Goal: Information Seeking & Learning: Learn about a topic

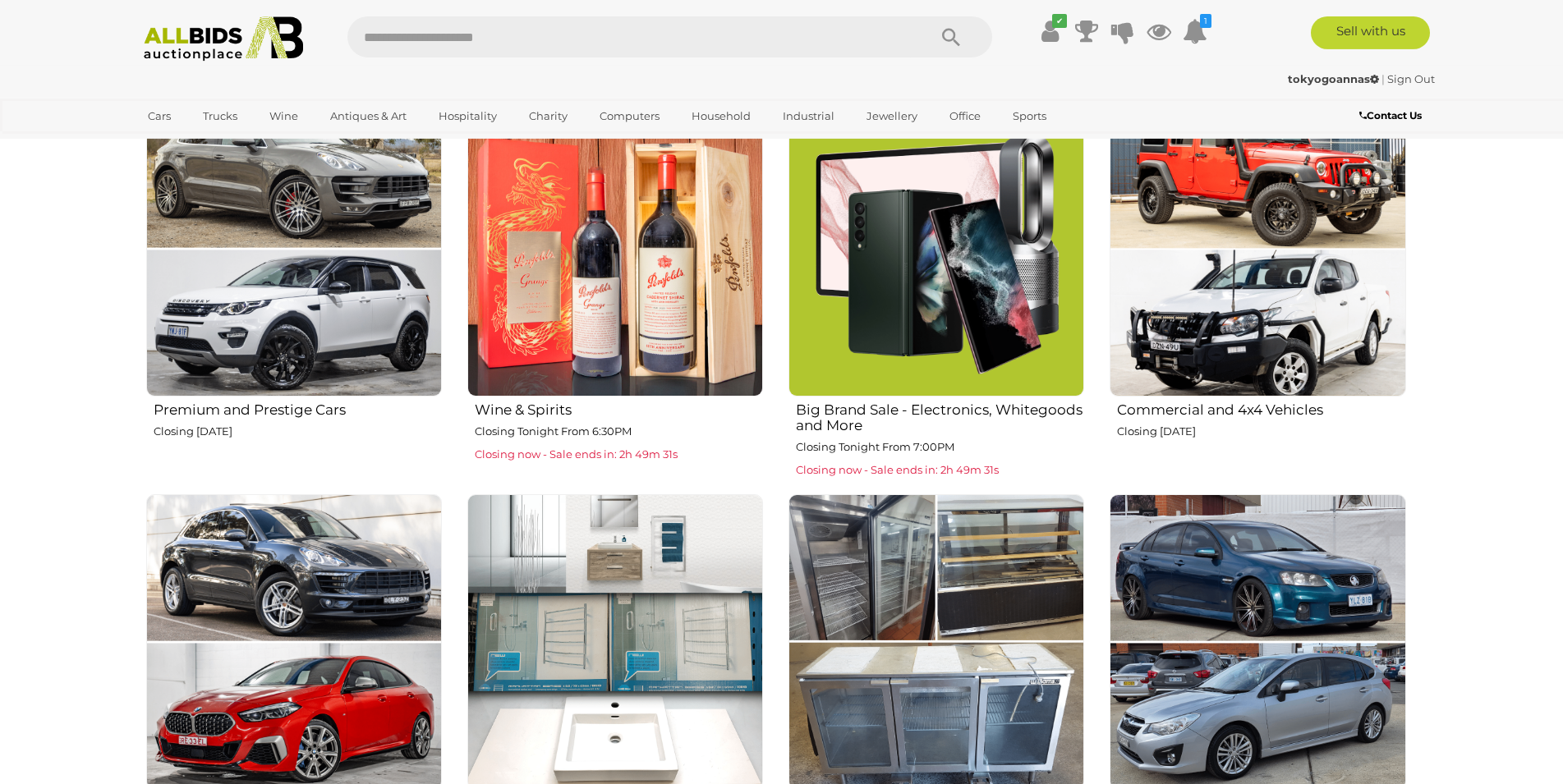
scroll to position [669, 0]
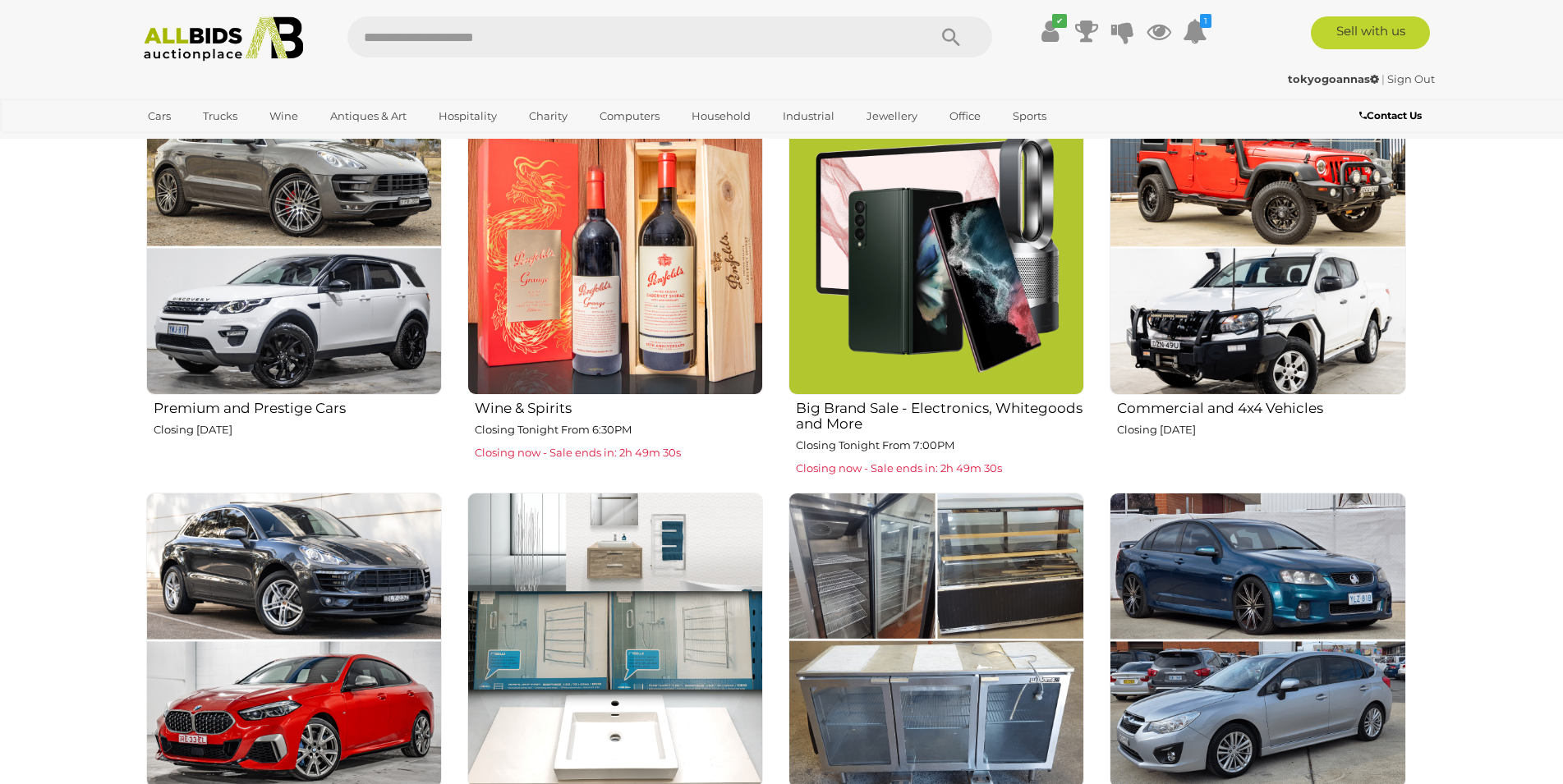
click at [969, 265] on img at bounding box center [936, 247] width 296 height 296
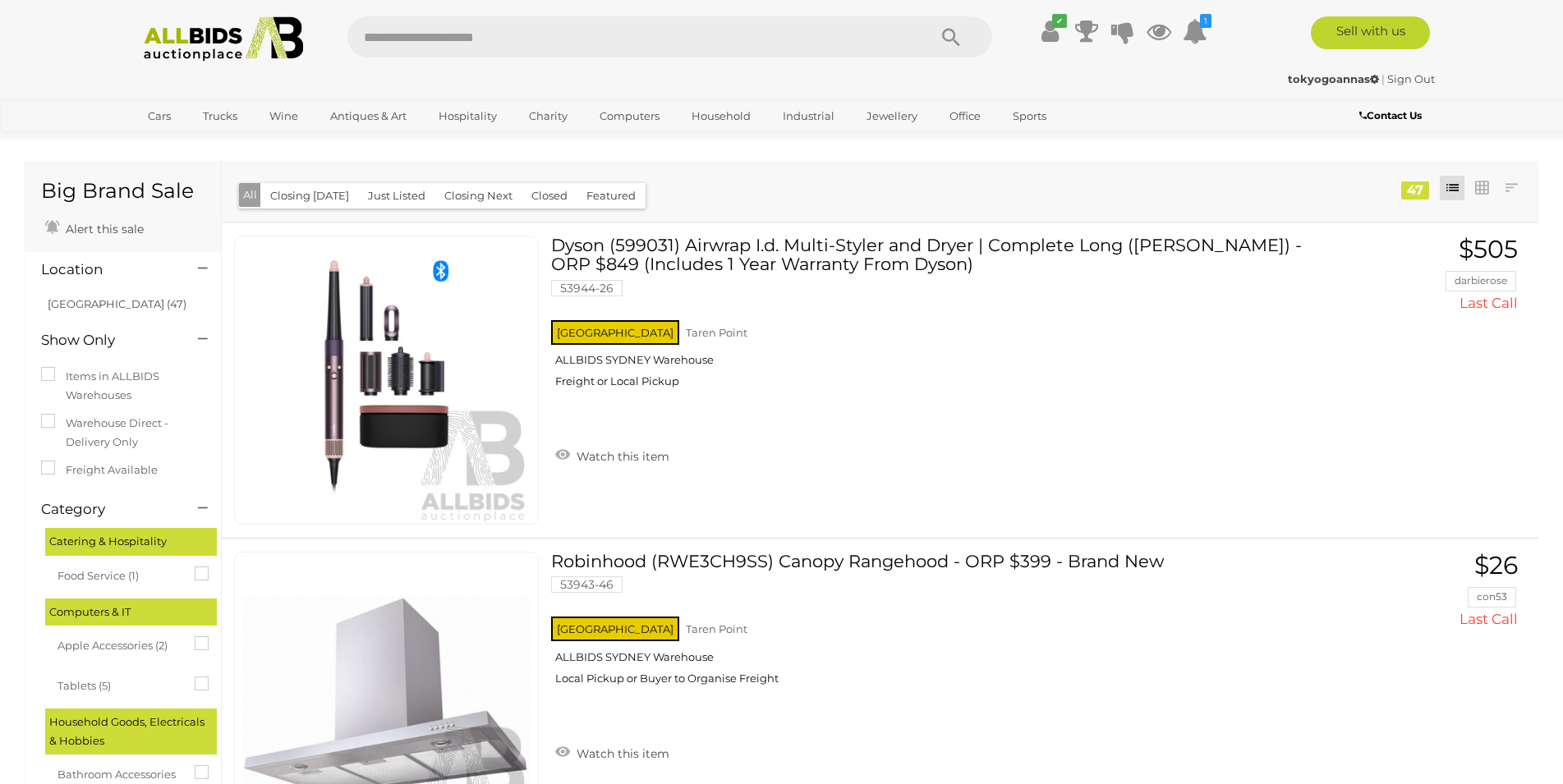
click at [197, 34] on img at bounding box center [224, 39] width 178 height 45
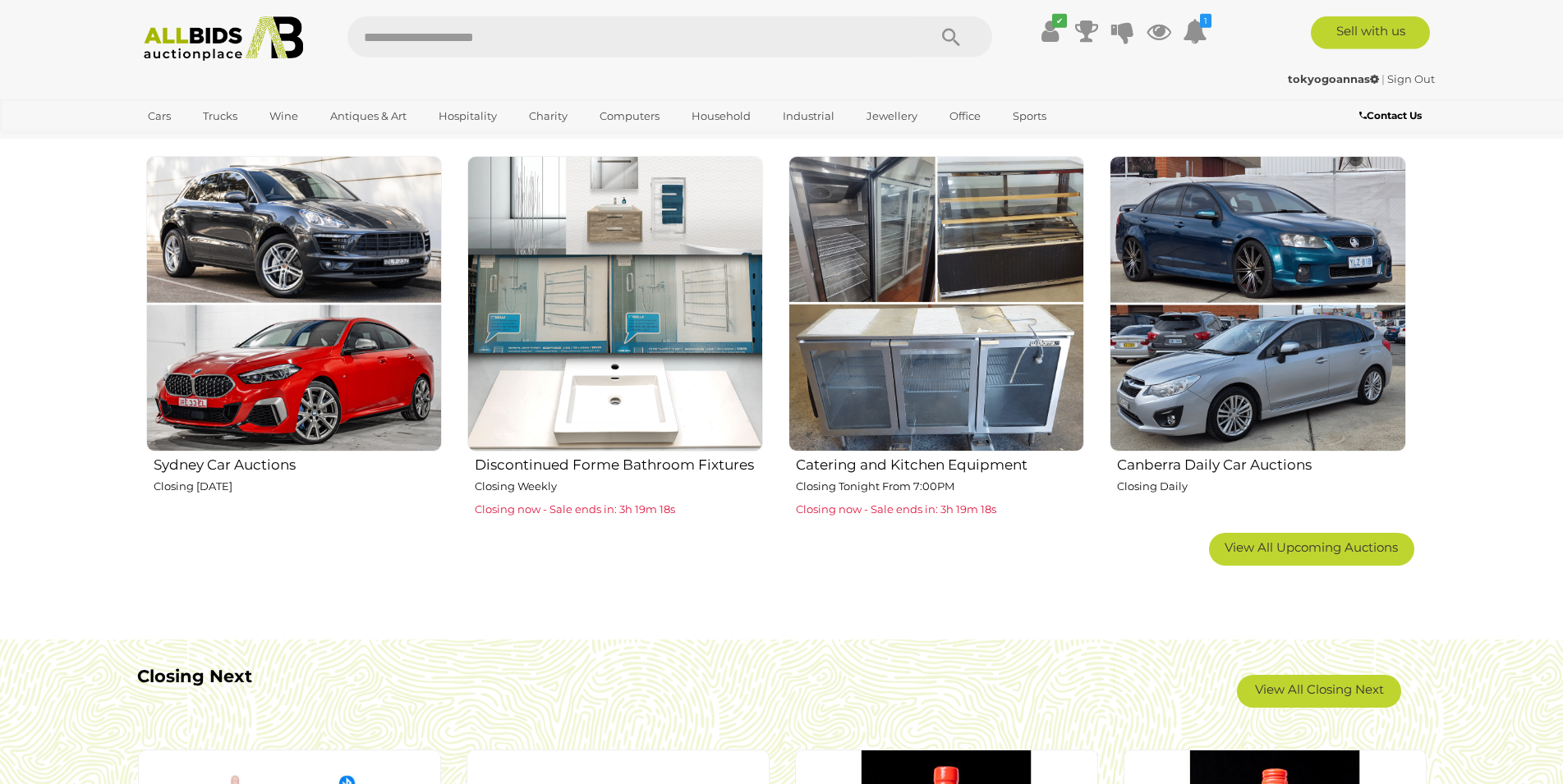
scroll to position [1005, 0]
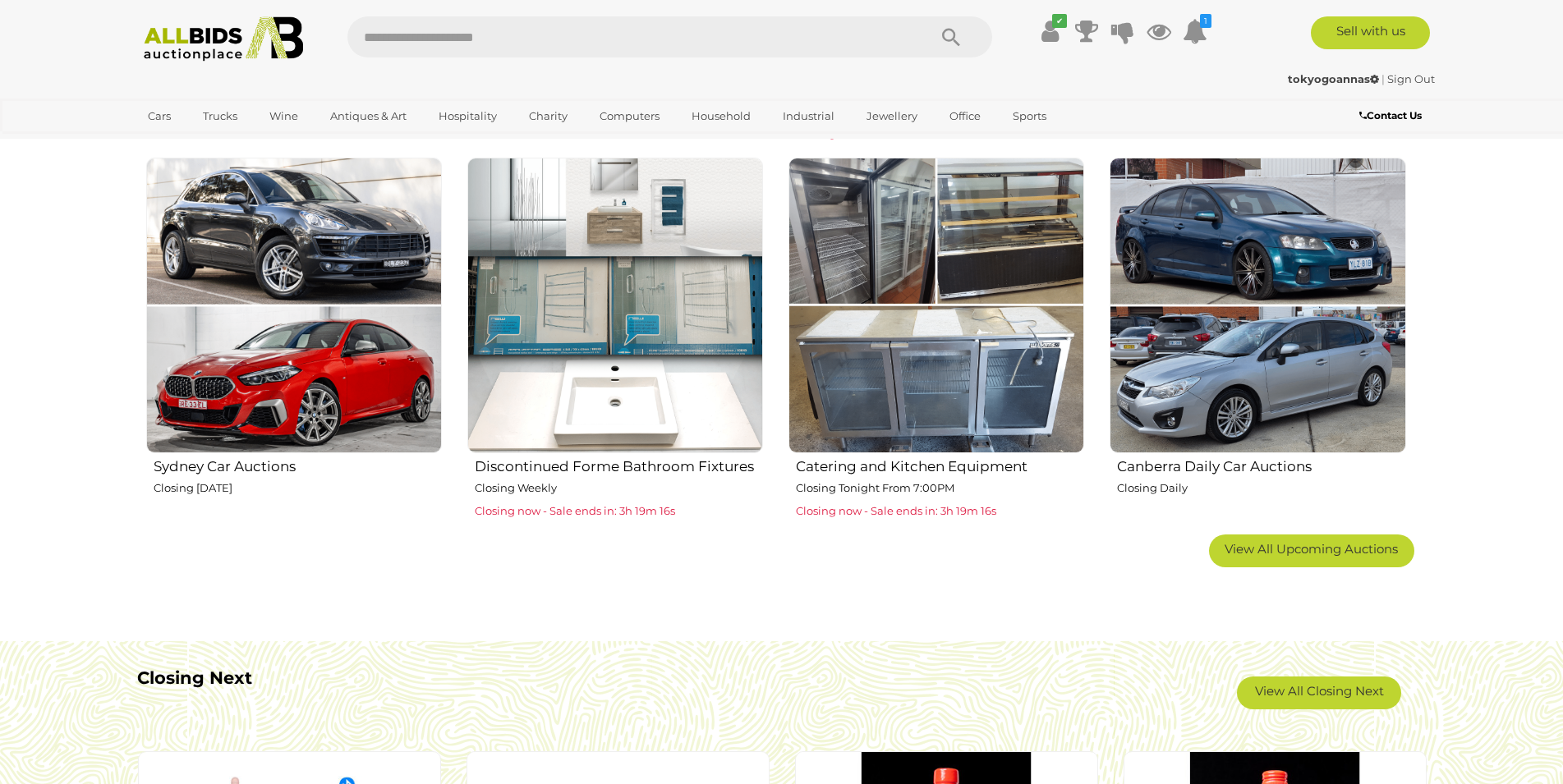
click at [1310, 543] on span "View All Upcoming Auctions" at bounding box center [1311, 548] width 174 height 16
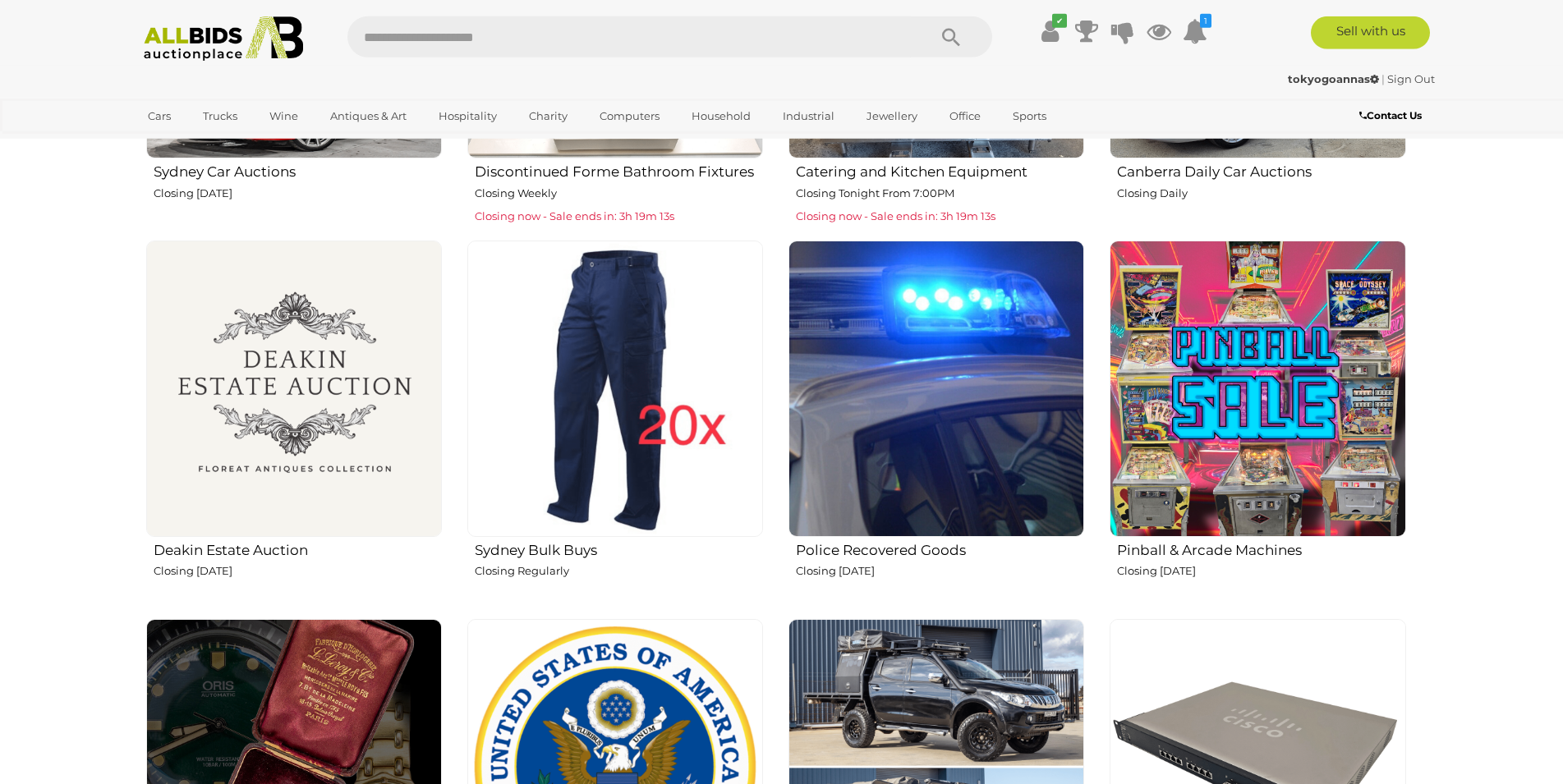
scroll to position [1340, 0]
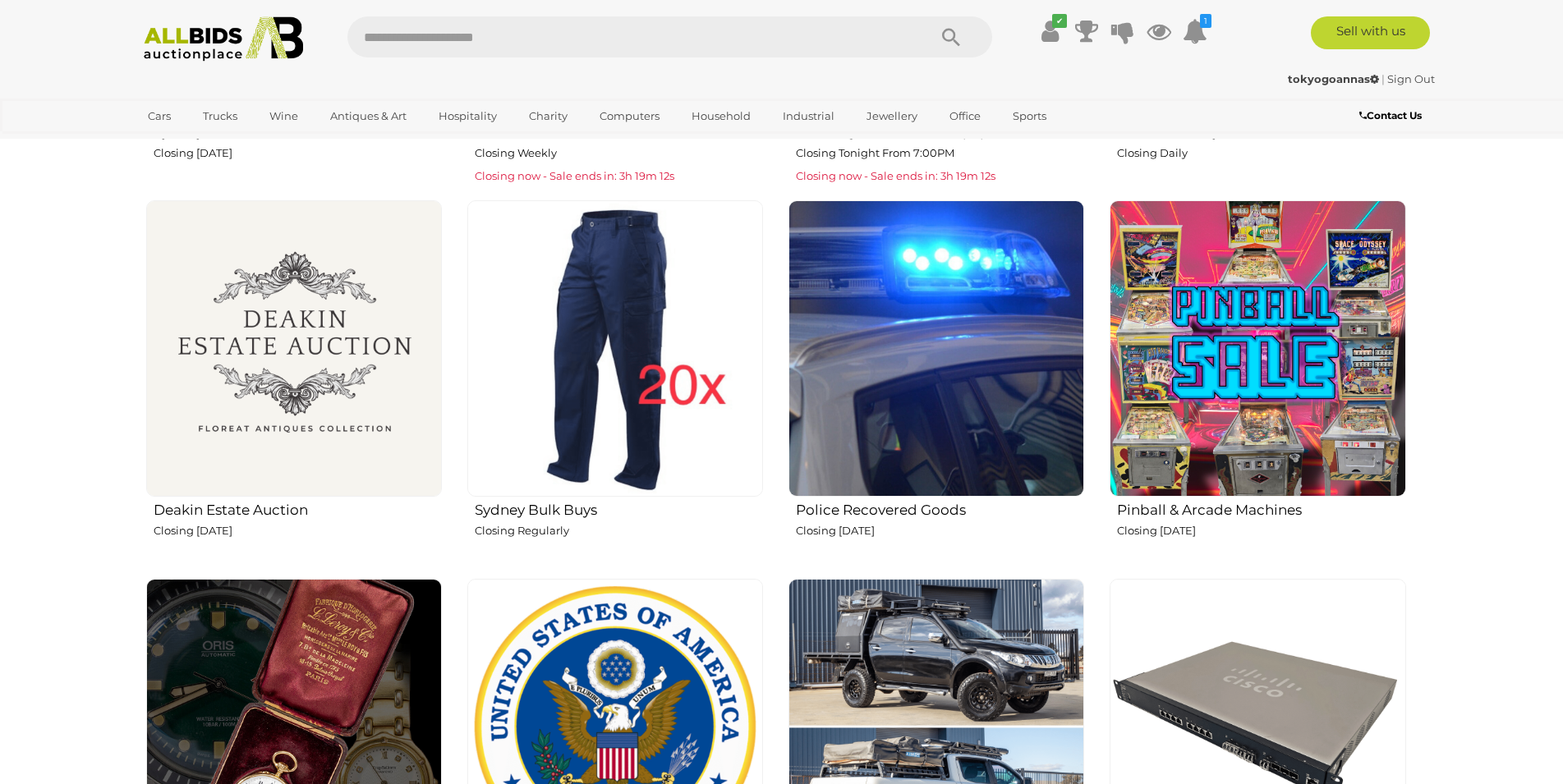
click at [914, 504] on h2 "Police Recovered Goods" at bounding box center [940, 508] width 288 height 20
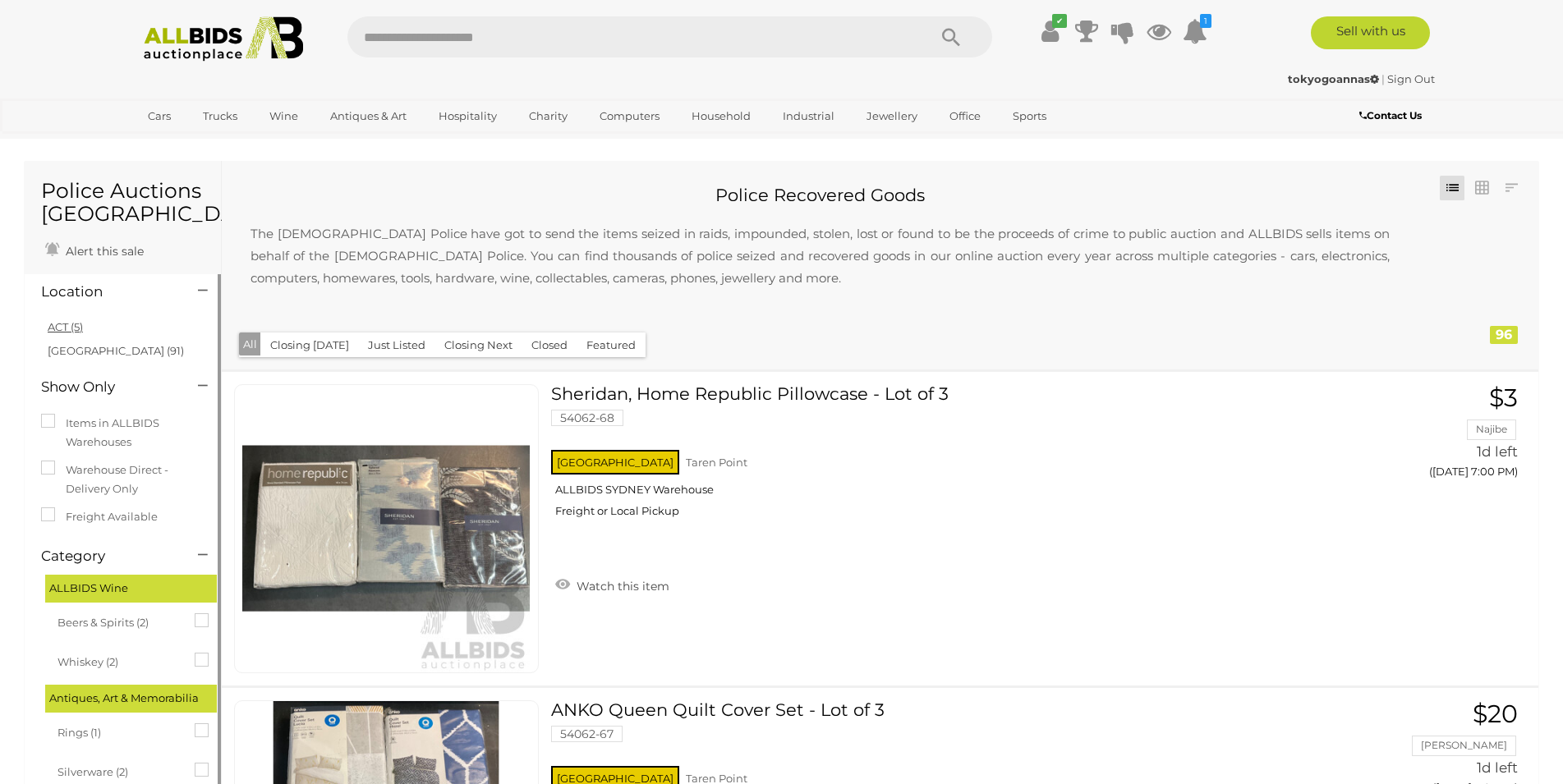
click at [70, 326] on link "ACT (5)" at bounding box center [65, 326] width 35 height 13
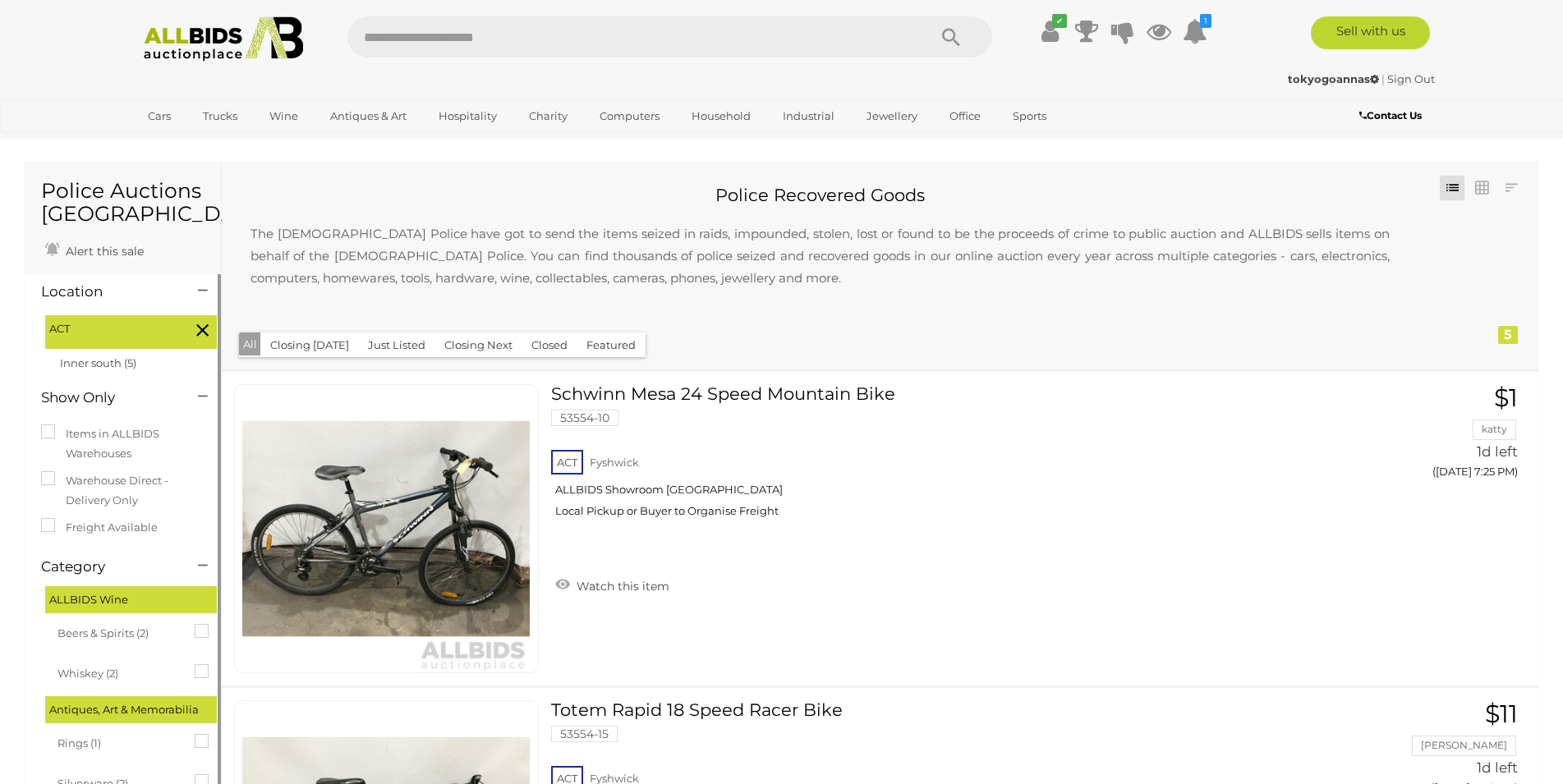
click at [193, 38] on img at bounding box center [224, 39] width 178 height 45
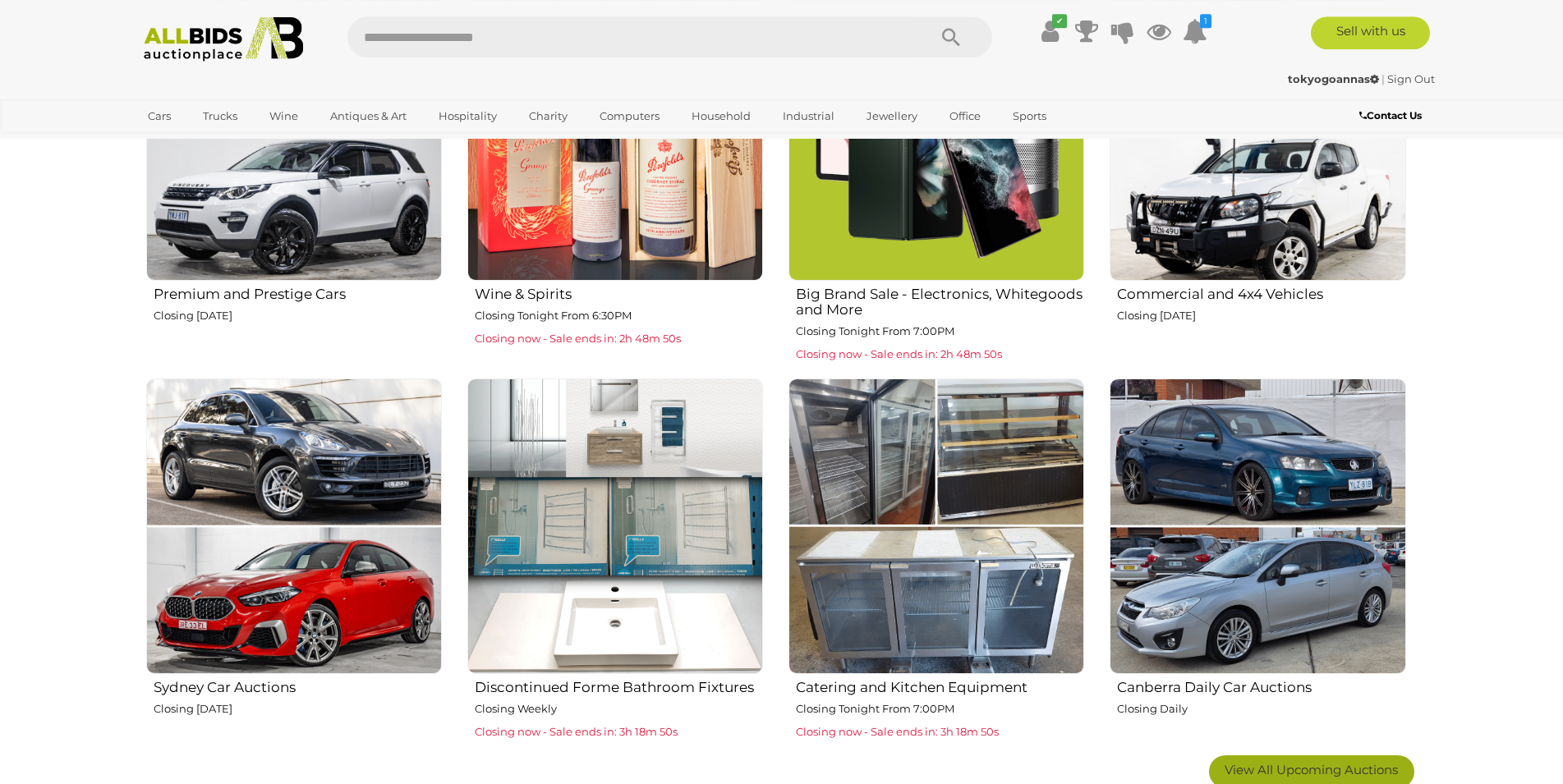
scroll to position [1089, 0]
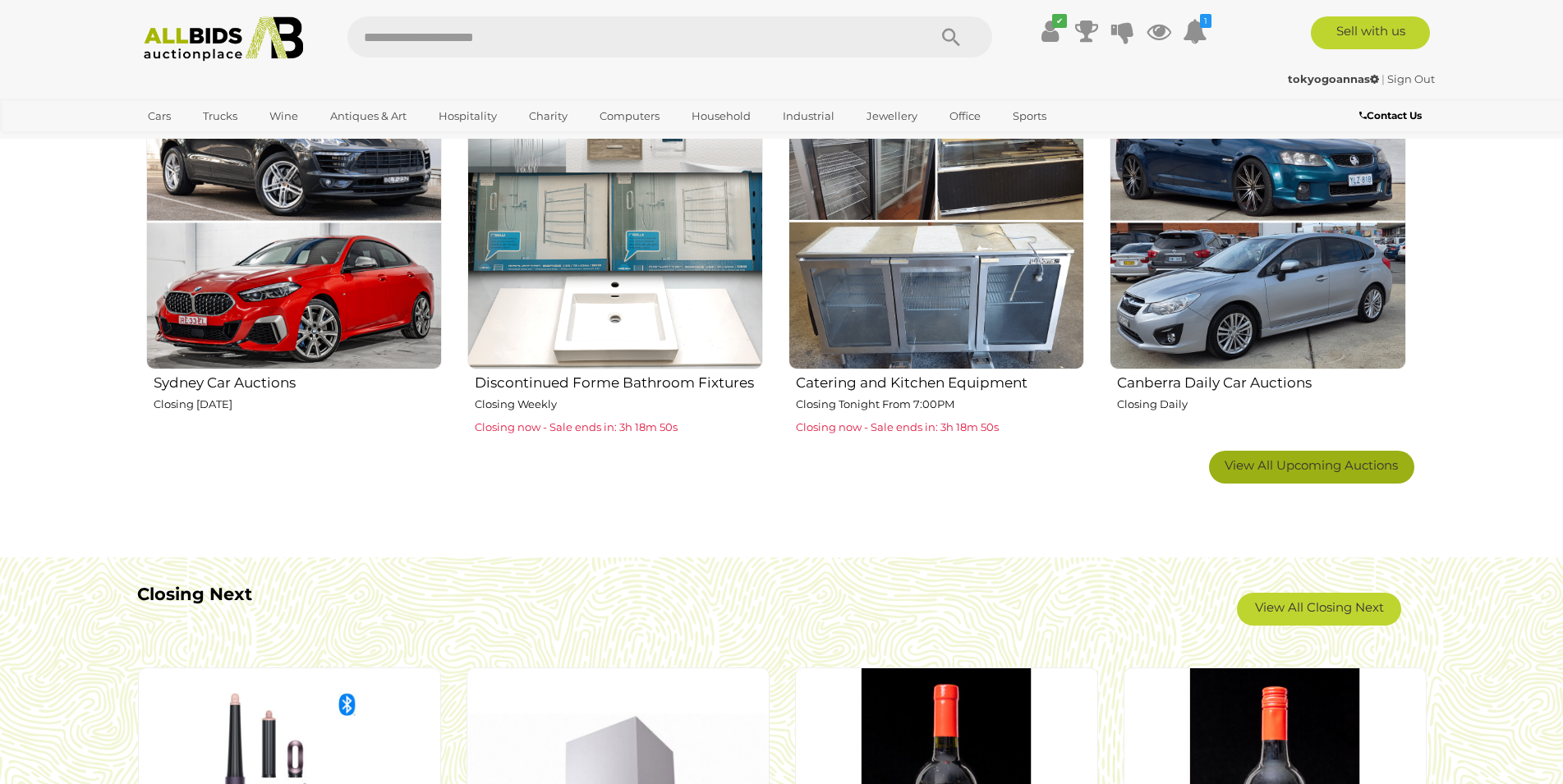
click at [1315, 469] on span "View All Upcoming Auctions" at bounding box center [1311, 464] width 174 height 16
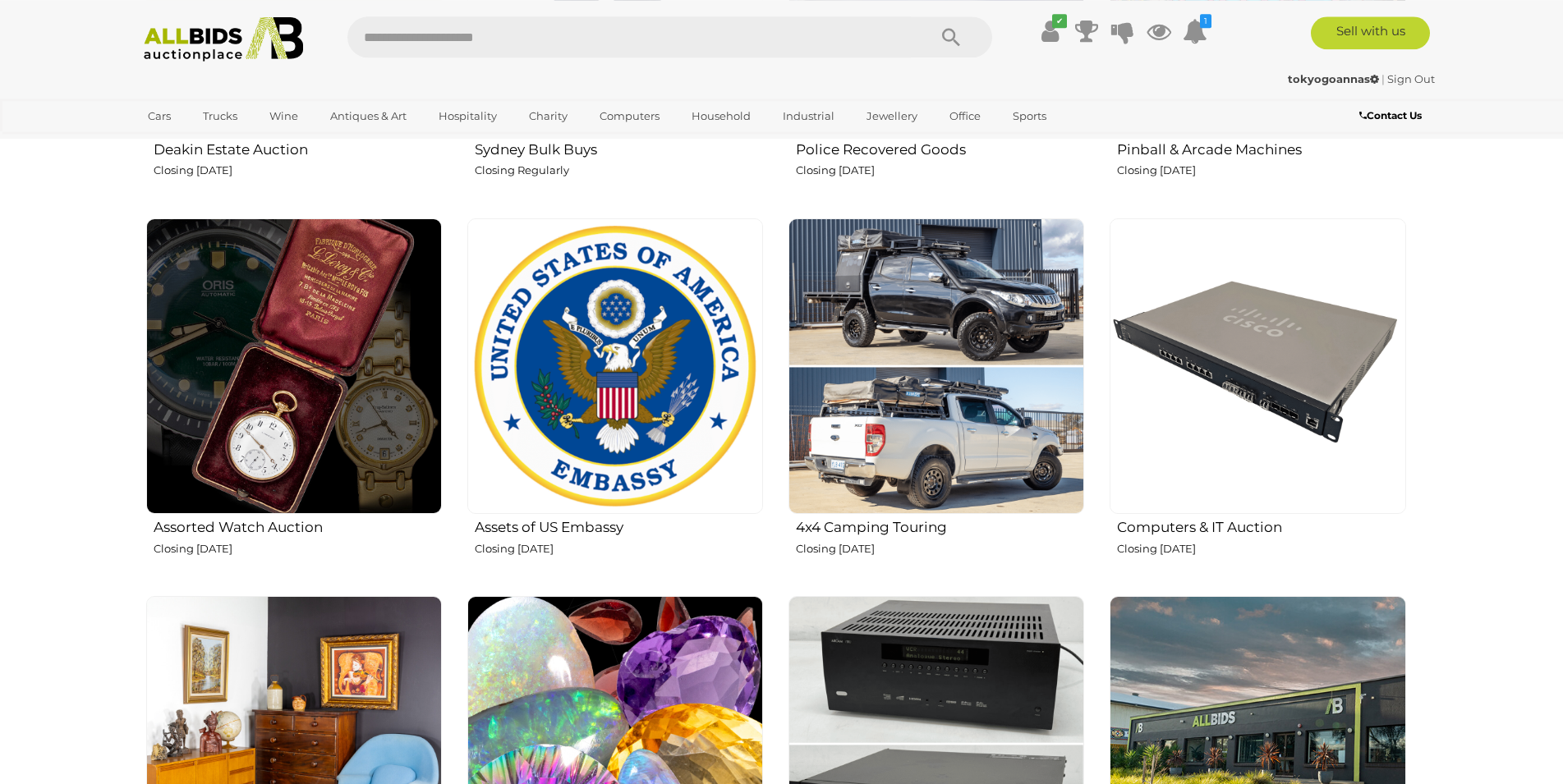
scroll to position [1674, 0]
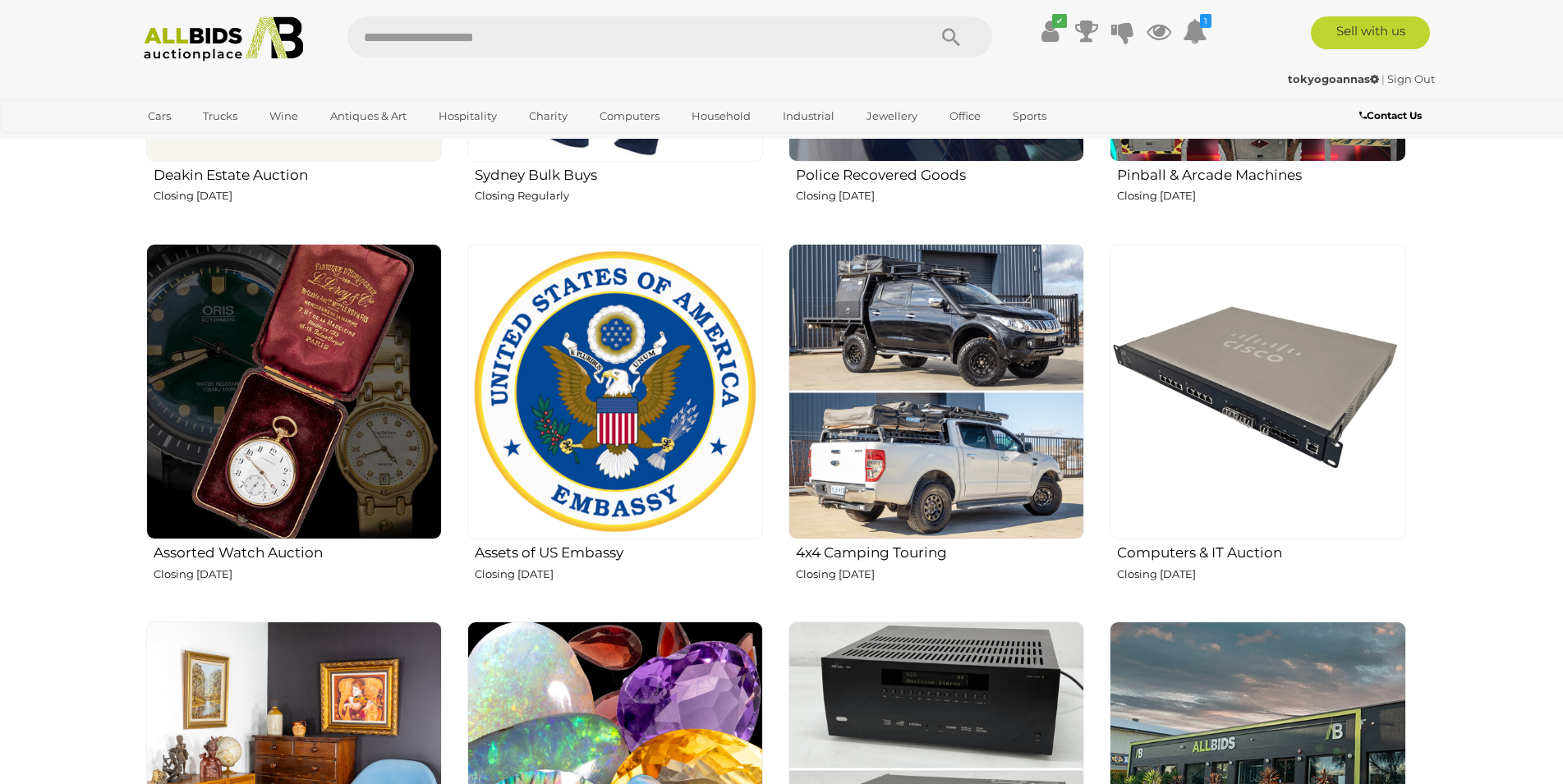
click at [549, 551] on h2 "Assets of US Embassy" at bounding box center [618, 551] width 288 height 20
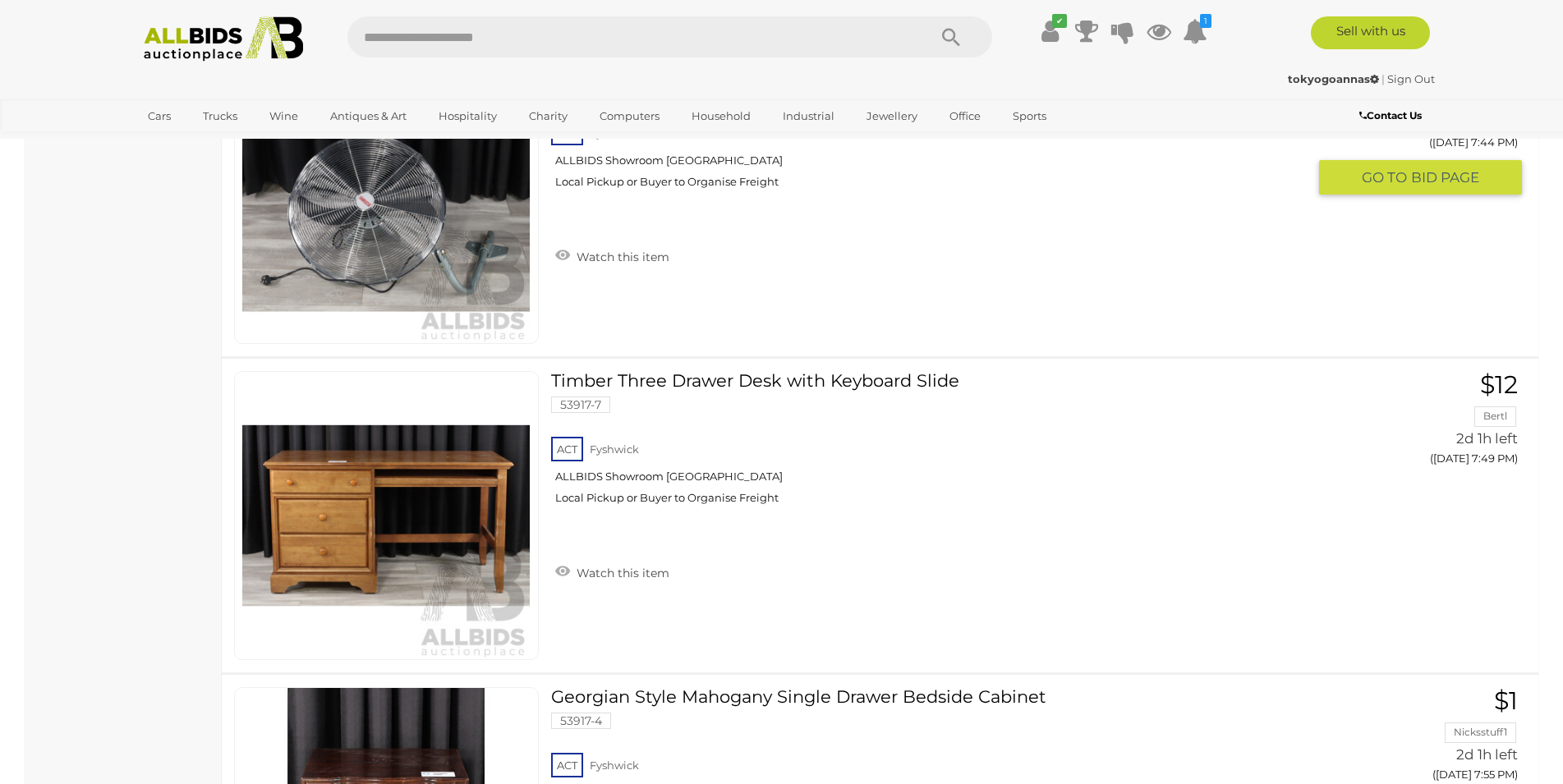
scroll to position [5861, 0]
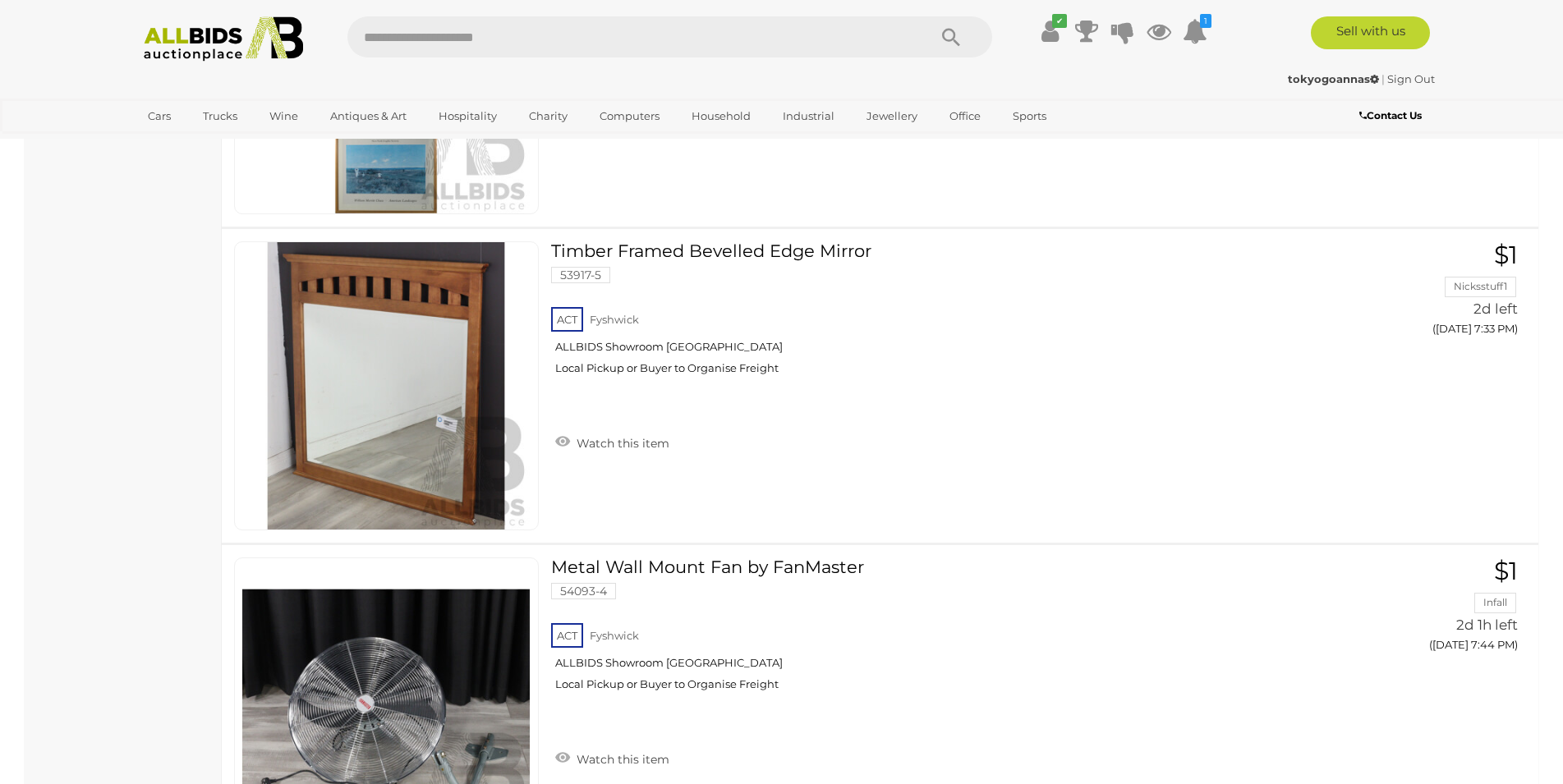
click at [249, 38] on img at bounding box center [224, 39] width 178 height 45
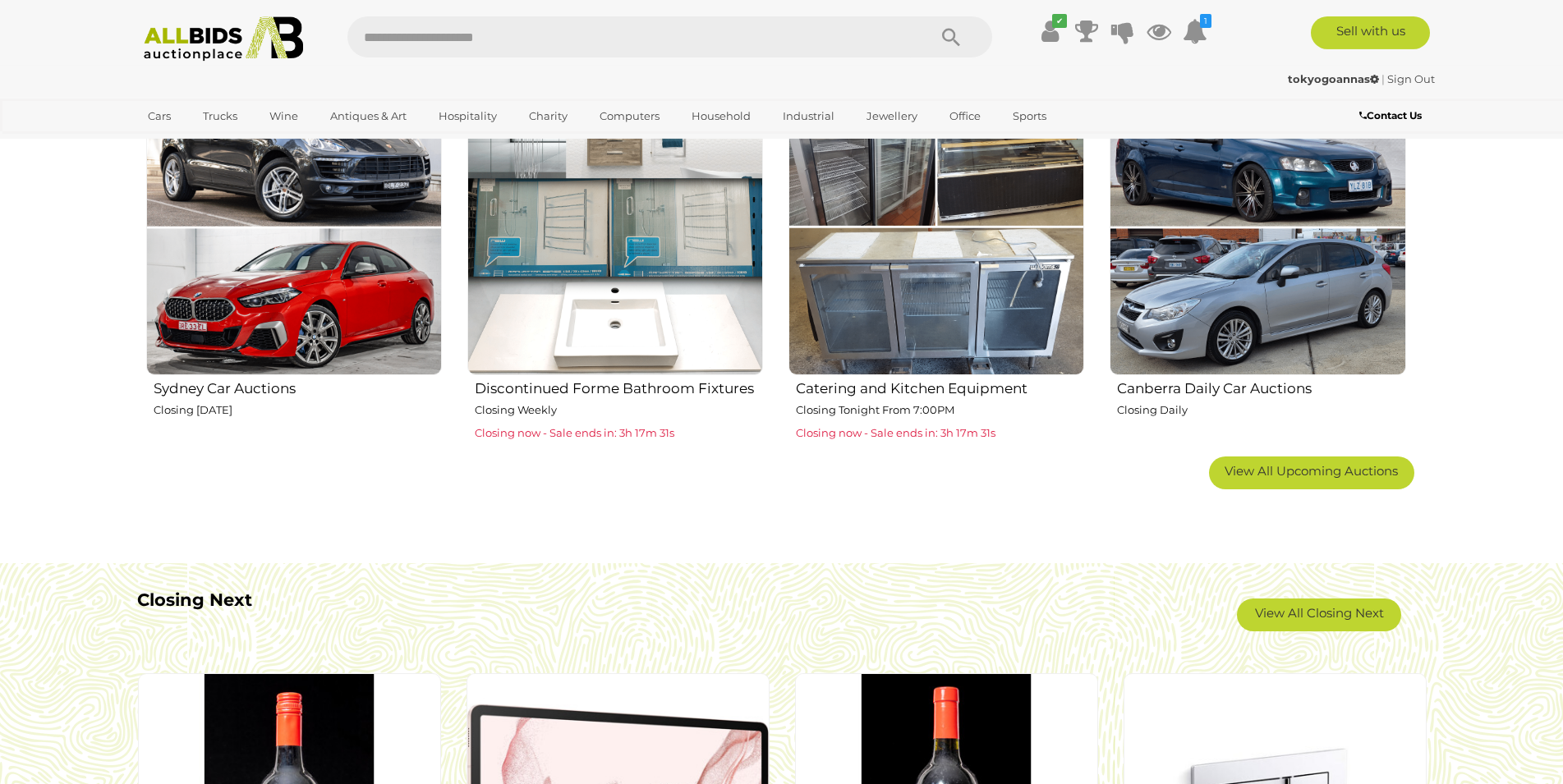
scroll to position [1089, 0]
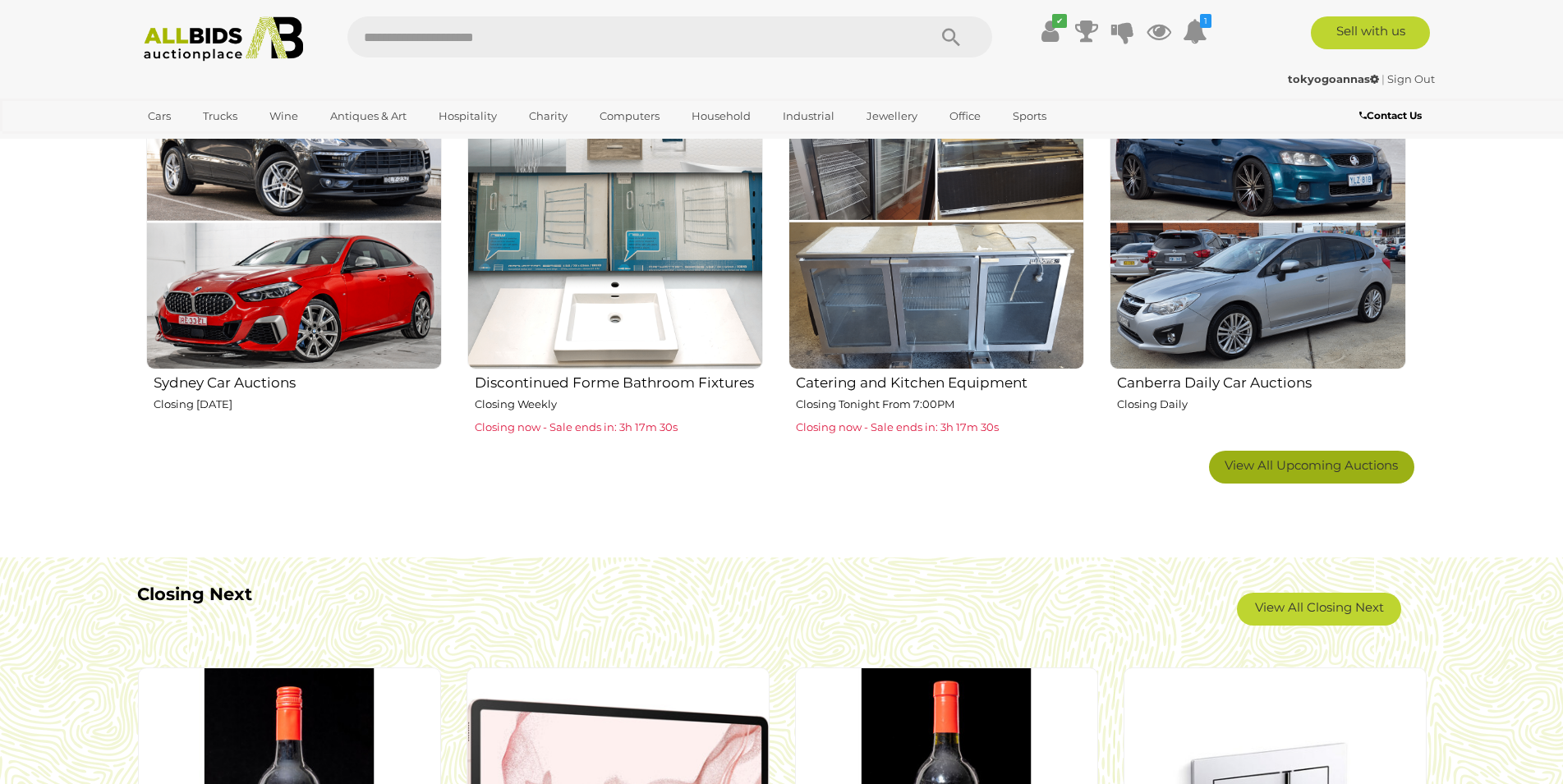
click at [1309, 467] on span "View All Upcoming Auctions" at bounding box center [1311, 464] width 174 height 16
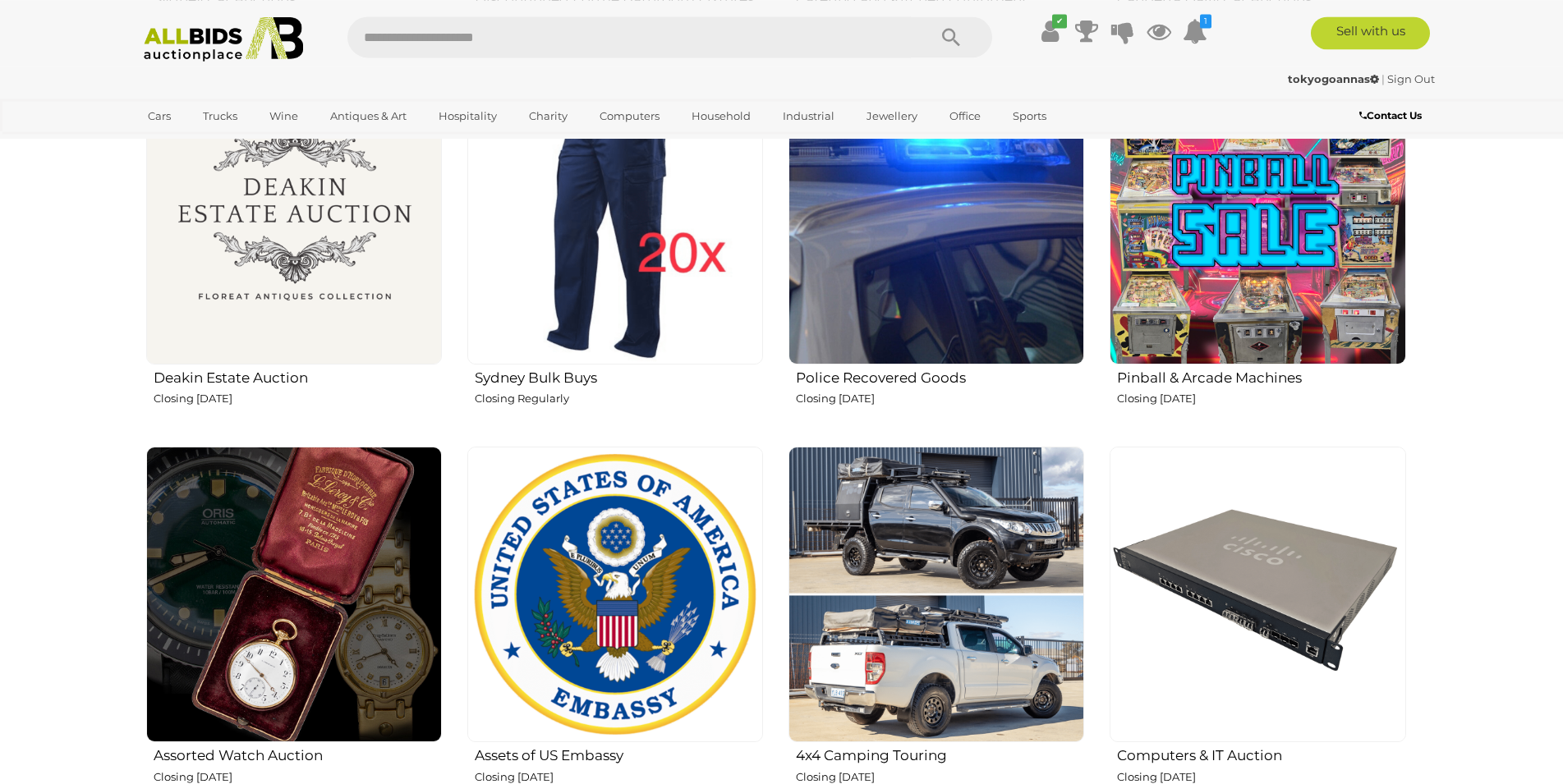
scroll to position [1507, 0]
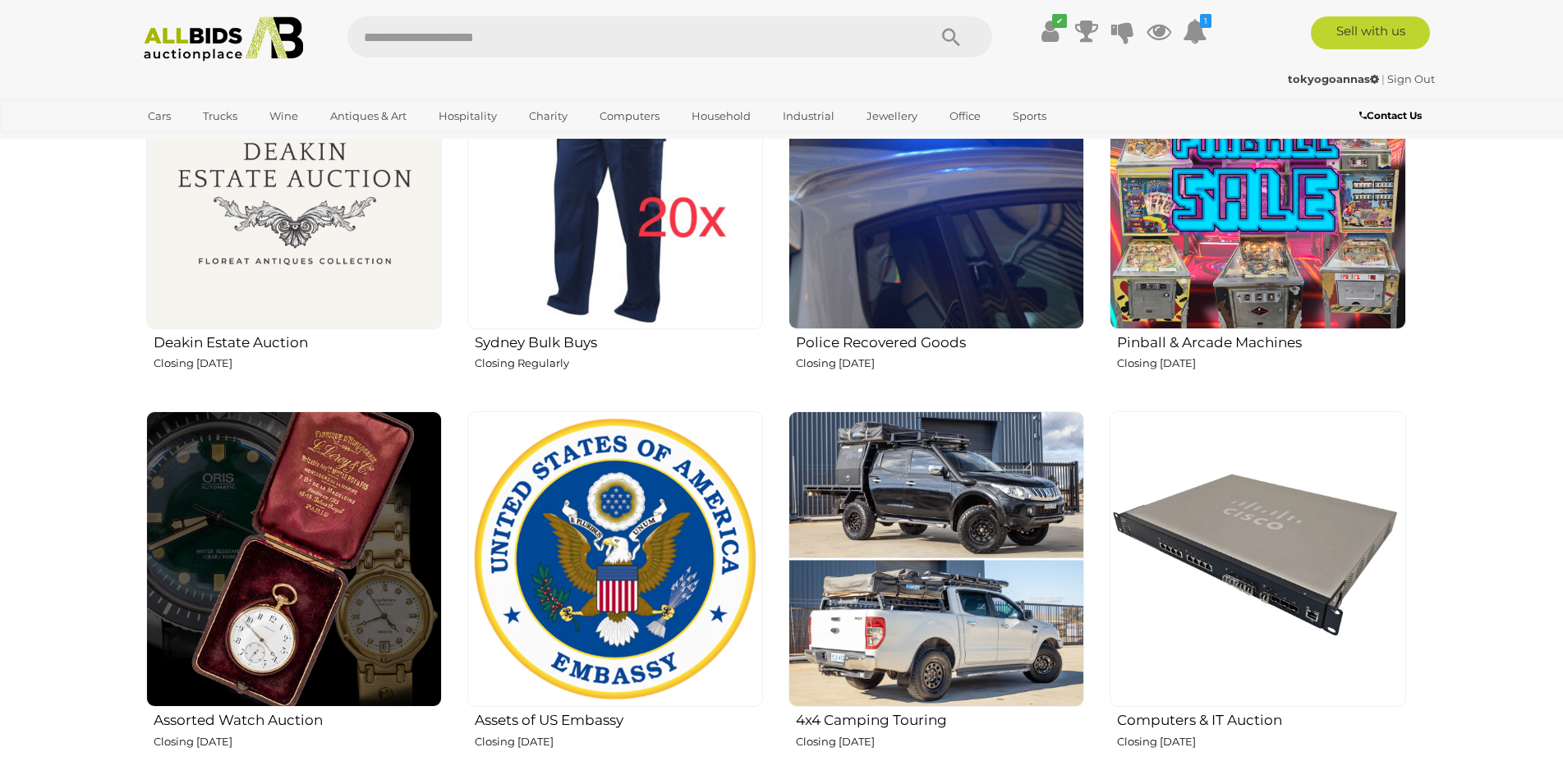
click at [1237, 345] on h2 "Pinball & Arcade Machines" at bounding box center [1261, 341] width 288 height 20
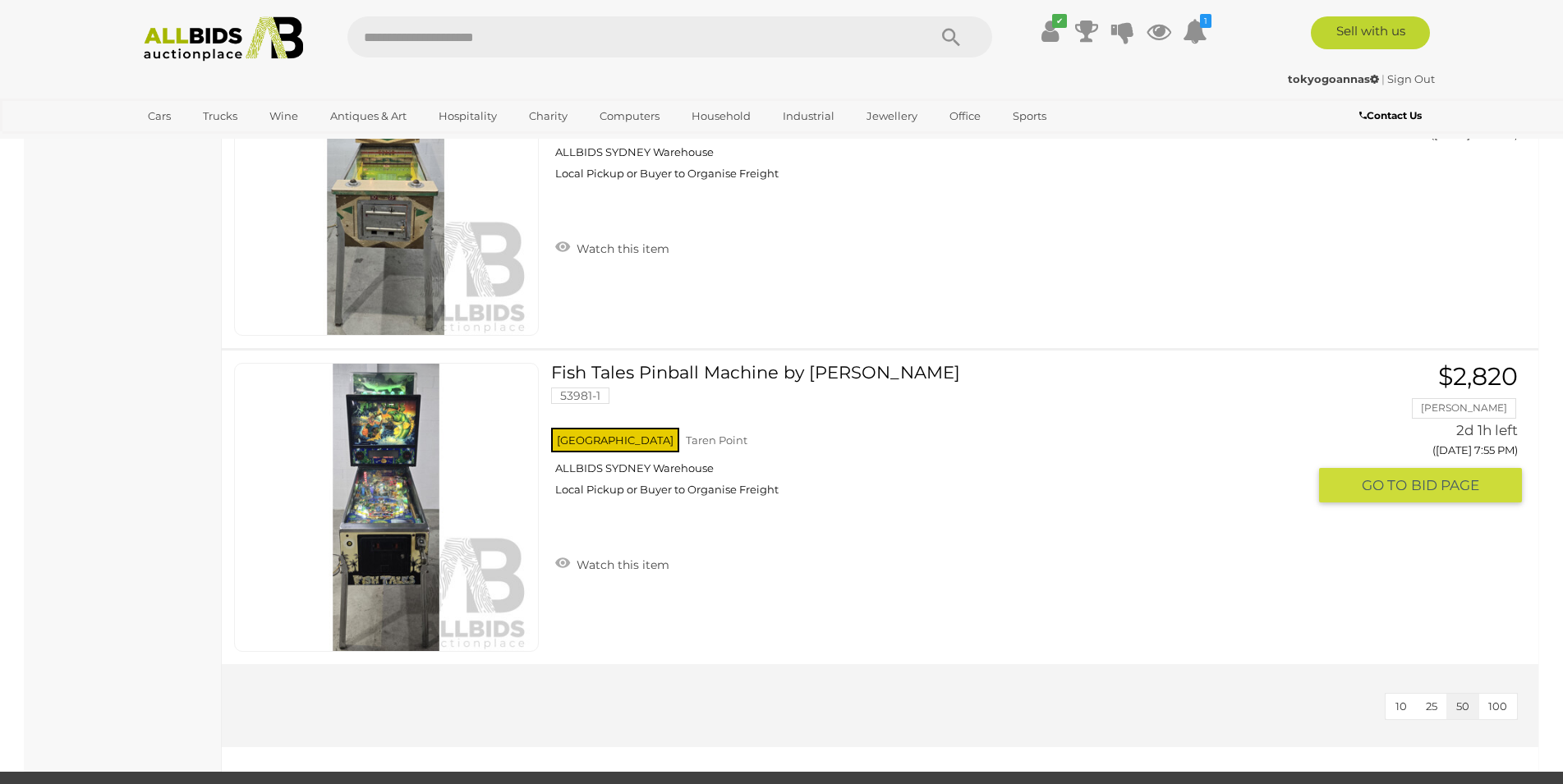
scroll to position [2846, 0]
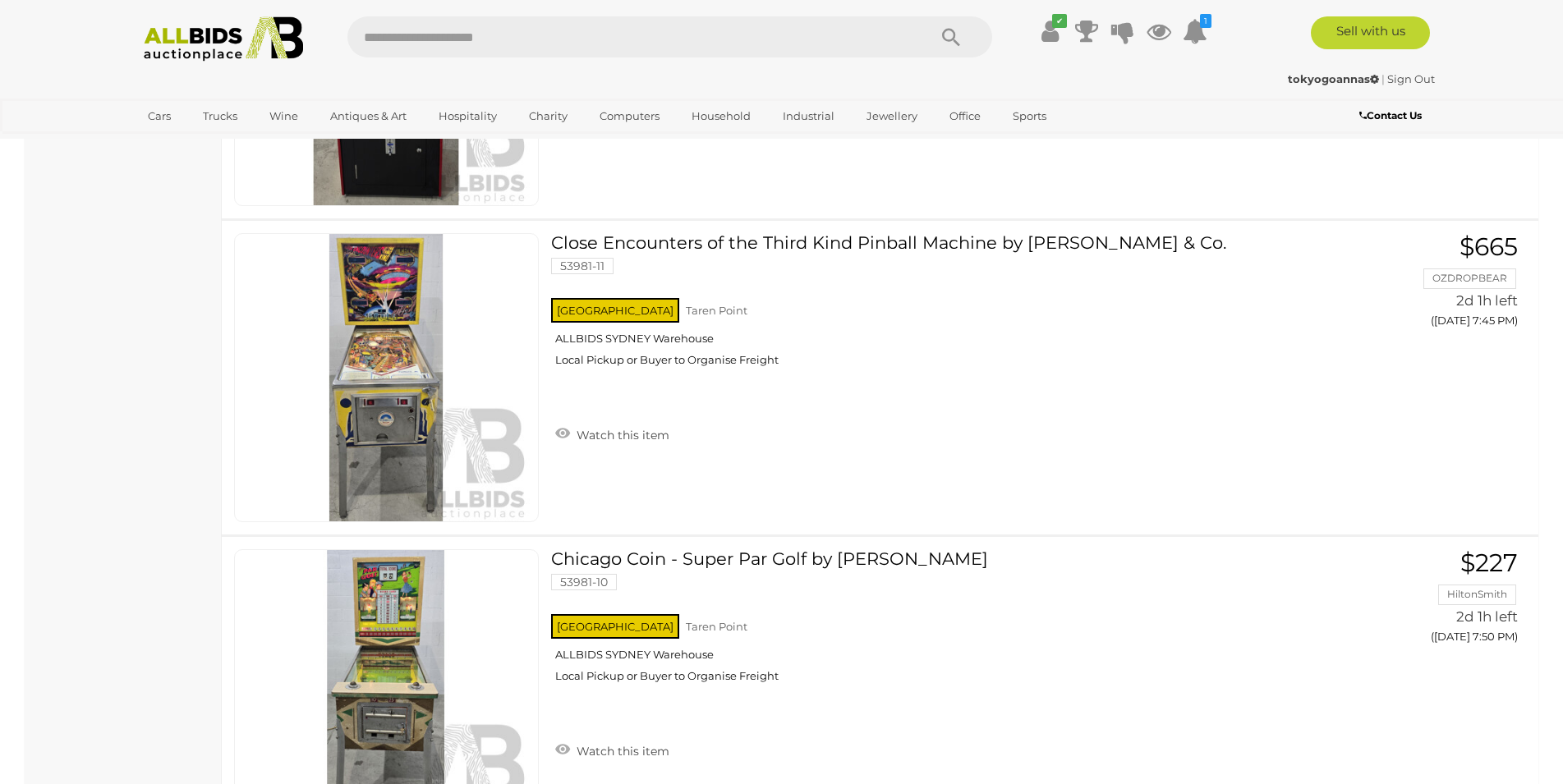
click at [182, 41] on img at bounding box center [224, 39] width 178 height 45
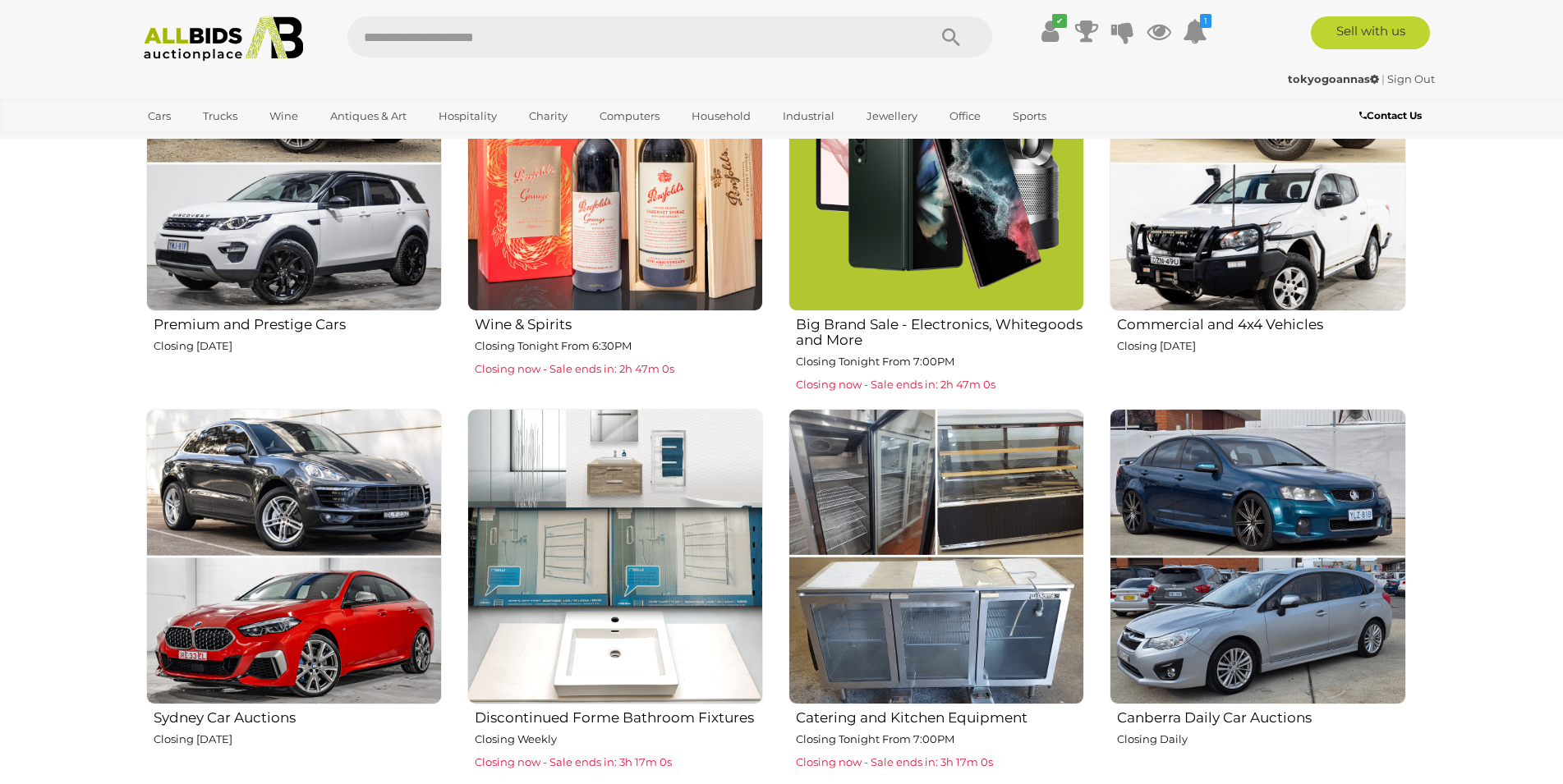
scroll to position [1089, 0]
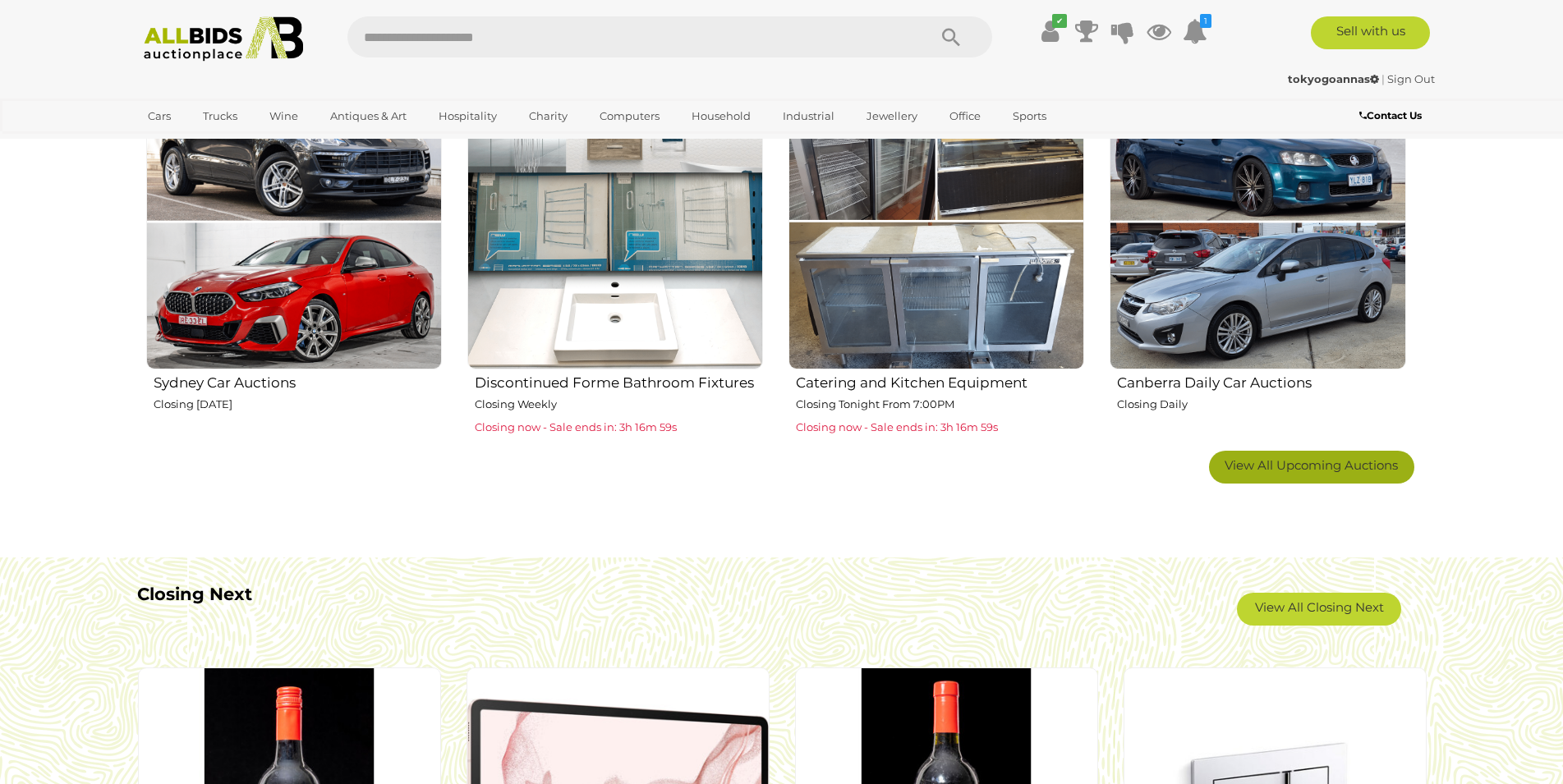
click at [1328, 470] on span "View All Upcoming Auctions" at bounding box center [1311, 464] width 174 height 16
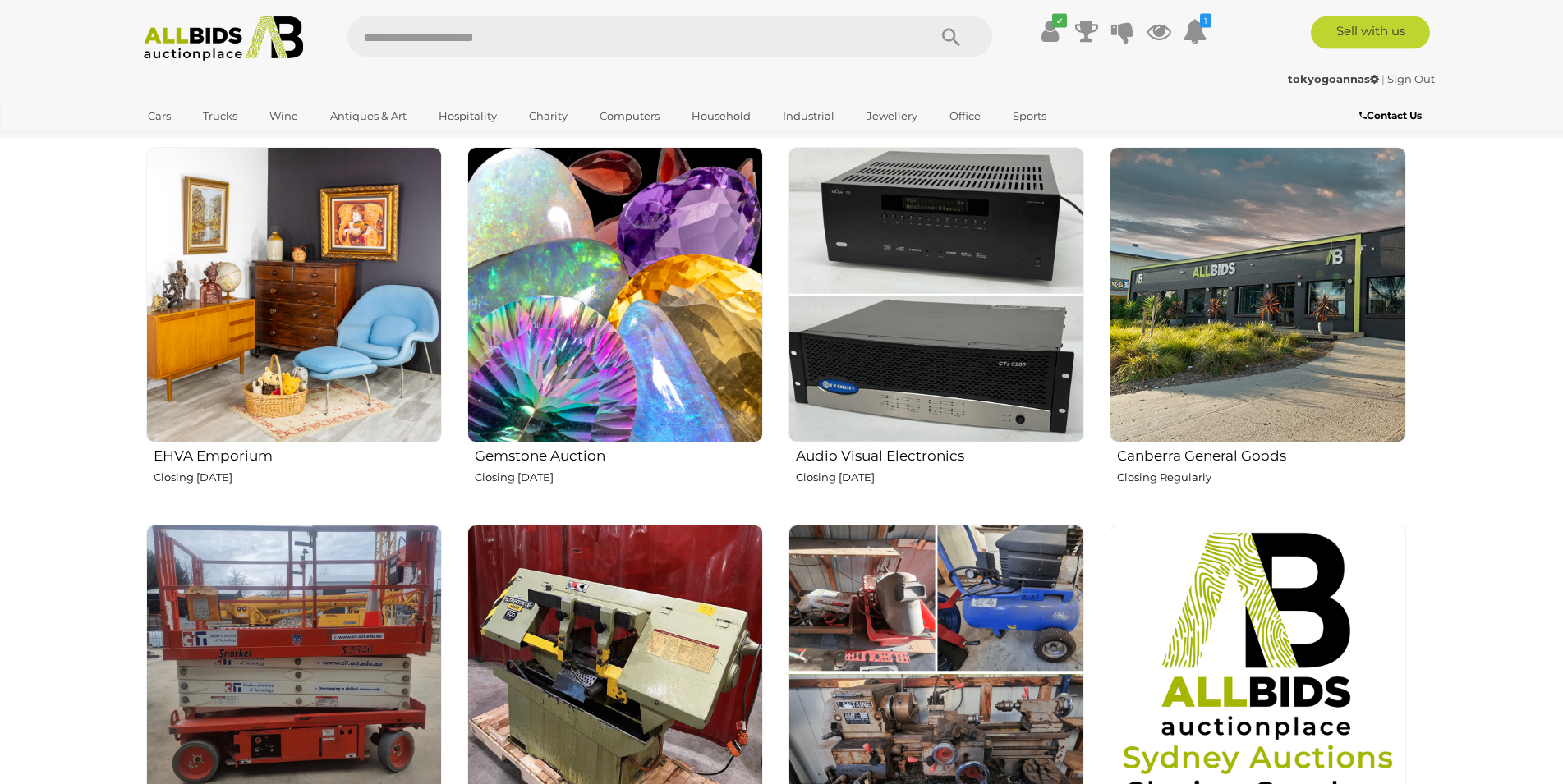
scroll to position [2177, 0]
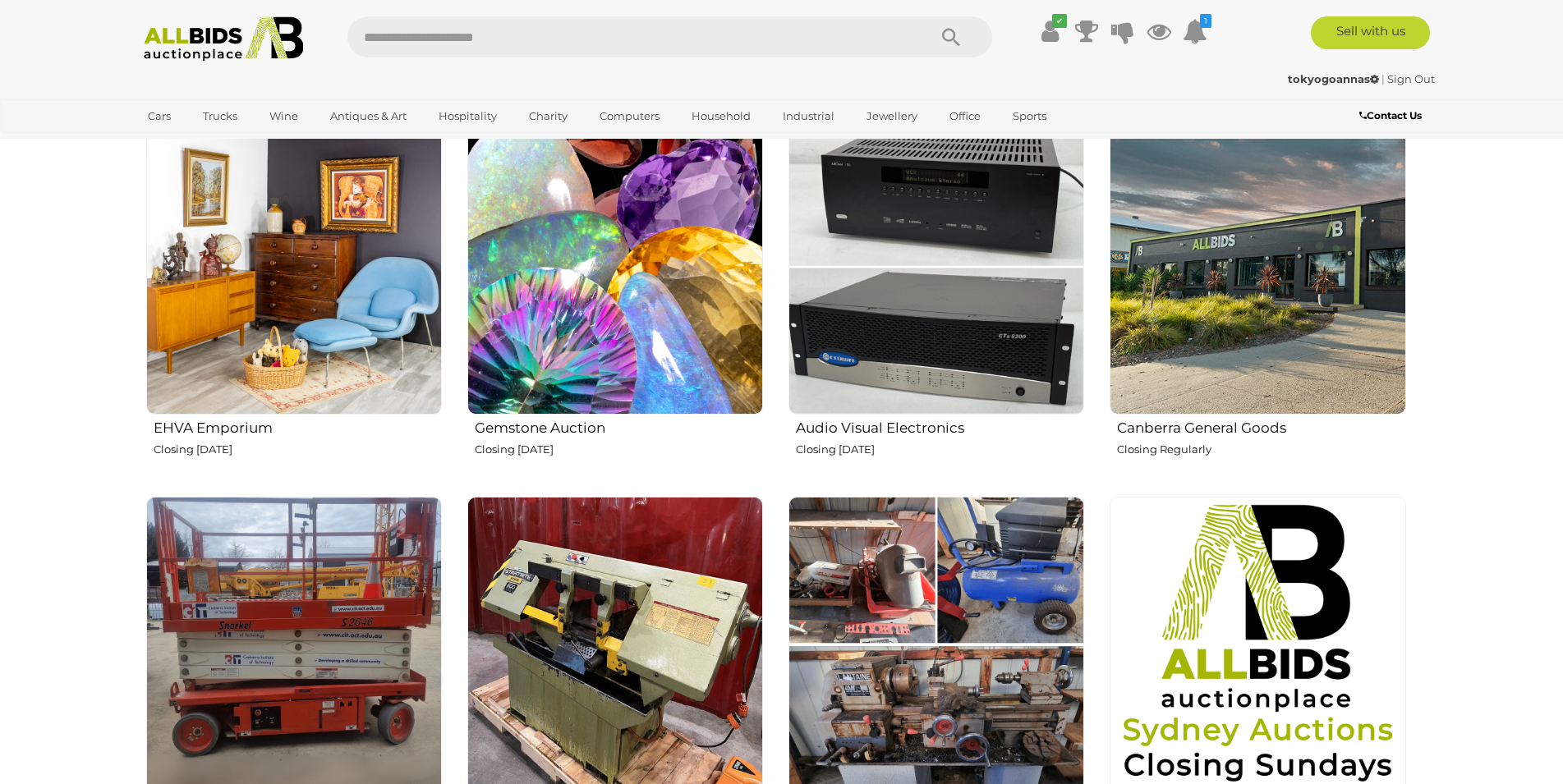
click at [231, 428] on h2 "EHVA Emporium" at bounding box center [297, 426] width 288 height 20
click at [935, 277] on img at bounding box center [936, 267] width 296 height 296
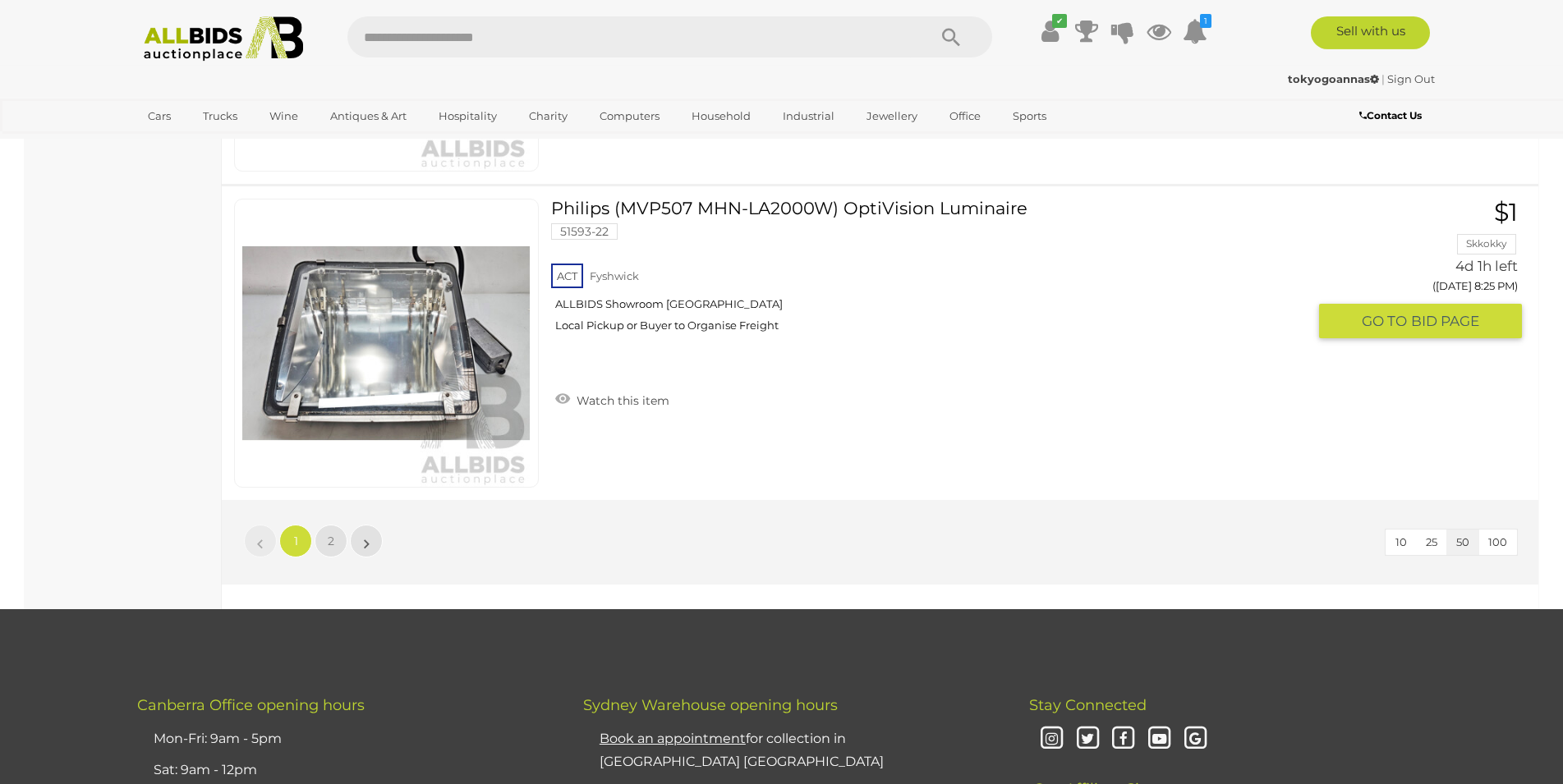
scroll to position [15572, 0]
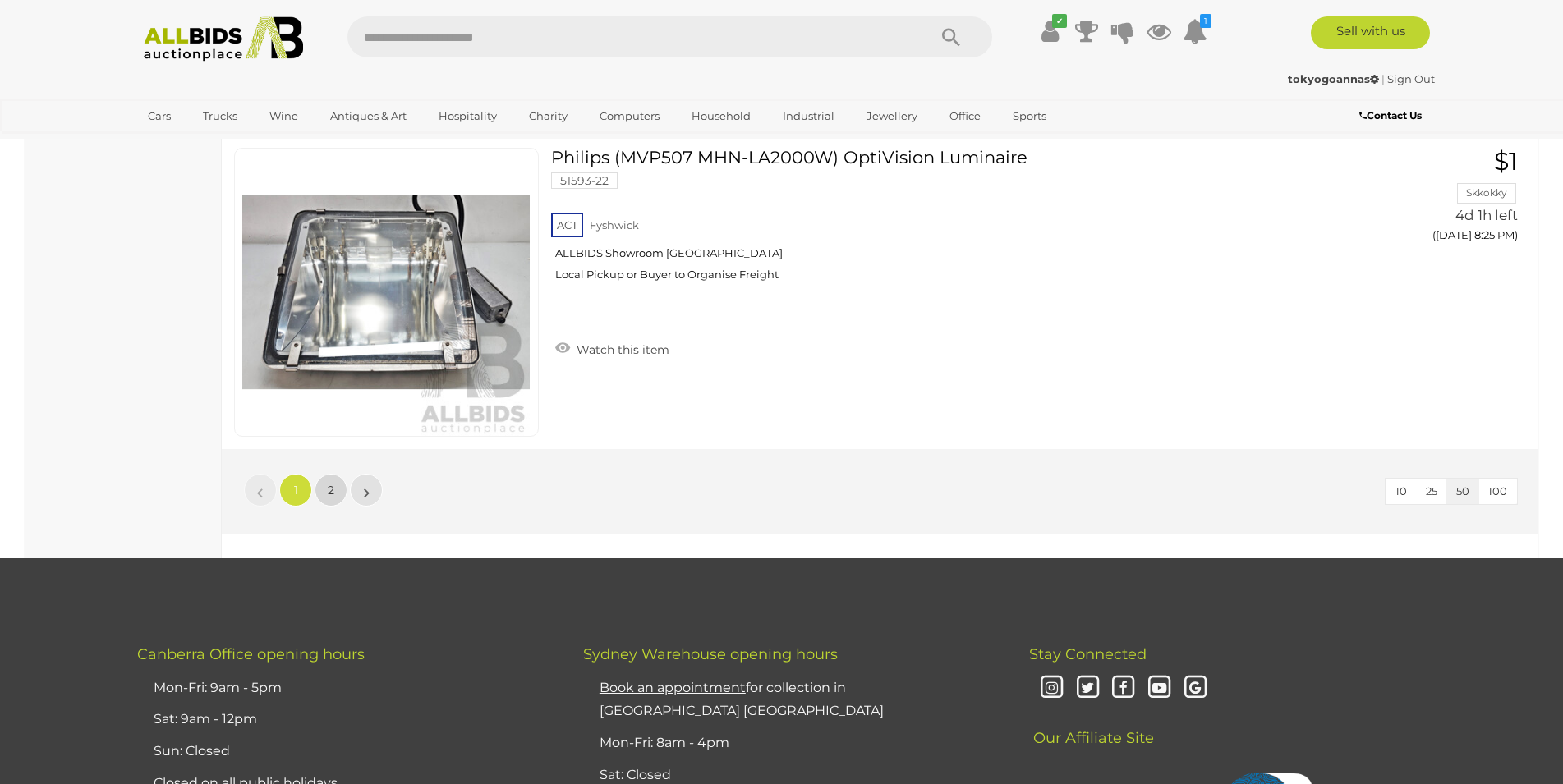
click at [327, 496] on link "2" at bounding box center [332, 490] width 33 height 33
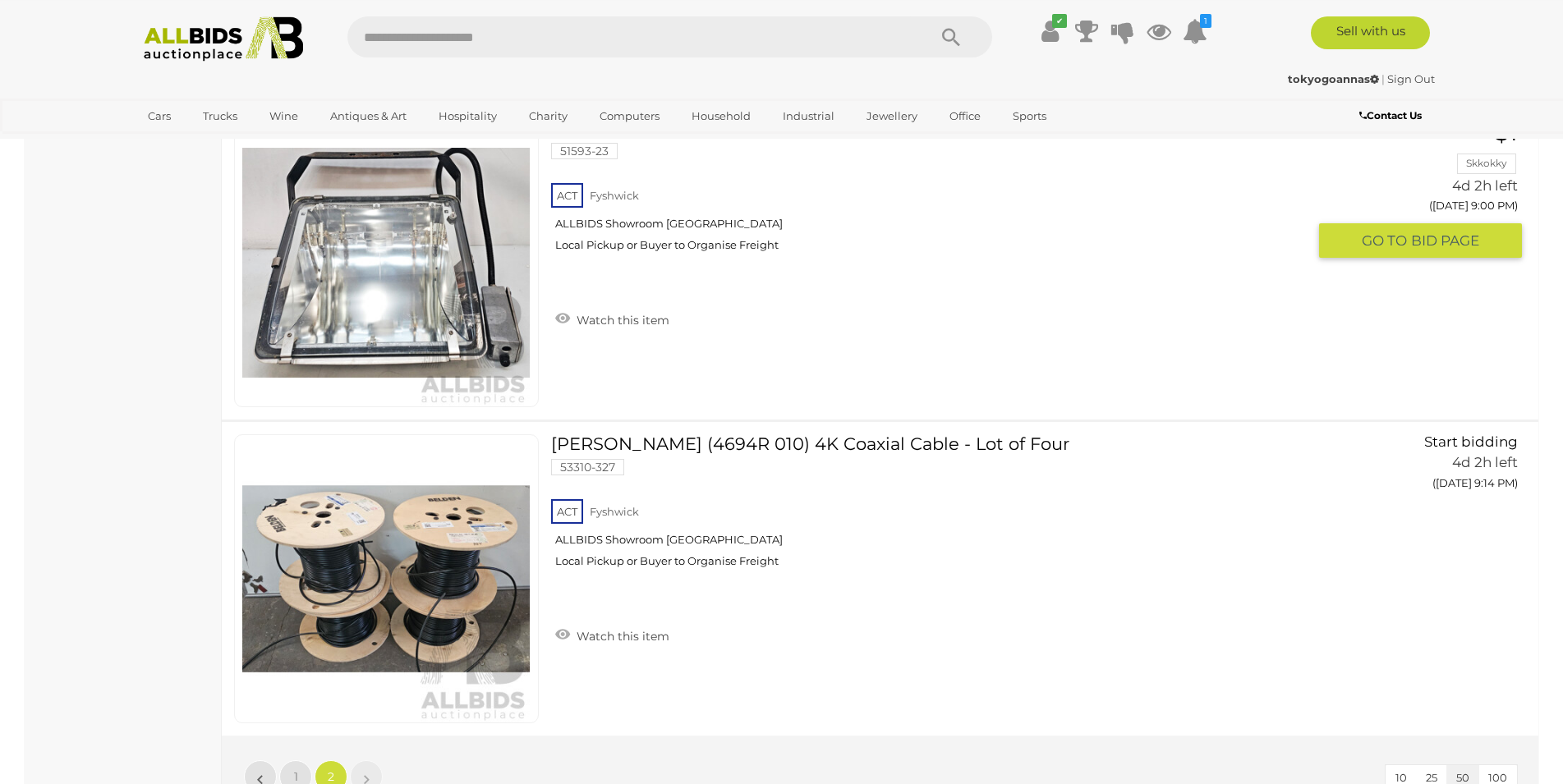
scroll to position [1312, 0]
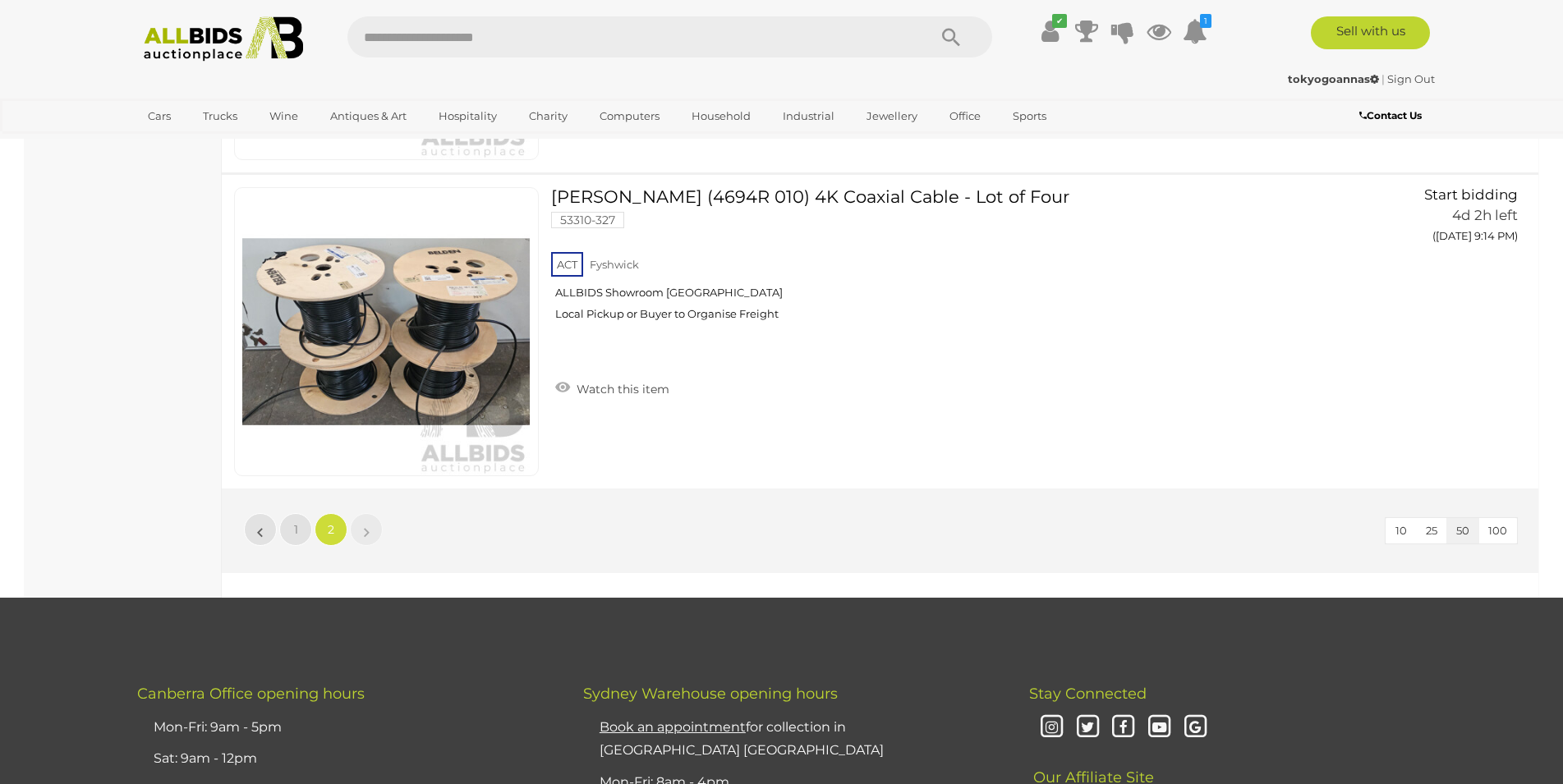
scroll to position [56, 0]
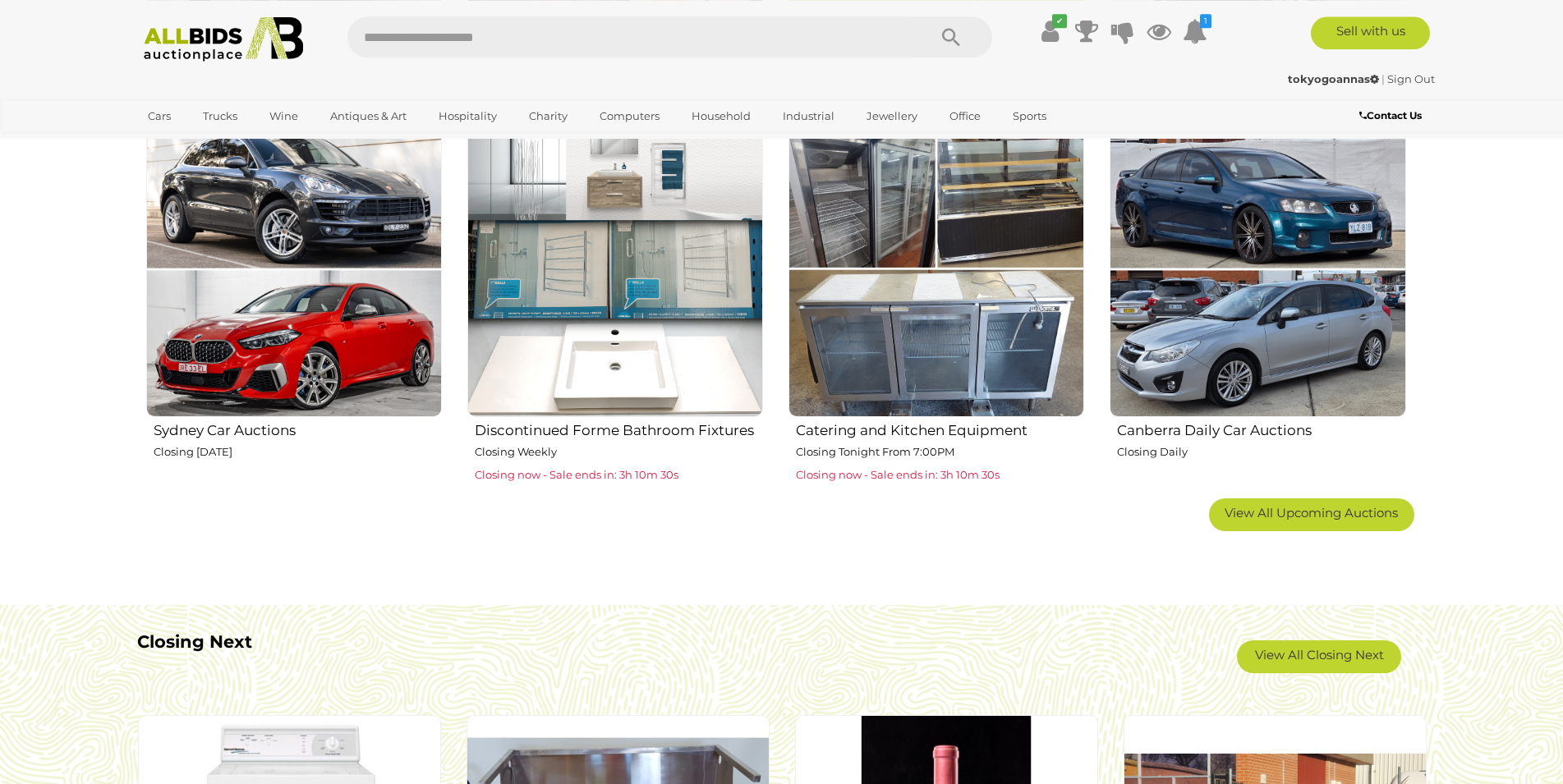
scroll to position [1089, 0]
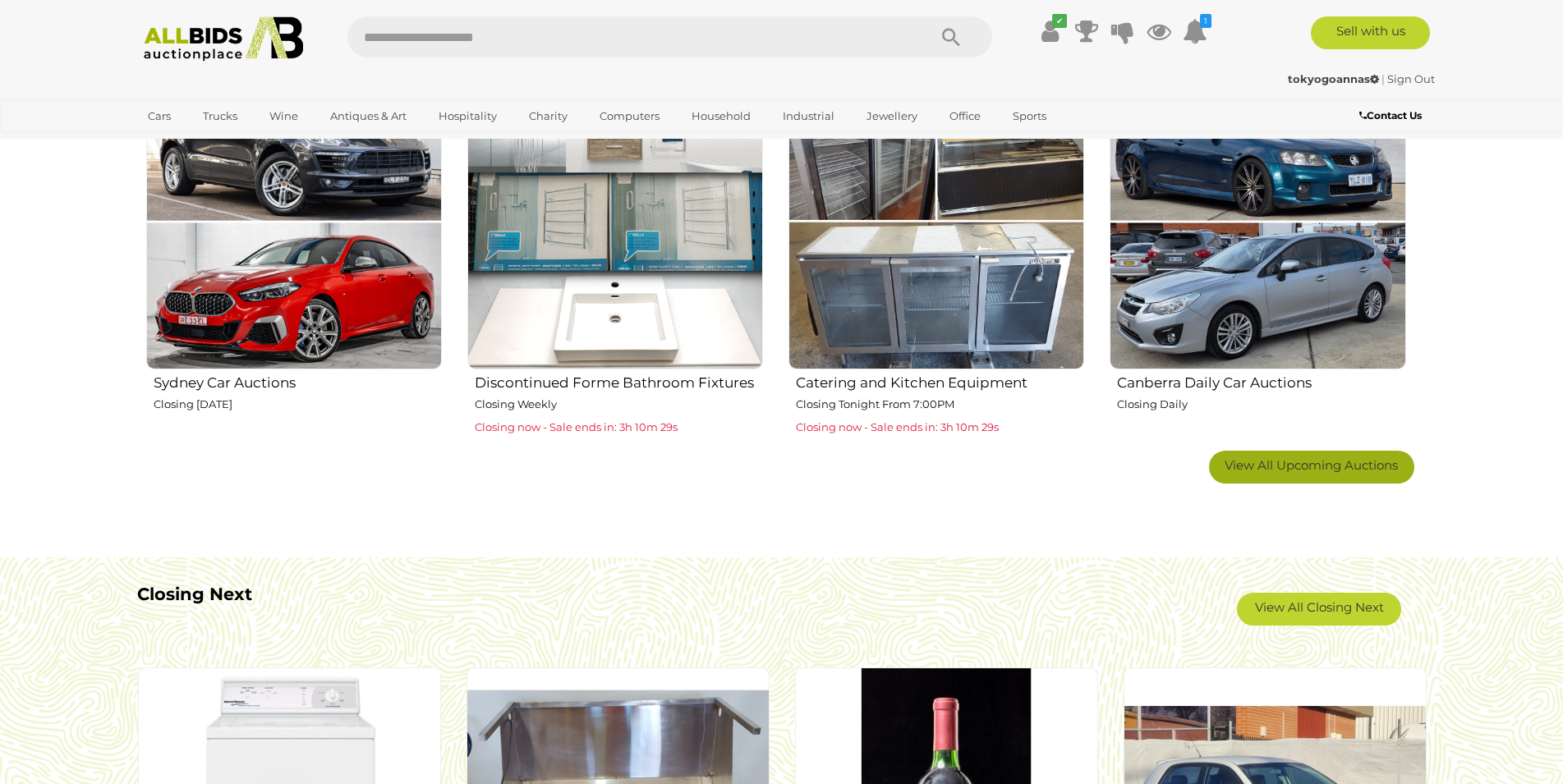
click at [1339, 465] on span "View All Upcoming Auctions" at bounding box center [1311, 464] width 174 height 16
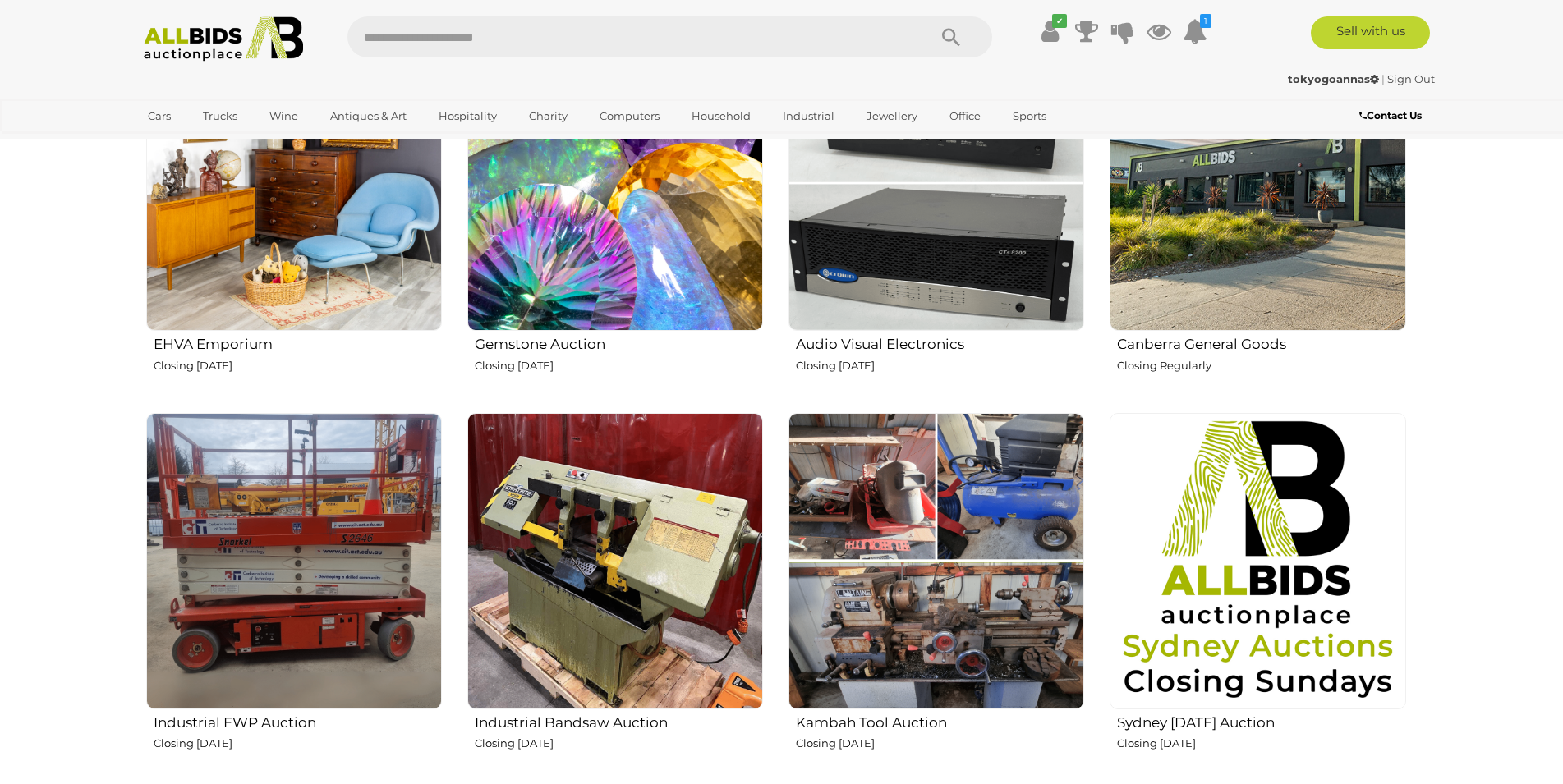
scroll to position [2345, 0]
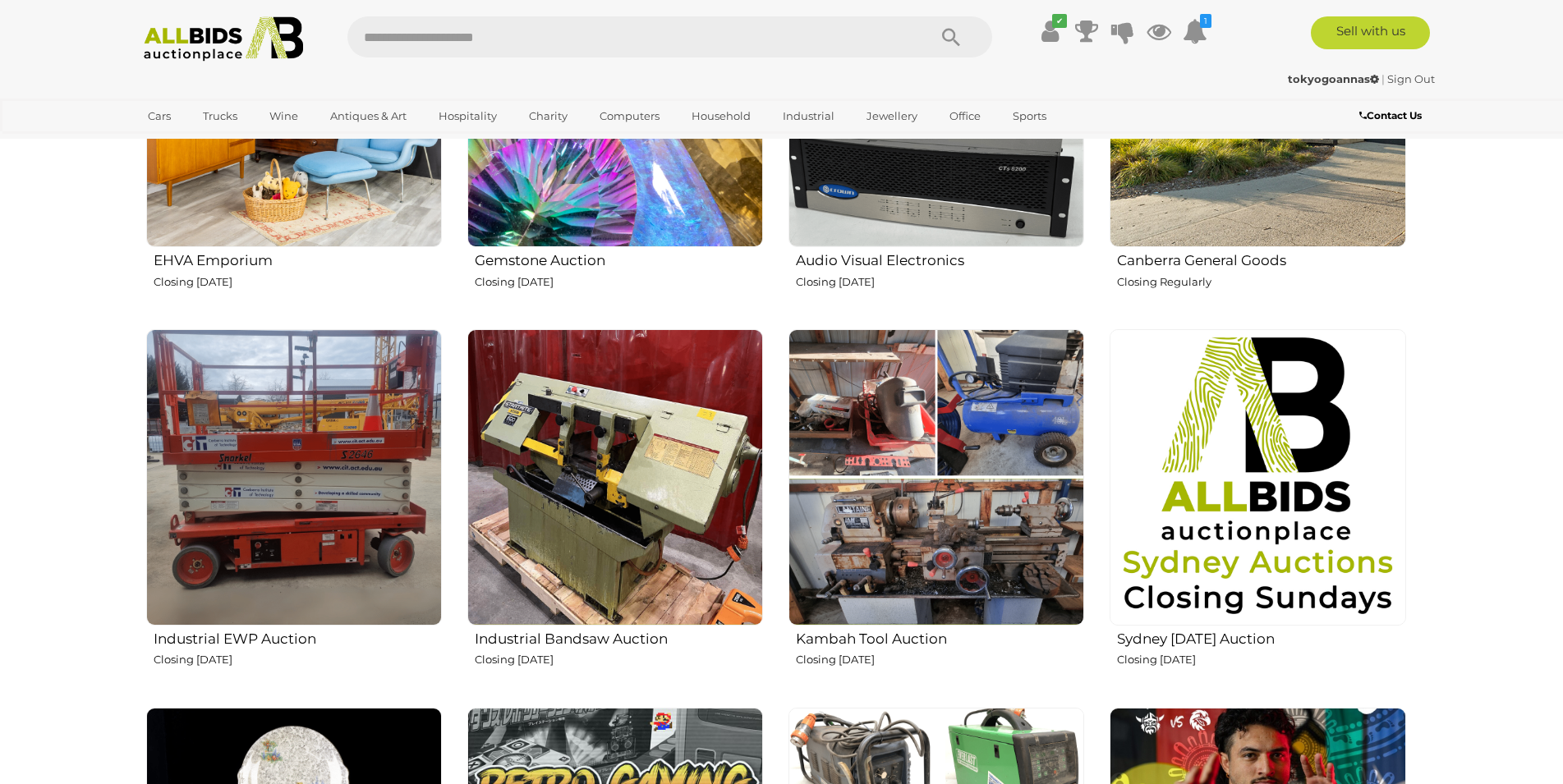
click at [1210, 237] on img at bounding box center [1257, 100] width 296 height 296
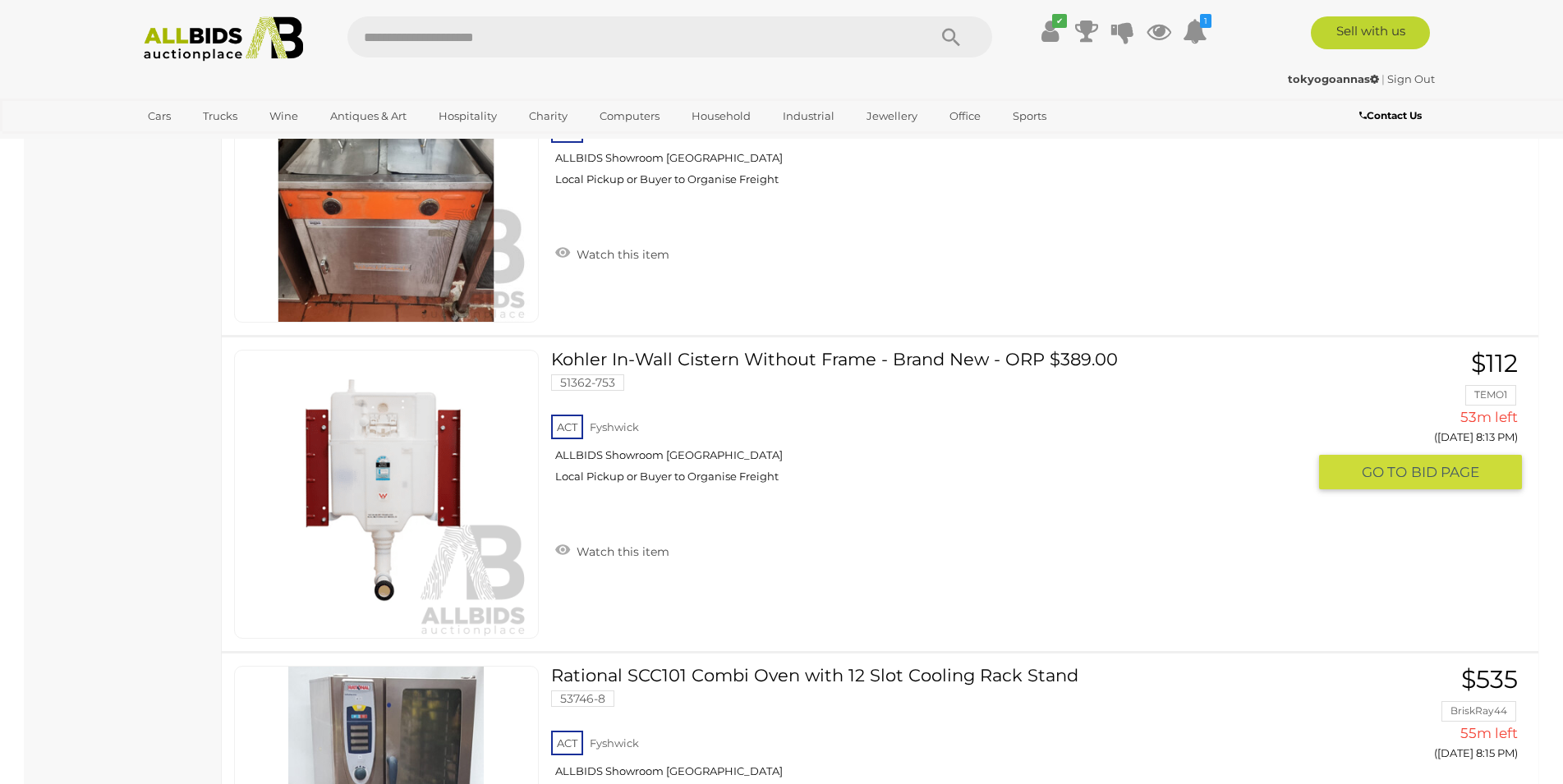
scroll to position [8205, 0]
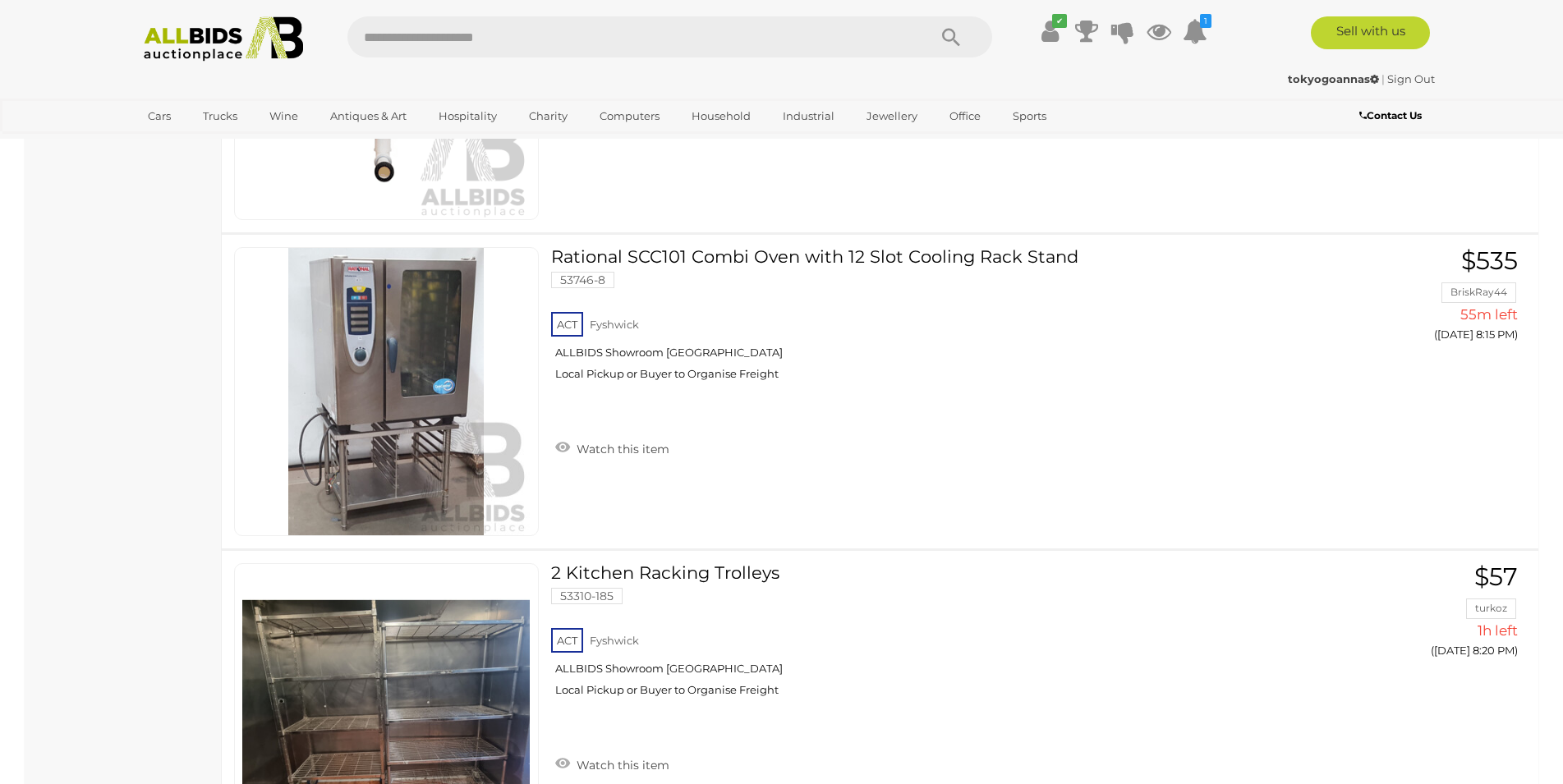
click at [212, 42] on img at bounding box center [224, 39] width 178 height 45
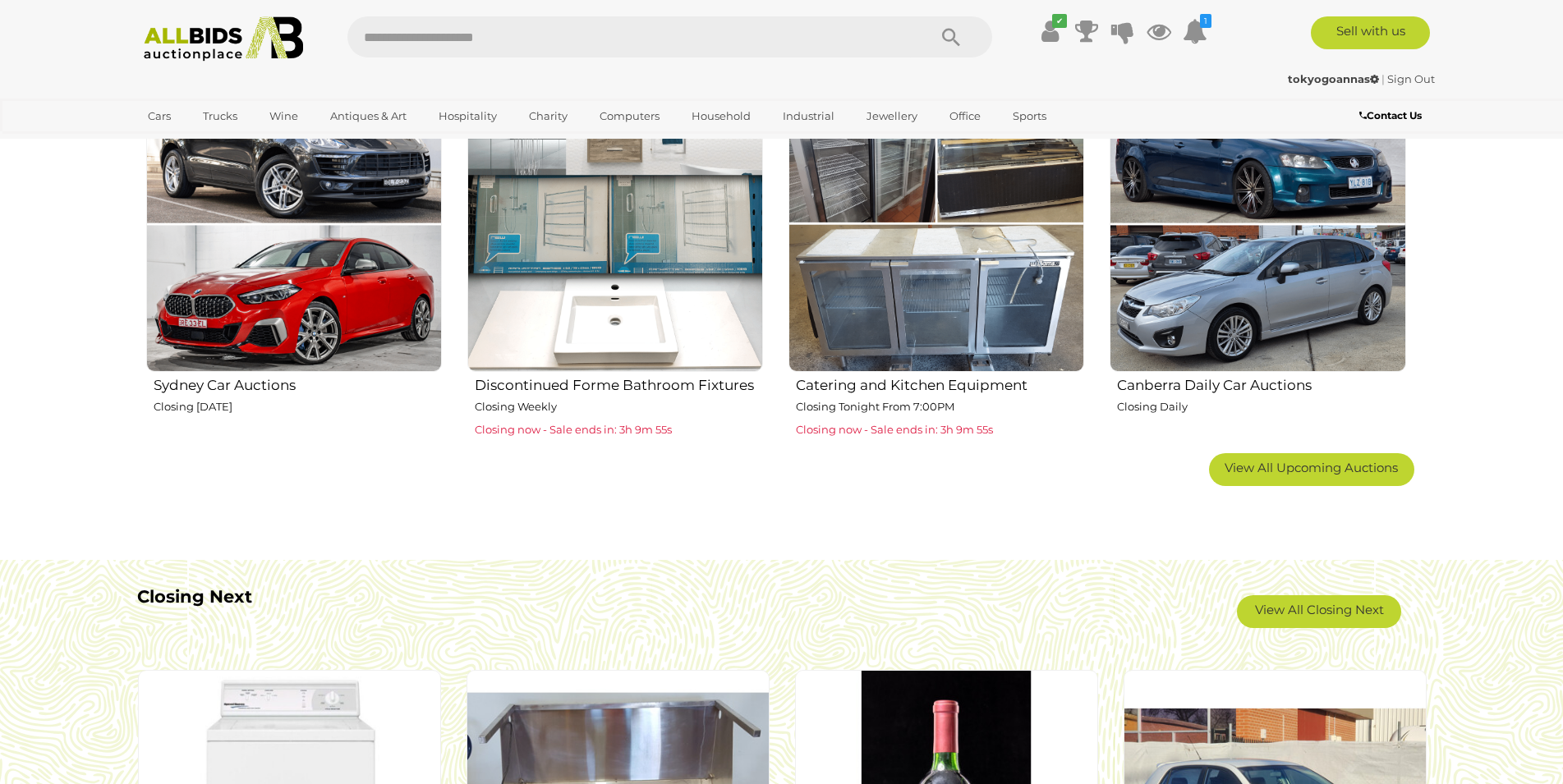
scroll to position [1089, 0]
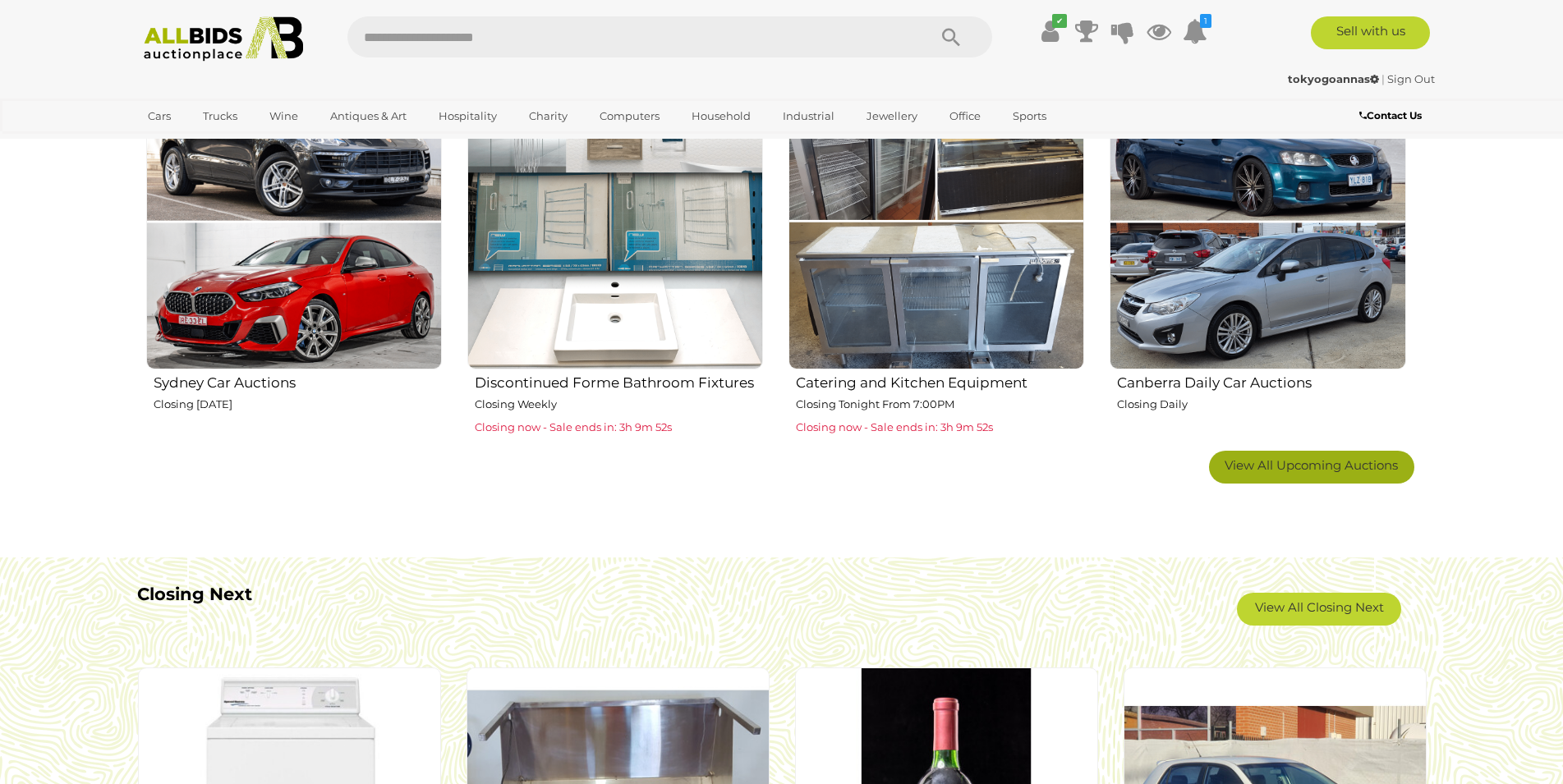
click at [1288, 462] on span "View All Upcoming Auctions" at bounding box center [1311, 464] width 174 height 16
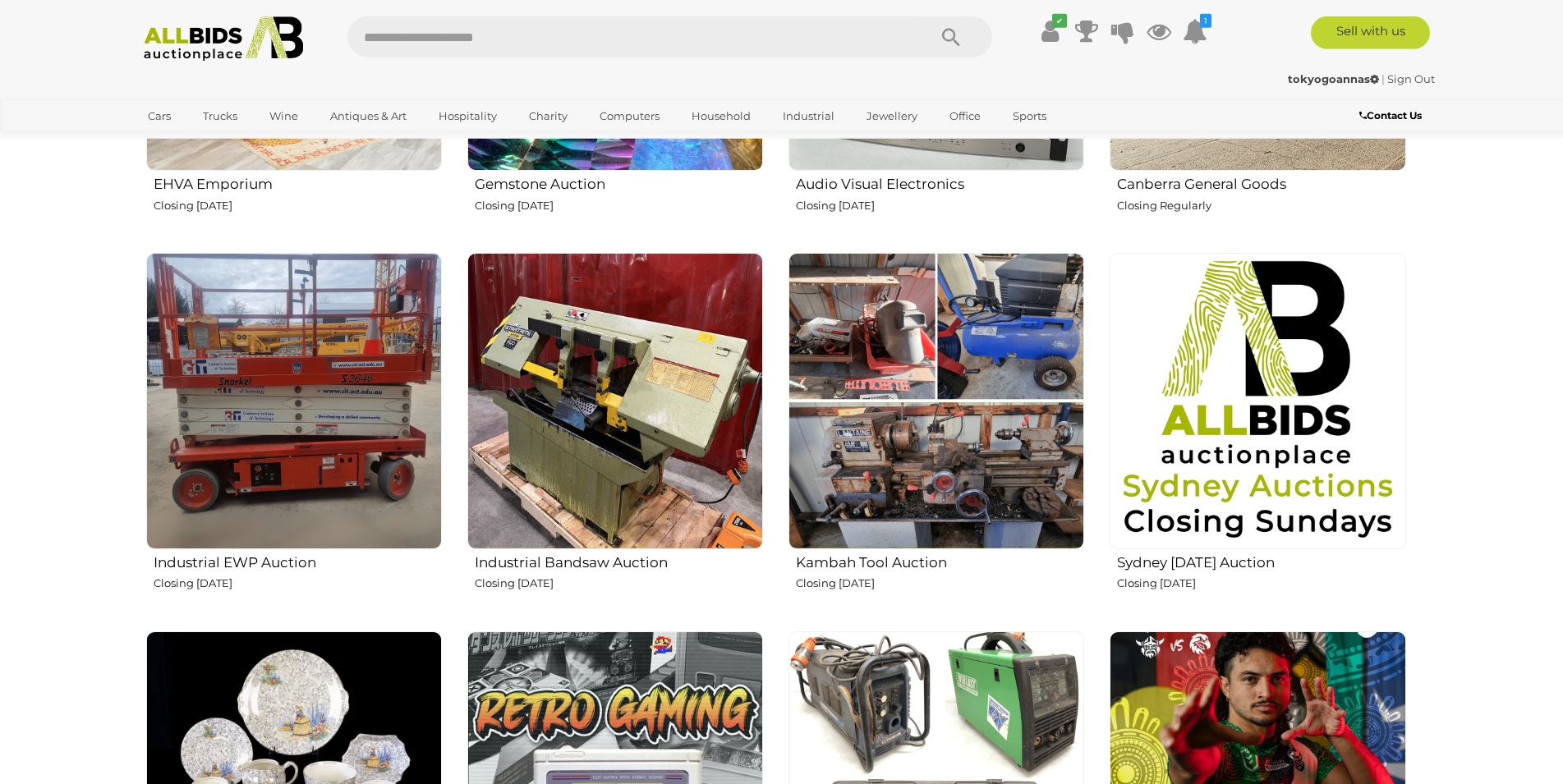
scroll to position [2428, 0]
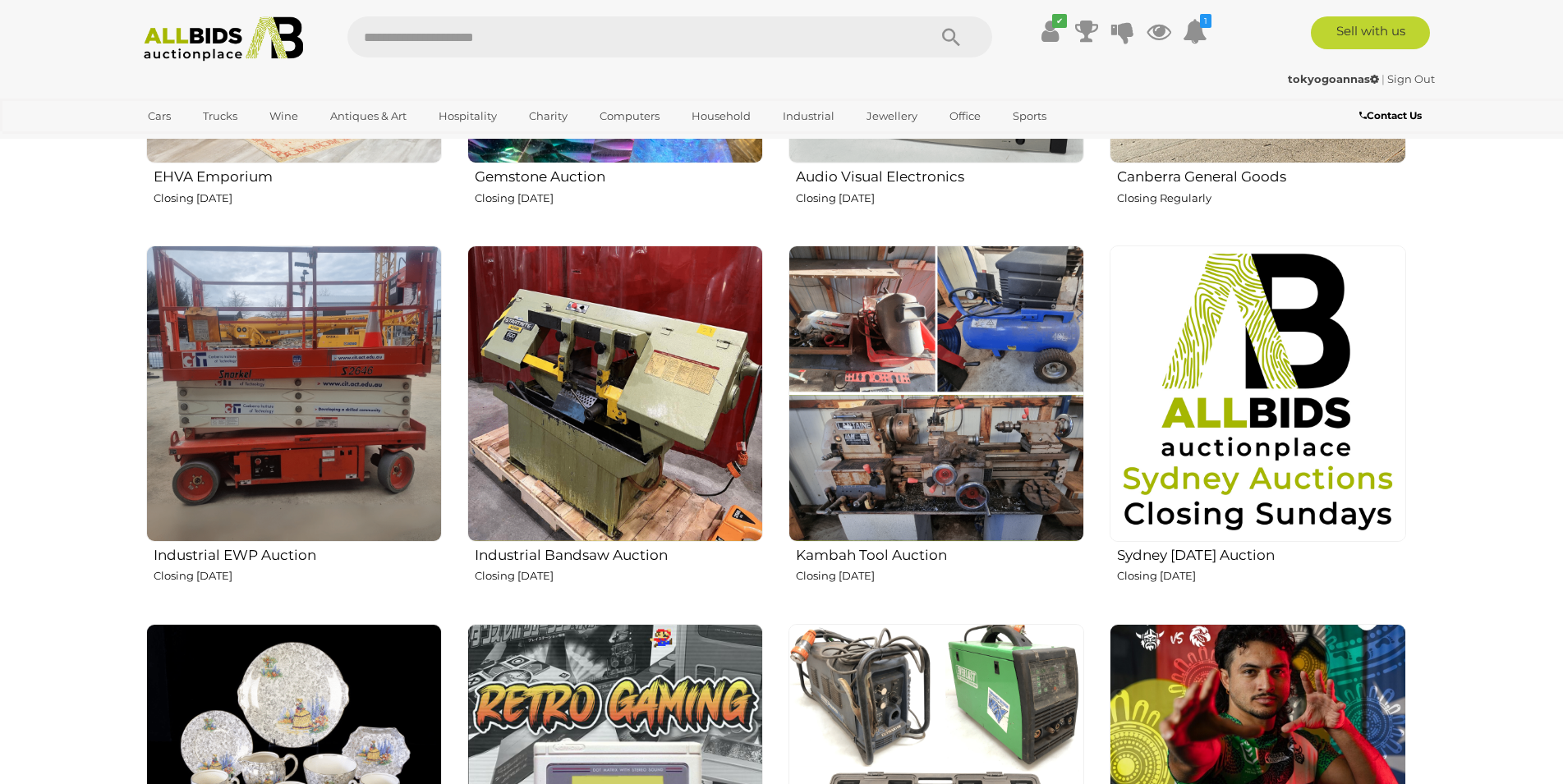
click at [253, 554] on h2 "Industrial EWP Auction" at bounding box center [297, 553] width 288 height 20
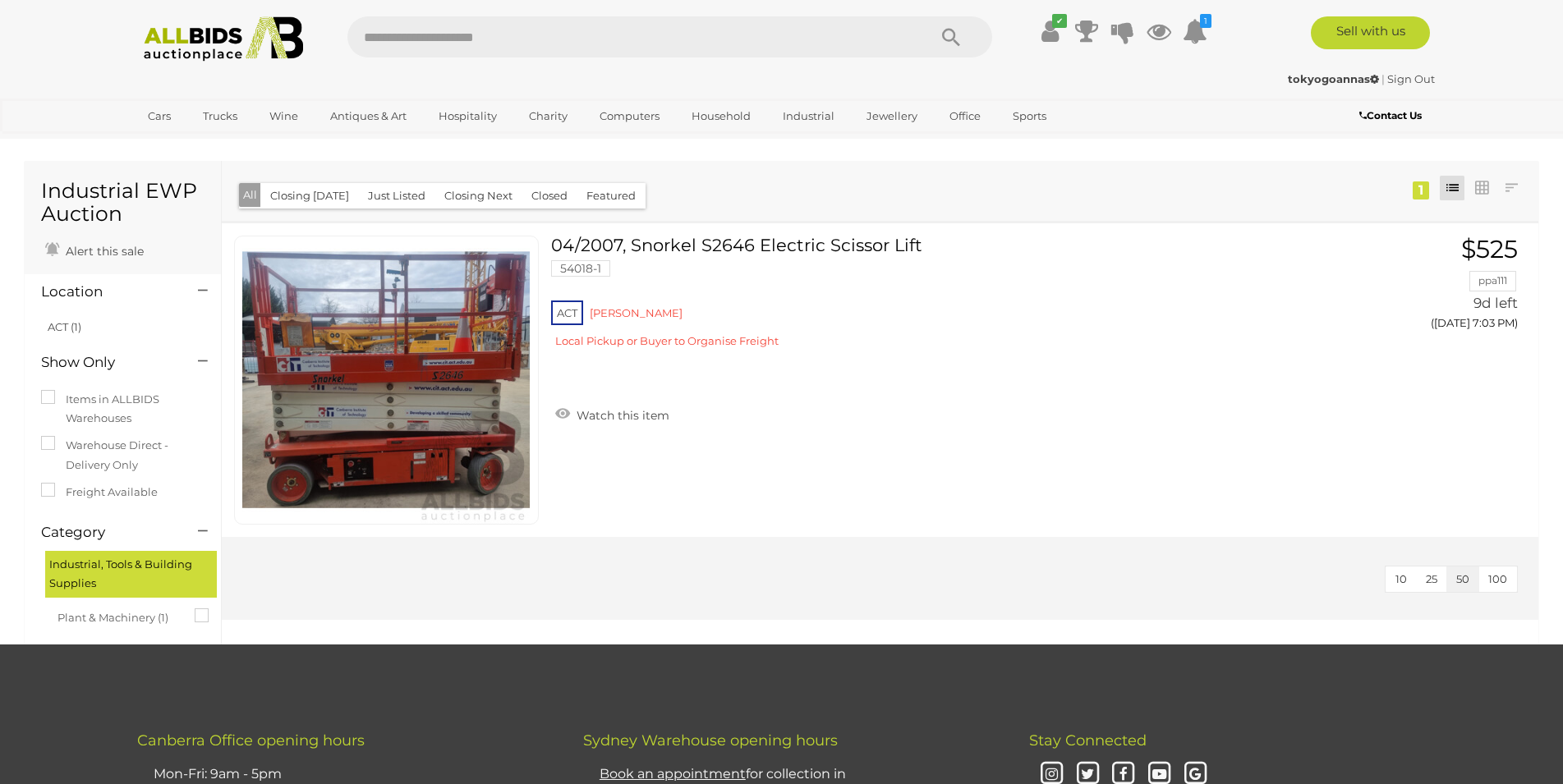
click at [209, 47] on img at bounding box center [224, 39] width 178 height 45
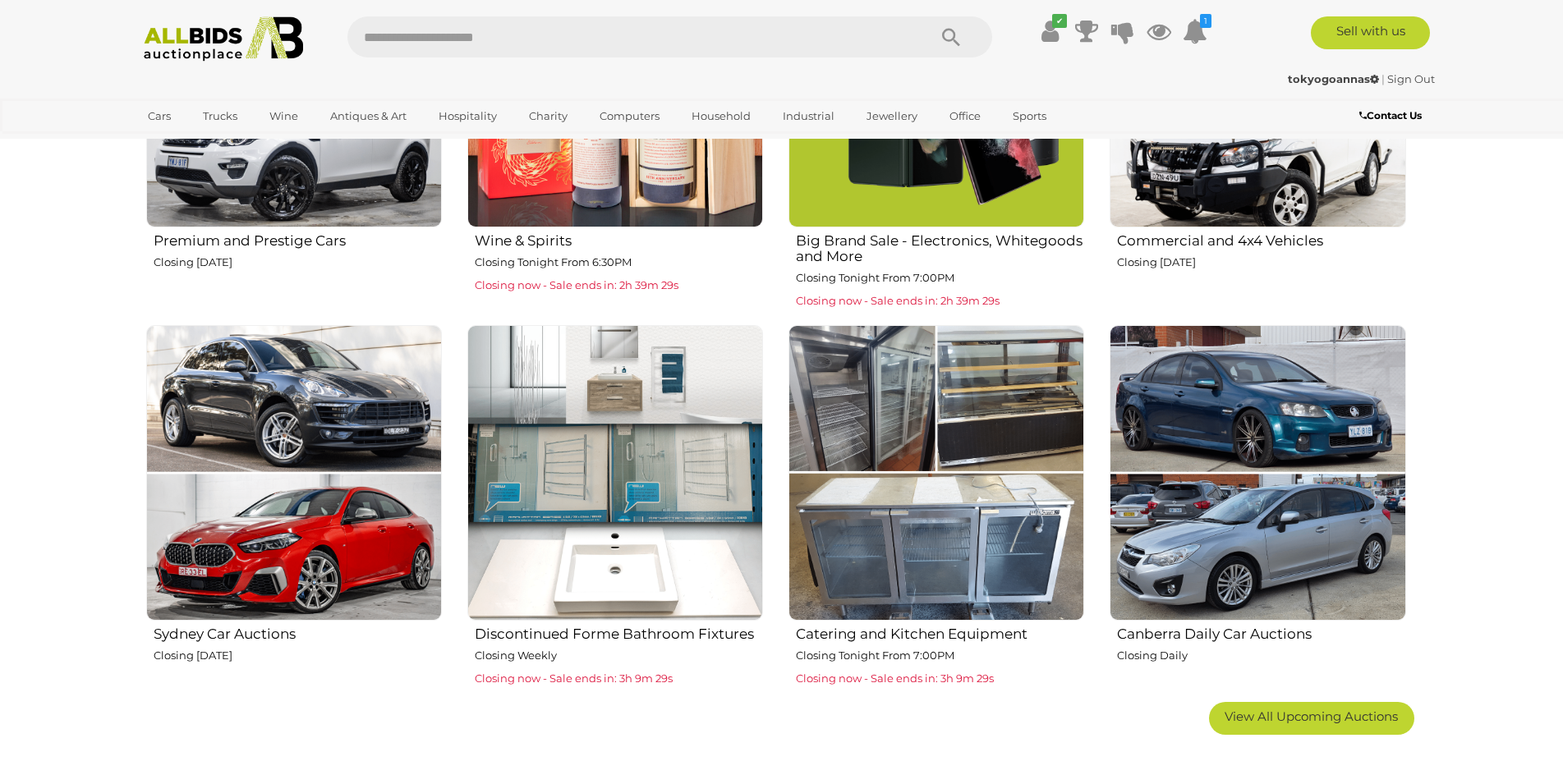
scroll to position [1172, 0]
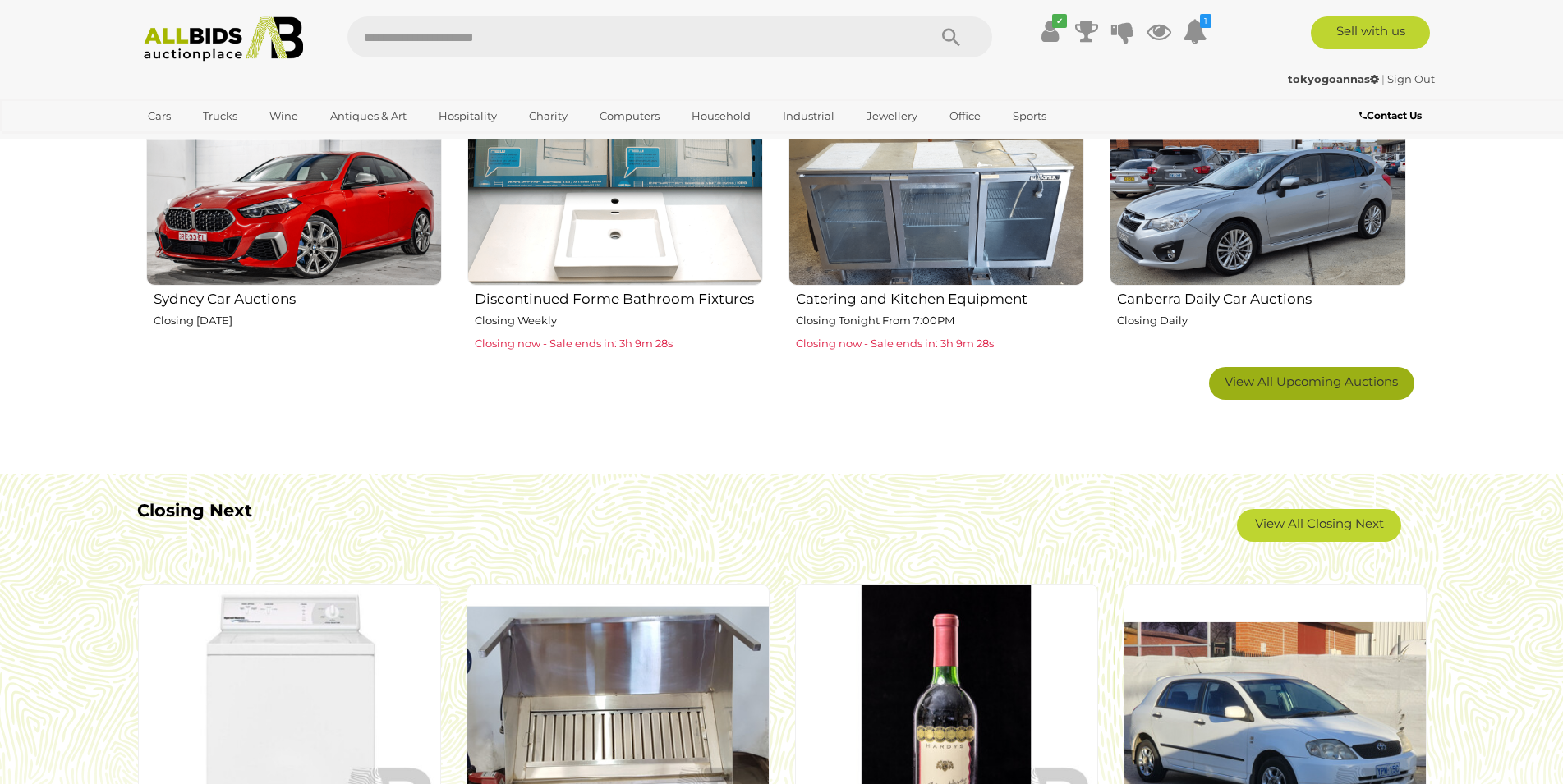
click at [1350, 380] on span "View All Upcoming Auctions" at bounding box center [1311, 381] width 174 height 16
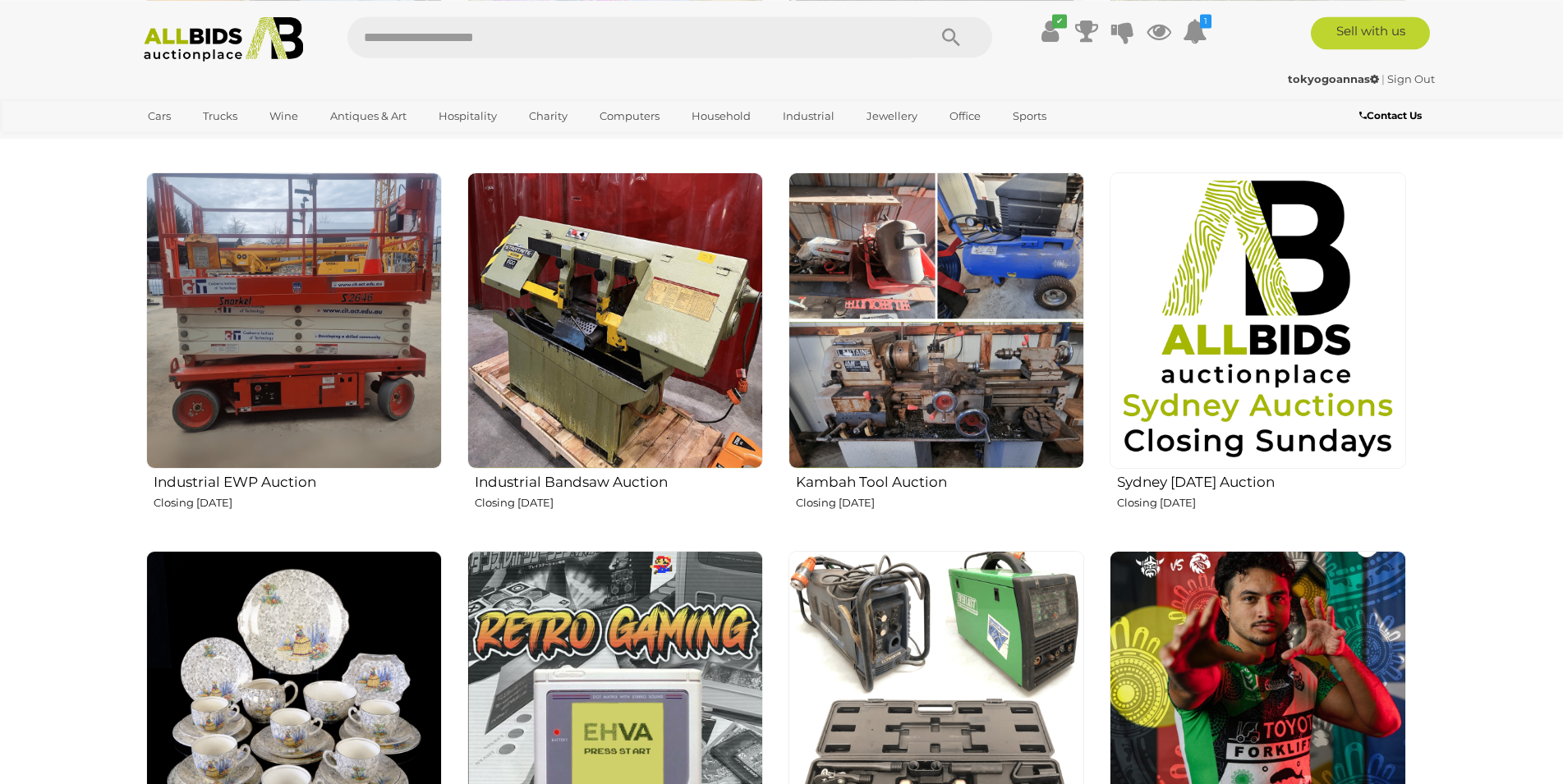
scroll to position [2511, 0]
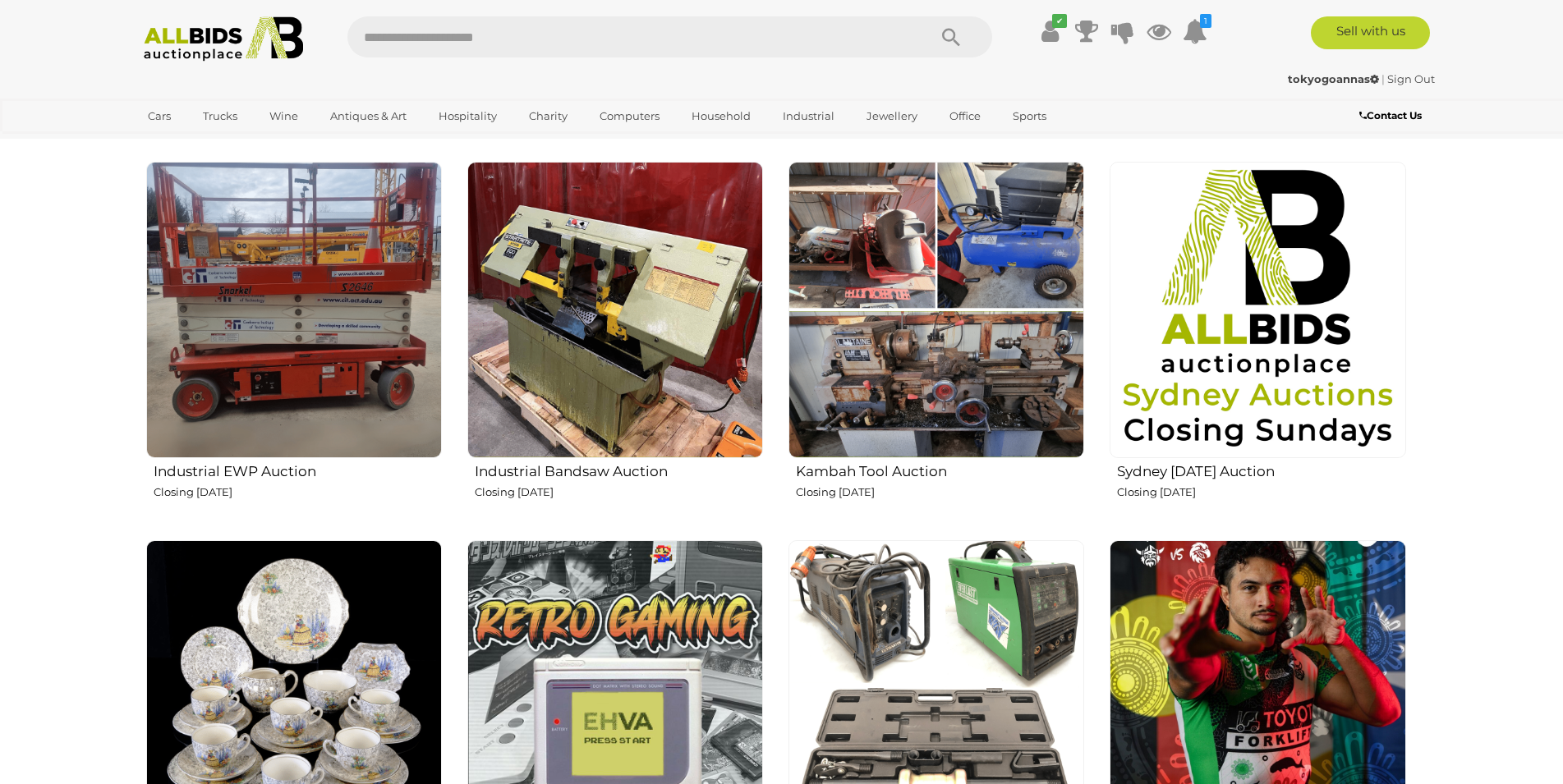
click at [907, 464] on h2 "Kambah Tool Auction" at bounding box center [940, 469] width 288 height 20
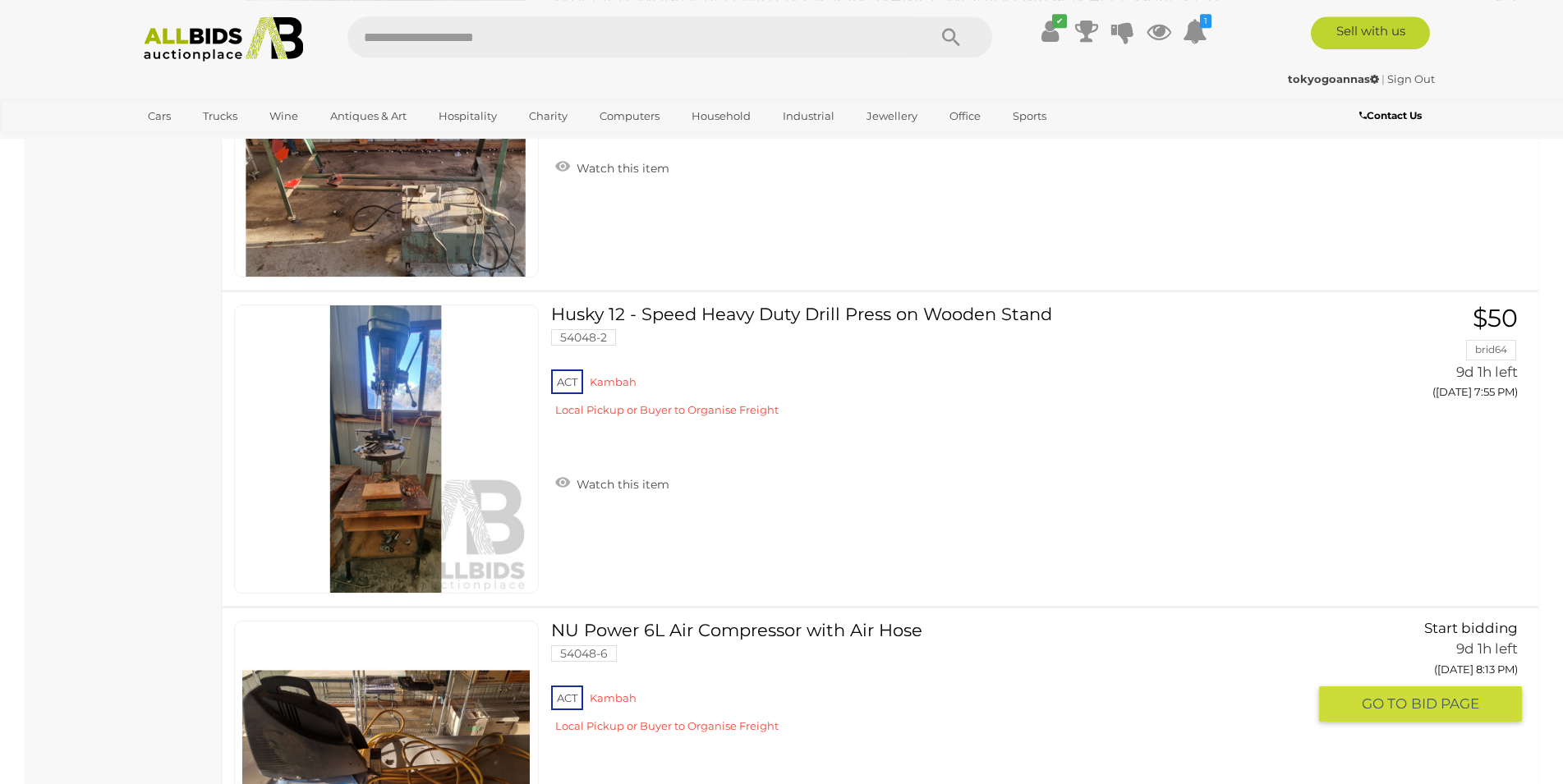
scroll to position [753, 0]
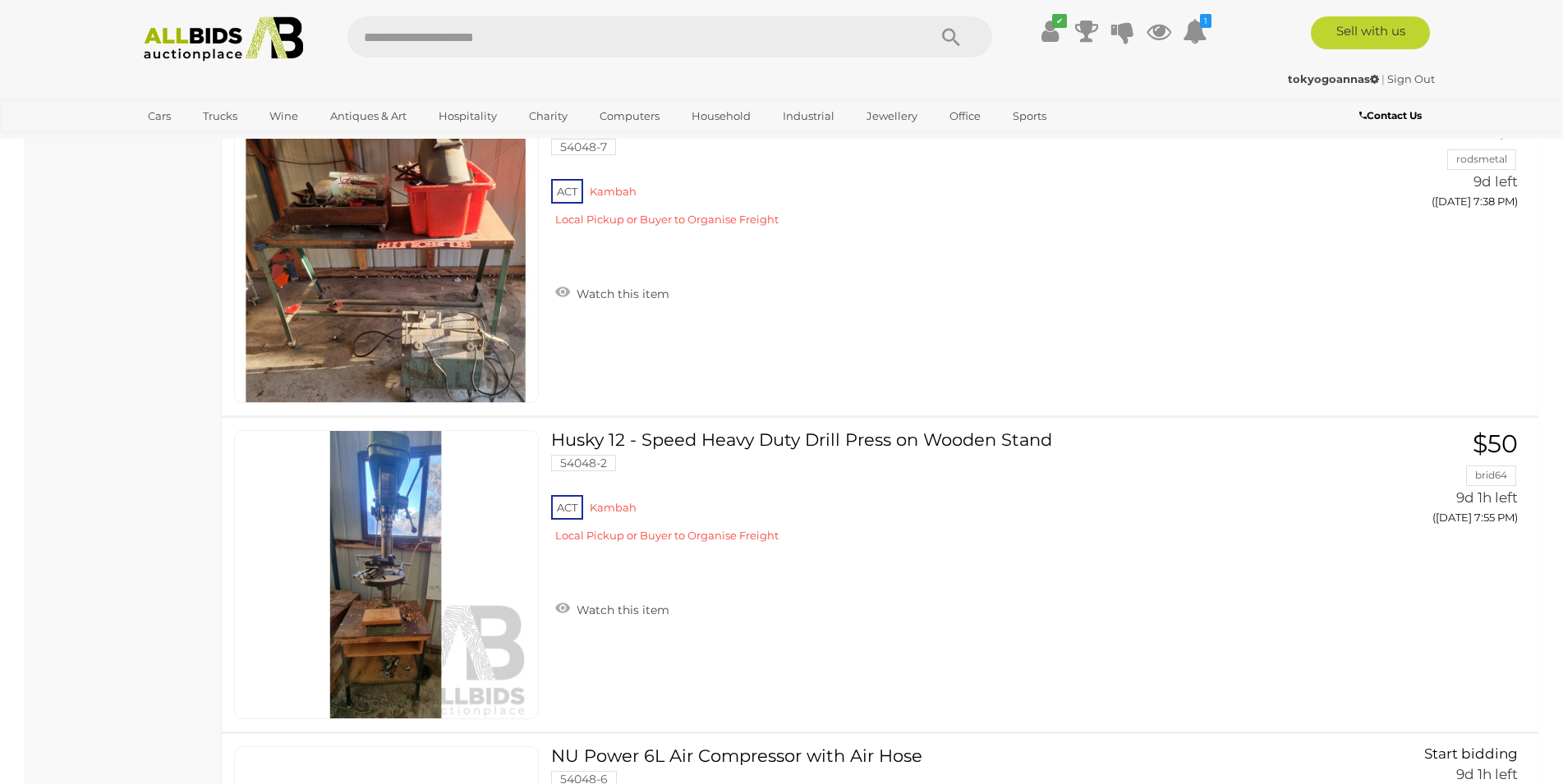
click at [241, 49] on img at bounding box center [224, 39] width 178 height 45
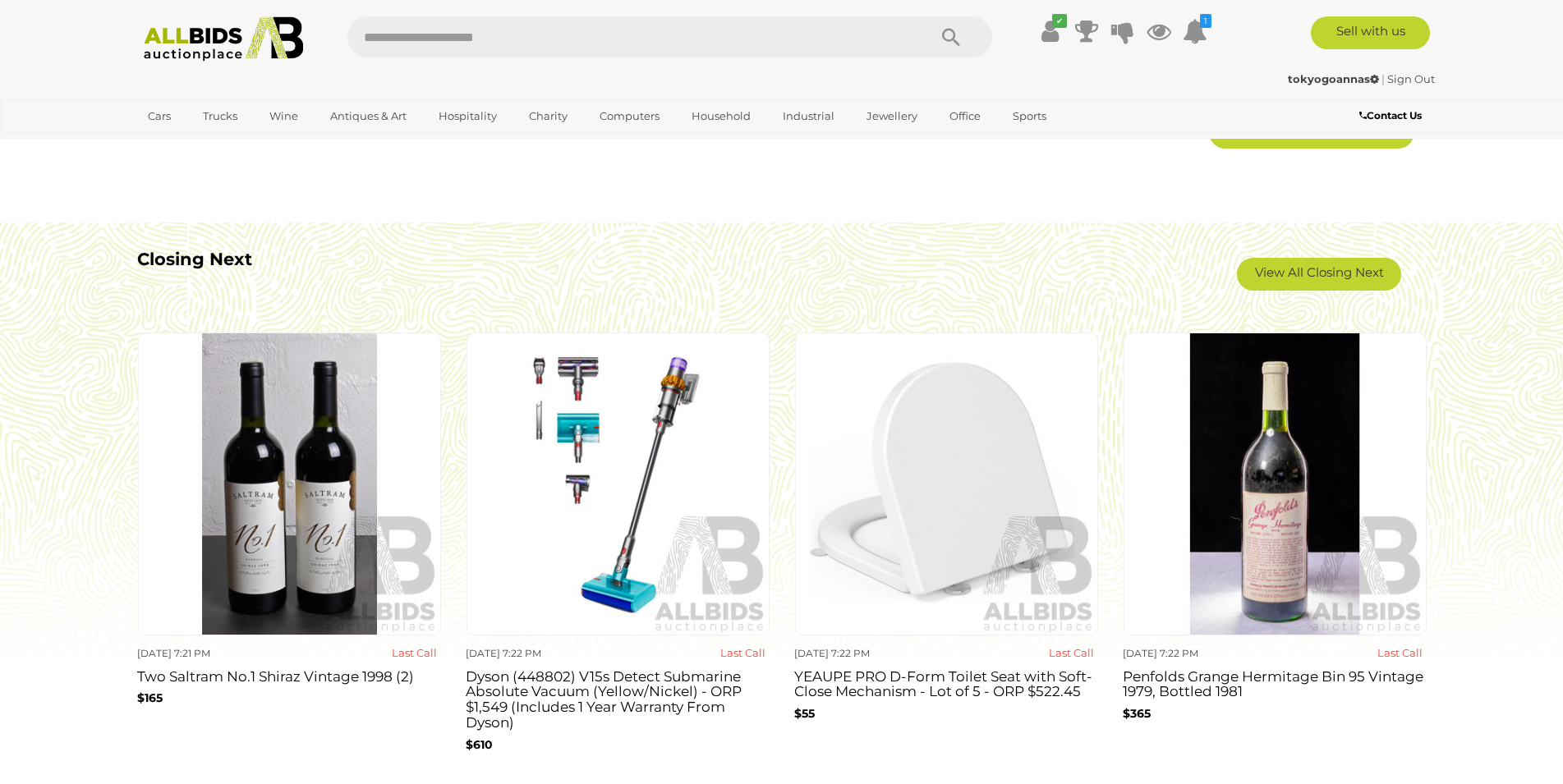
scroll to position [1089, 0]
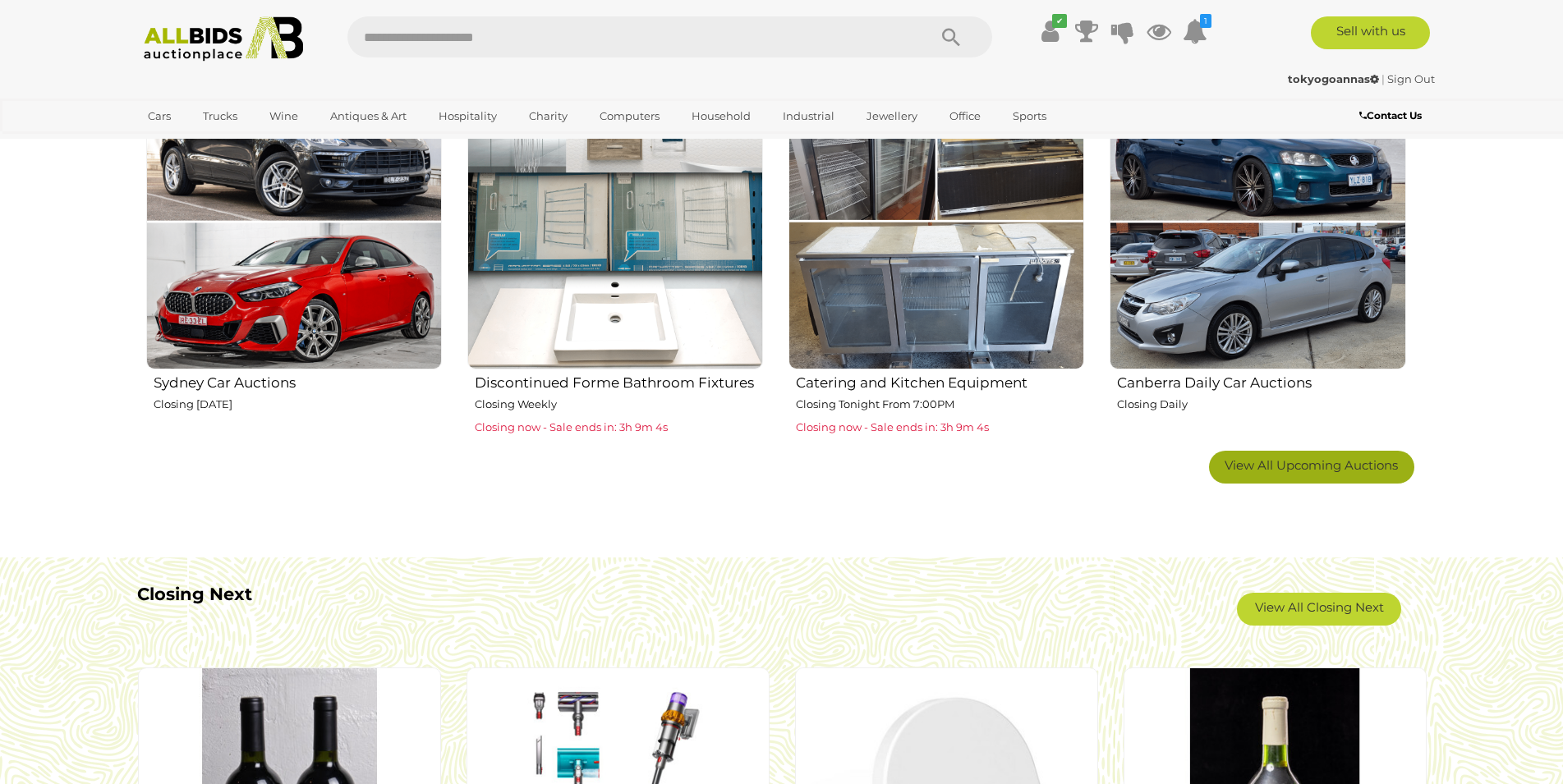
click at [1311, 469] on span "View All Upcoming Auctions" at bounding box center [1311, 464] width 174 height 16
click at [0, 0] on img at bounding box center [0, 0] width 0 height 0
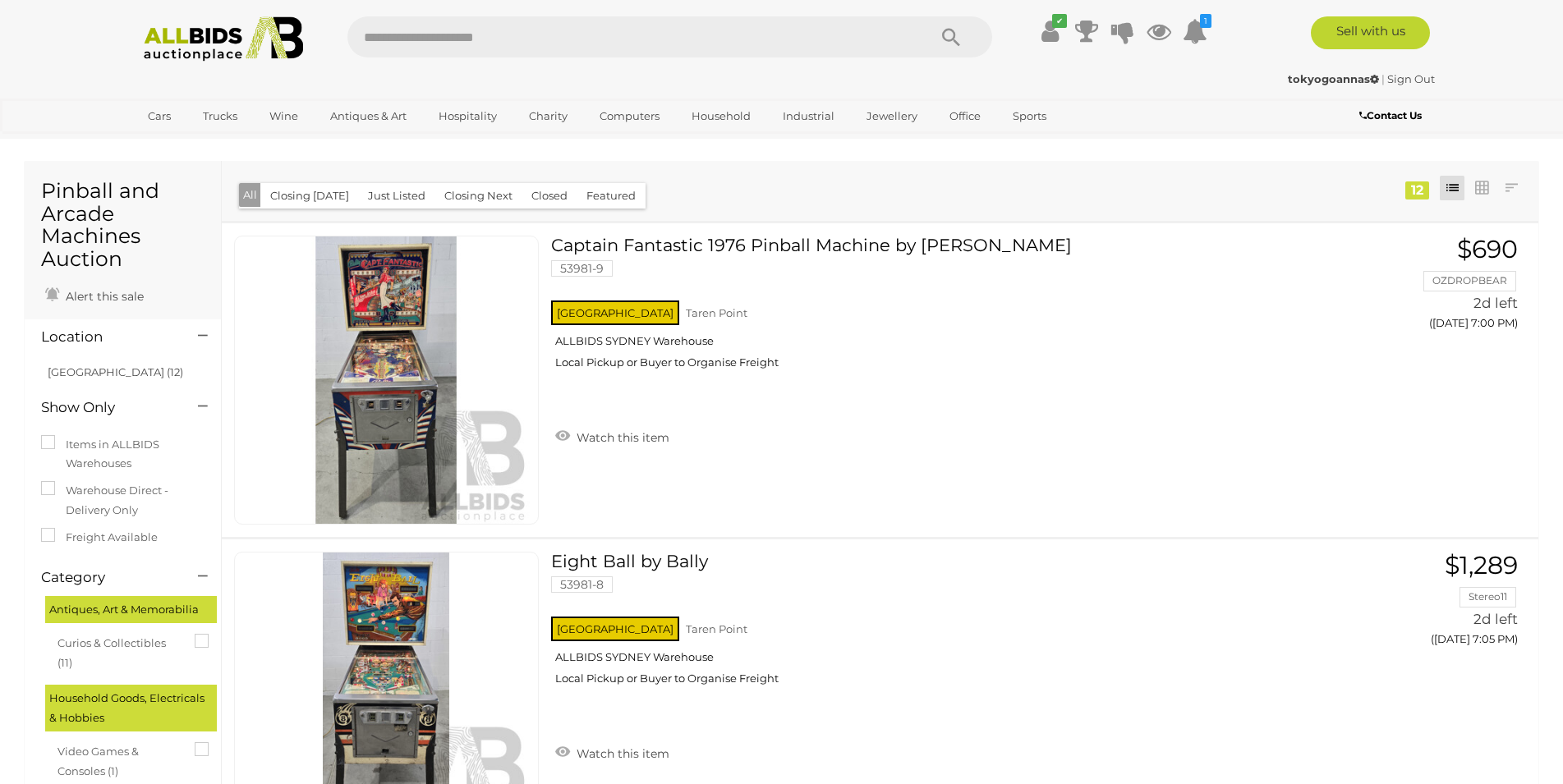
click at [203, 51] on img at bounding box center [224, 39] width 178 height 45
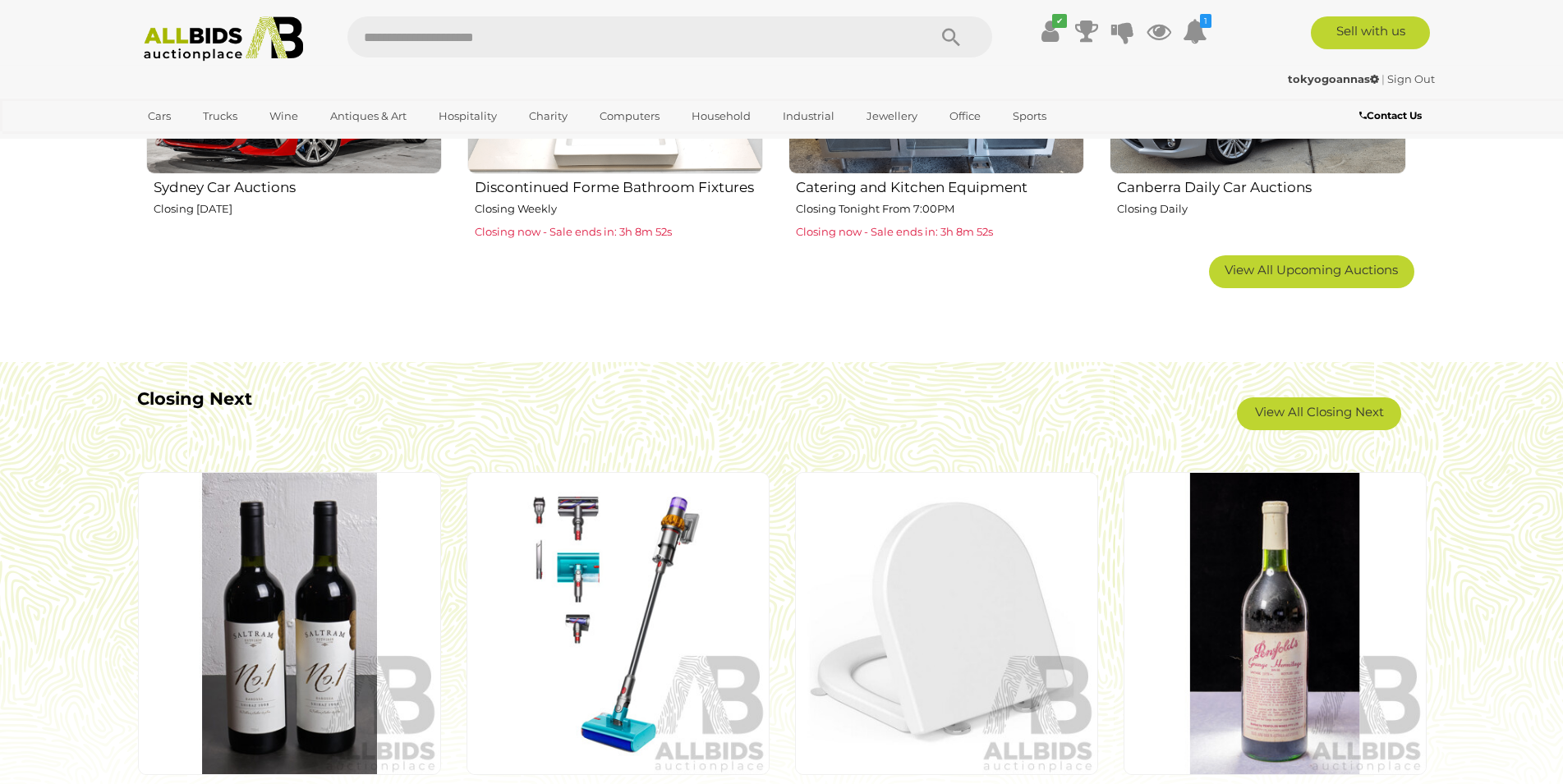
scroll to position [1256, 0]
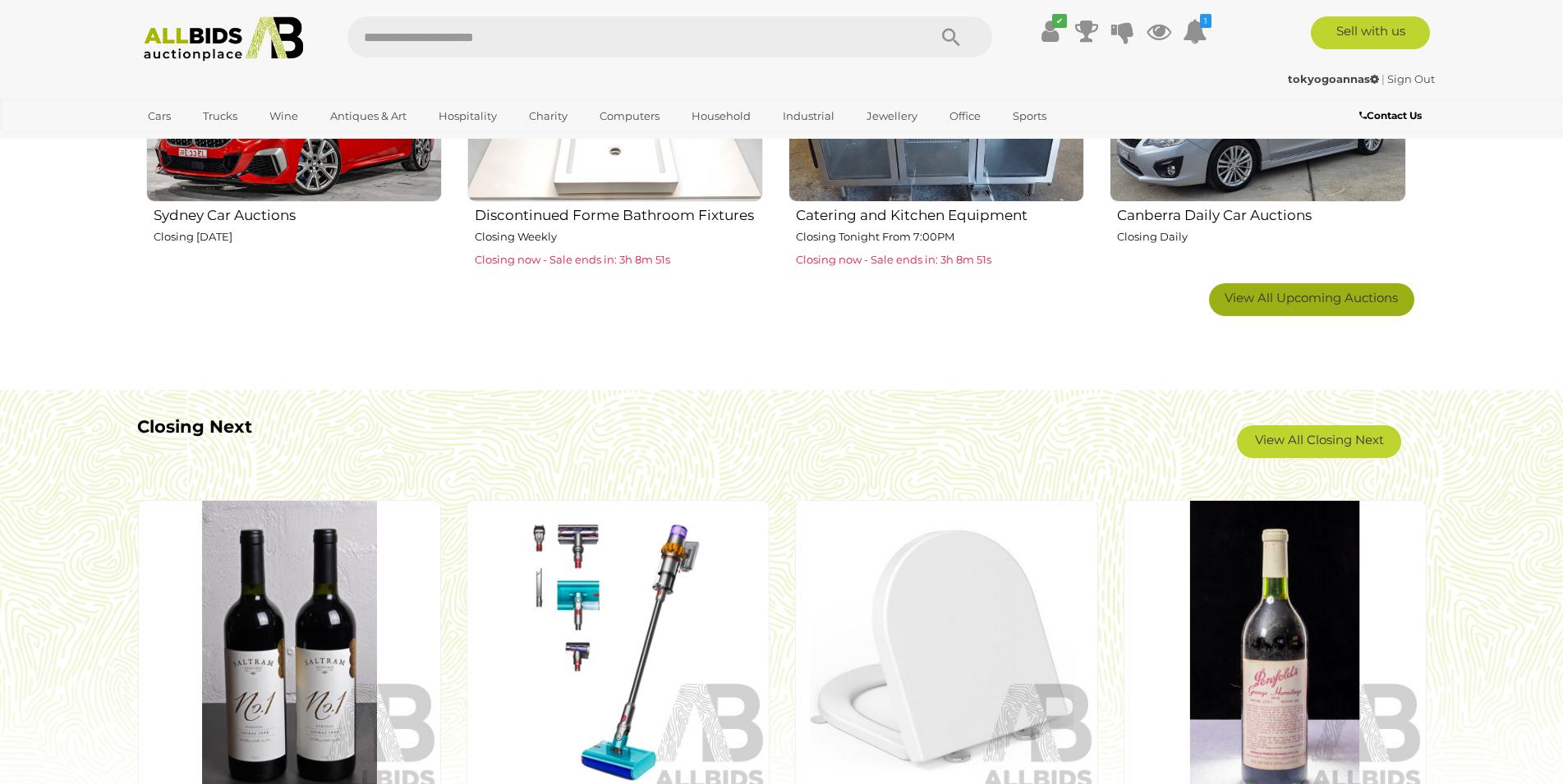
click at [1341, 298] on span "View All Upcoming Auctions" at bounding box center [1311, 297] width 174 height 16
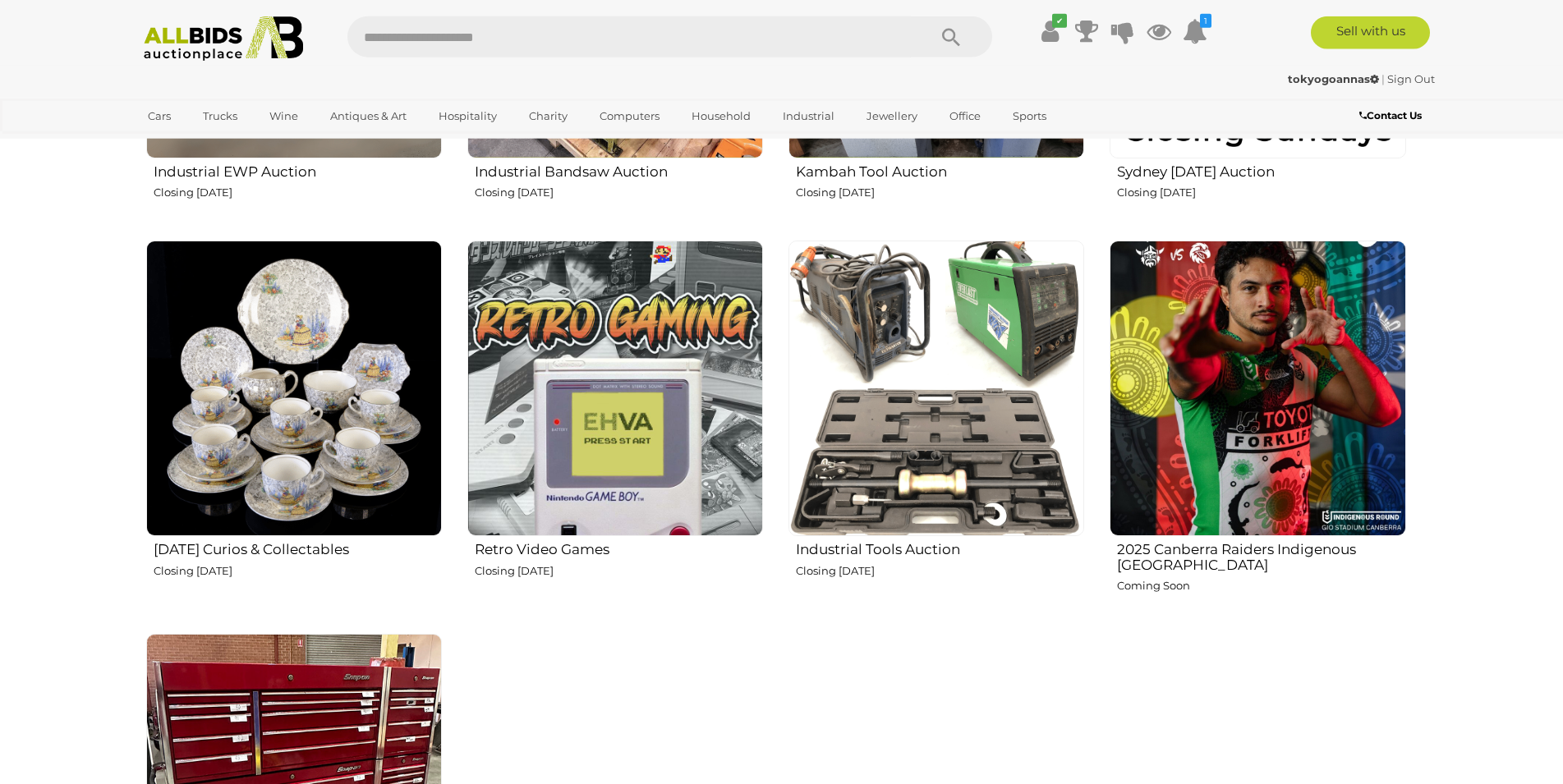
scroll to position [2846, 0]
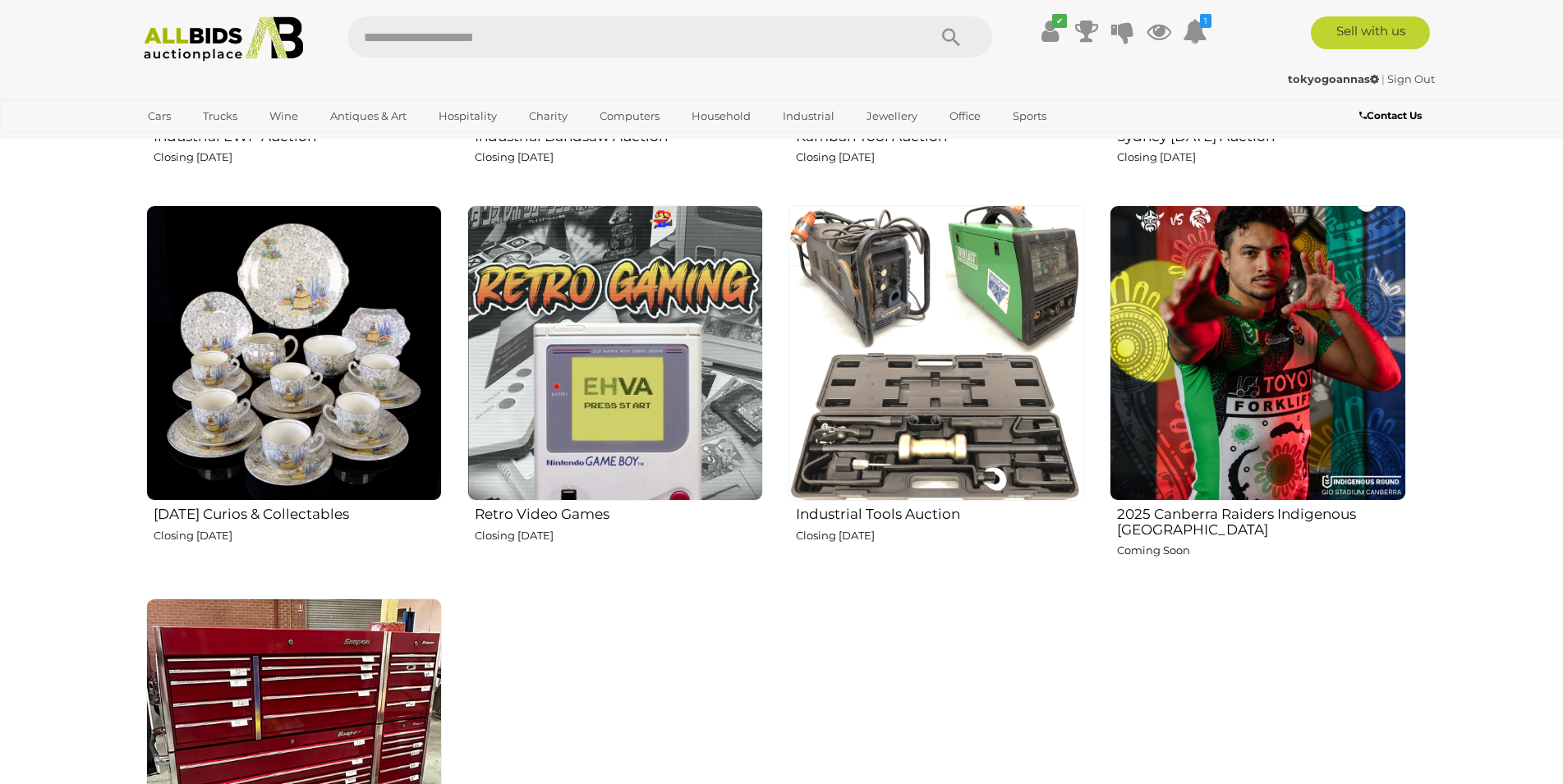
click at [263, 511] on h2 "Friday Curios & Collectables" at bounding box center [297, 512] width 288 height 20
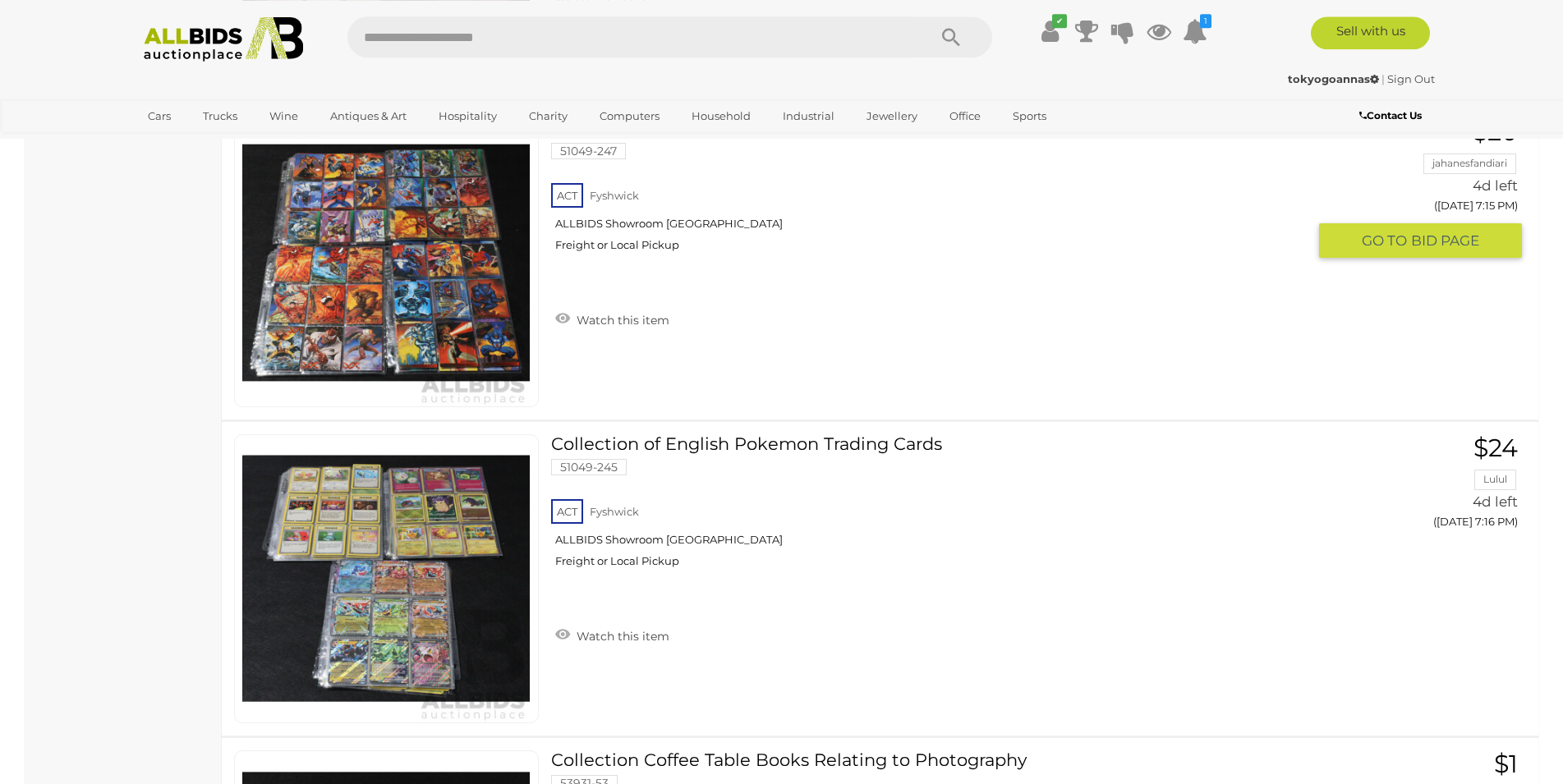
scroll to position [12474, 0]
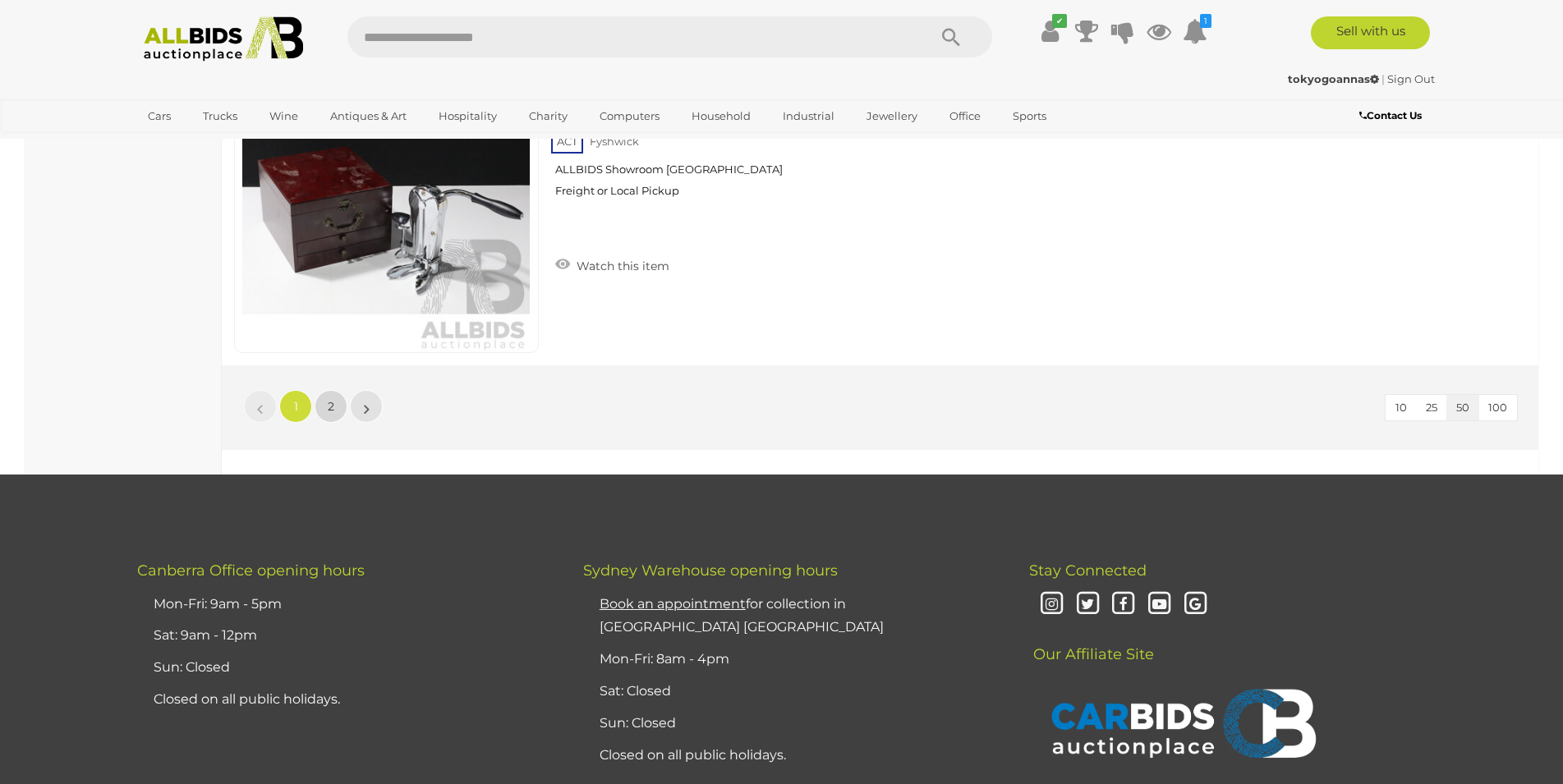
click at [327, 406] on link "2" at bounding box center [332, 406] width 33 height 33
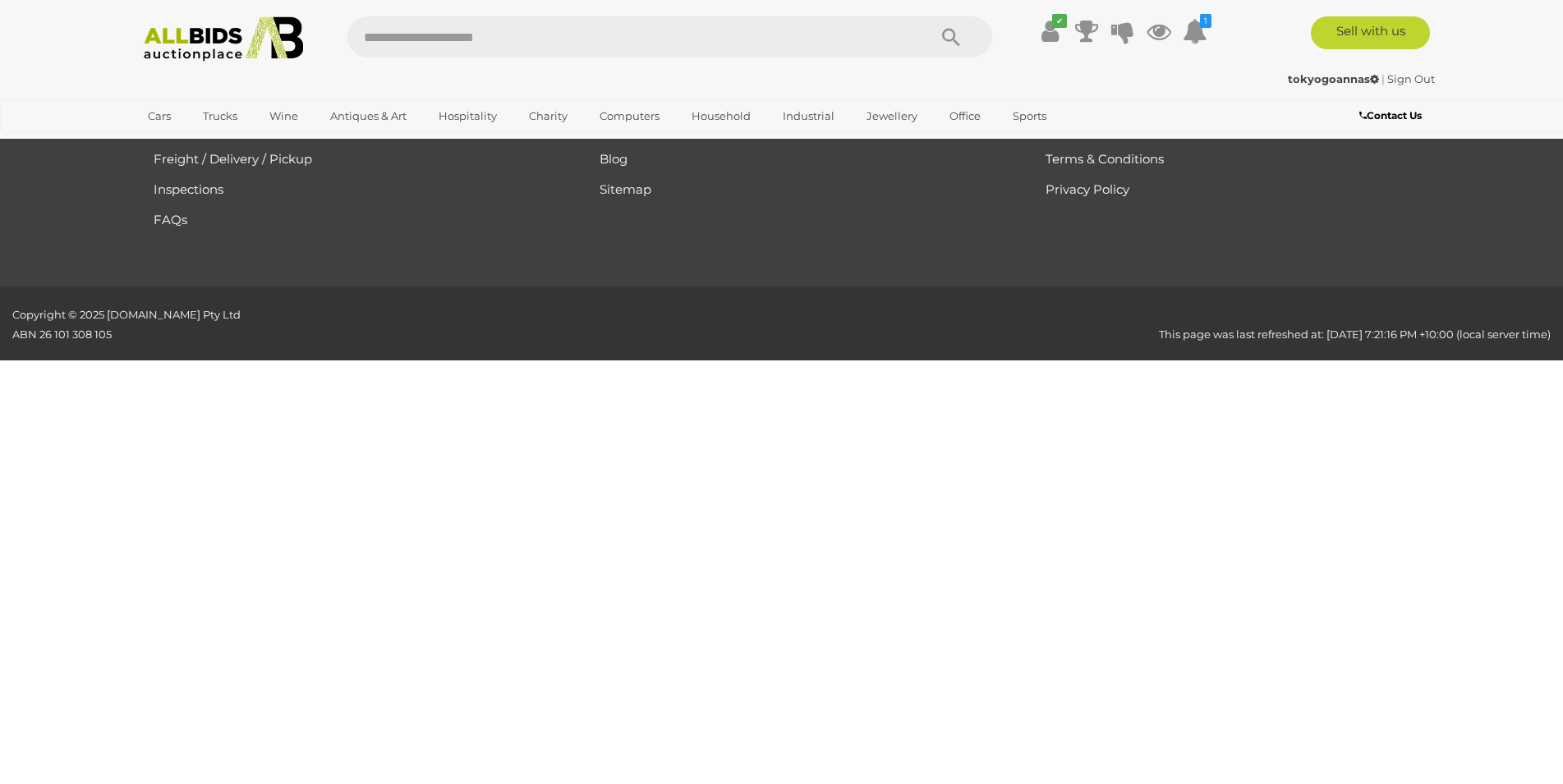
scroll to position [56, 0]
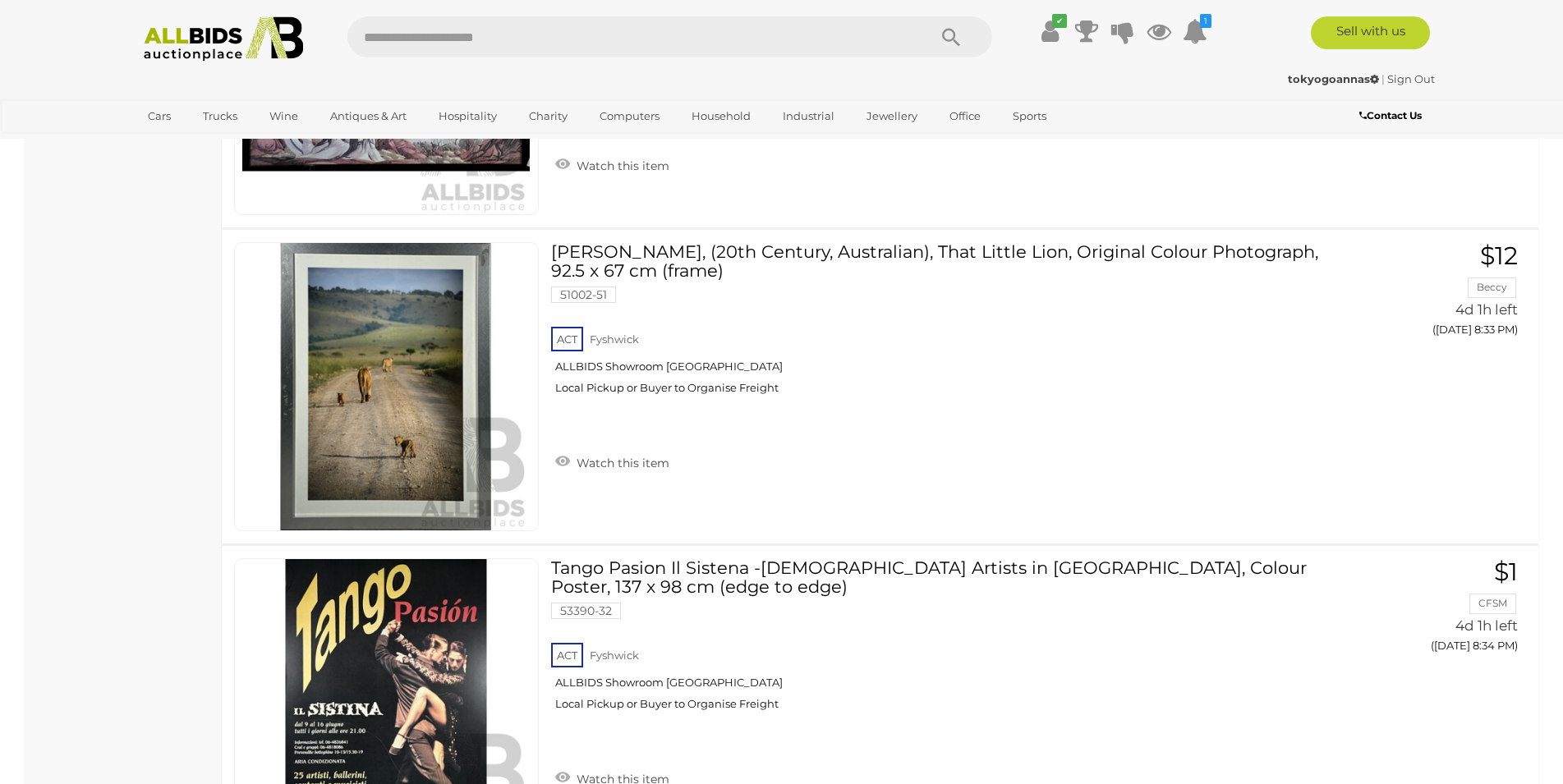
scroll to position [12532, 0]
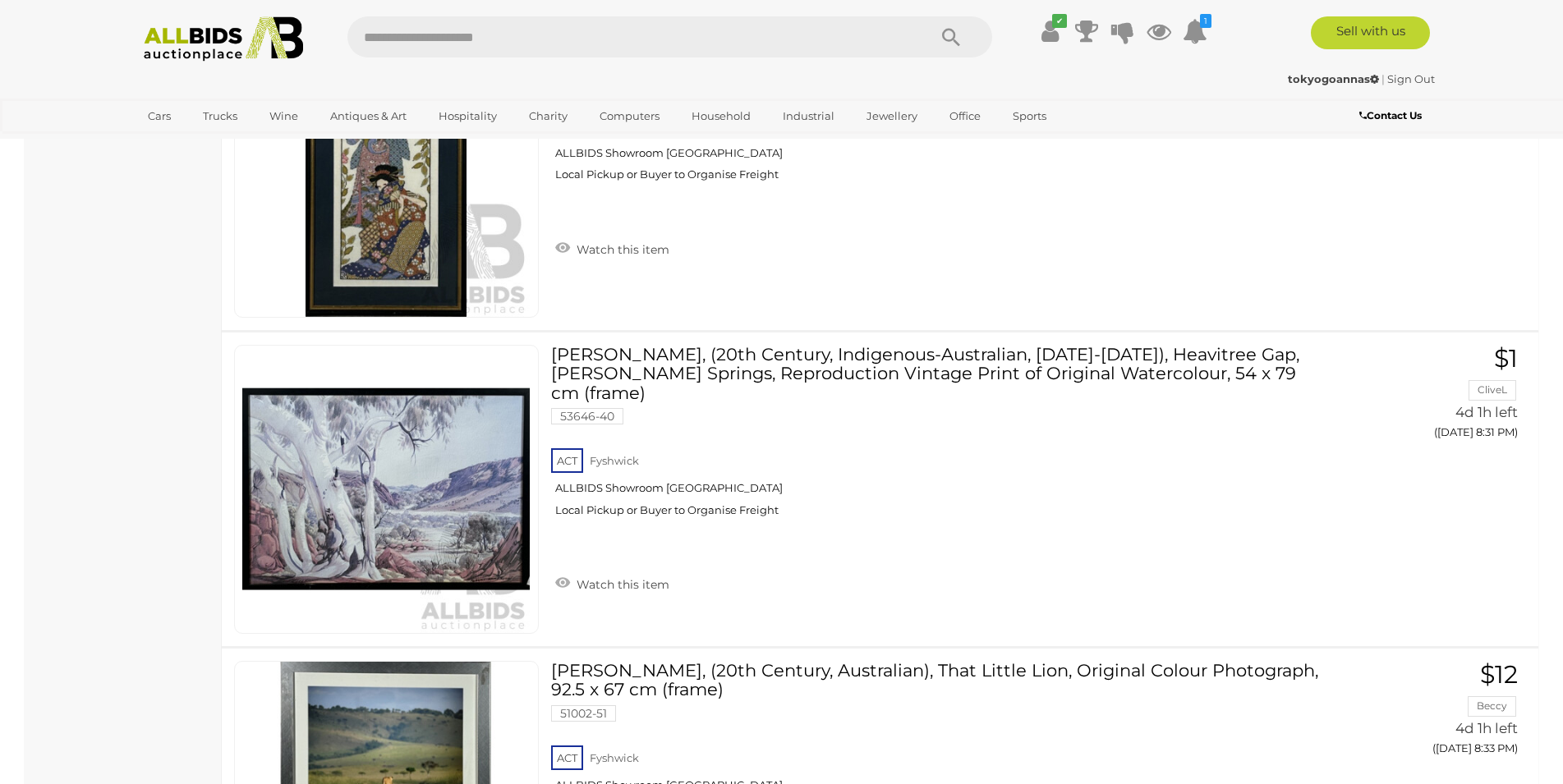
click at [214, 43] on img at bounding box center [224, 39] width 178 height 45
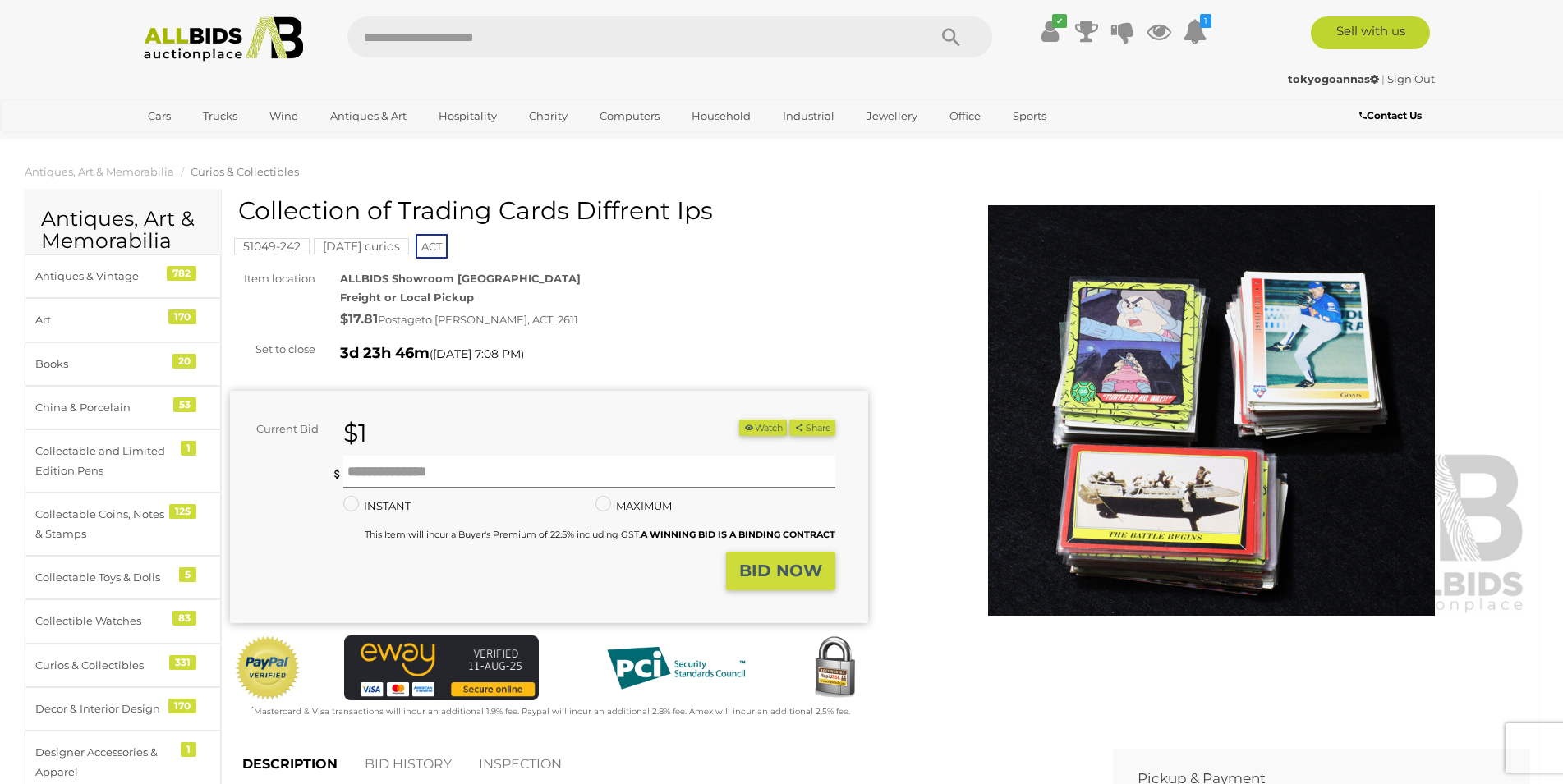
click at [1141, 497] on img at bounding box center [1212, 410] width 638 height 410
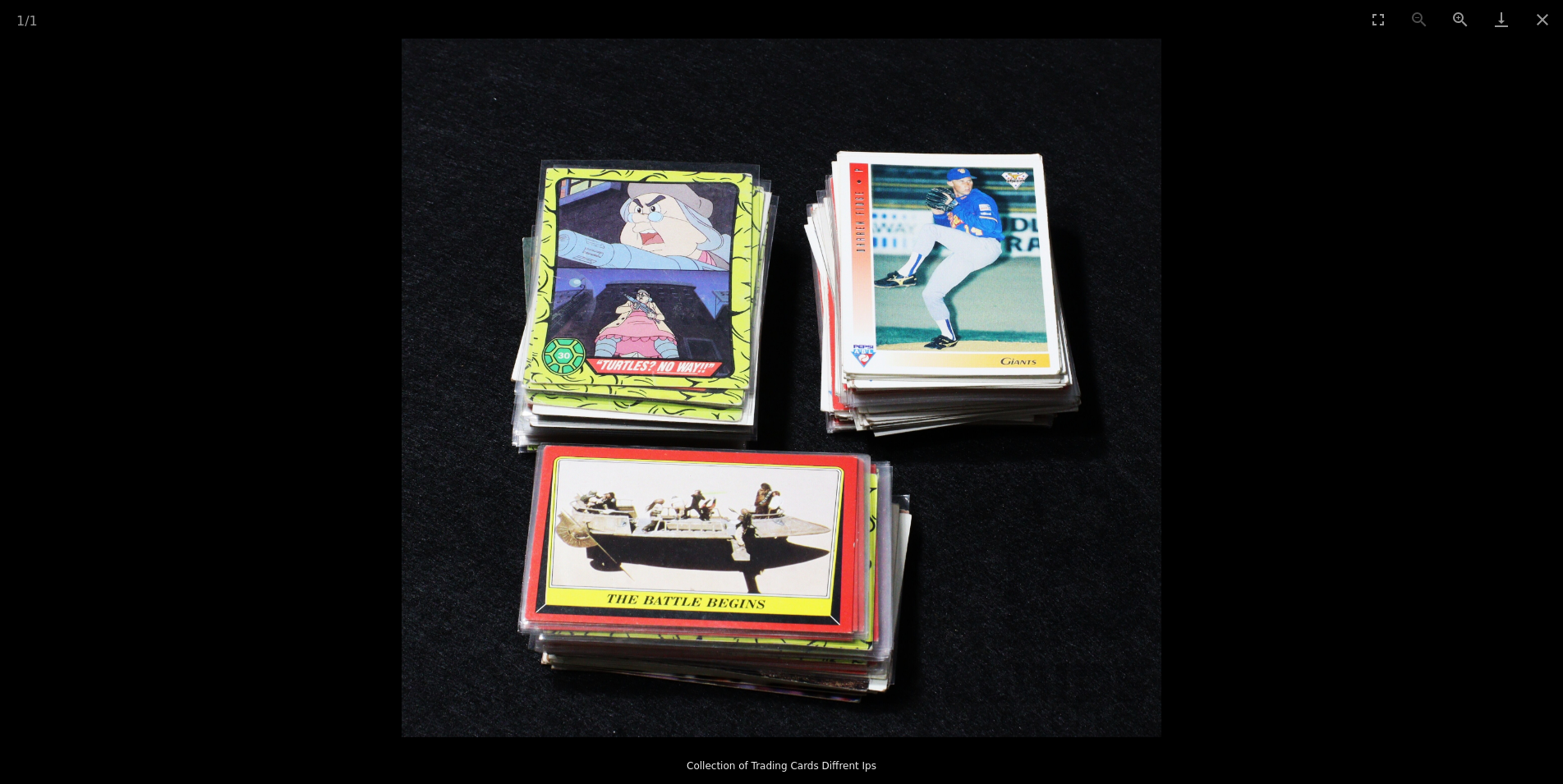
click at [971, 246] on img at bounding box center [781, 387] width 759 height 698
click at [1452, 17] on button "Zoom in" at bounding box center [1460, 19] width 41 height 38
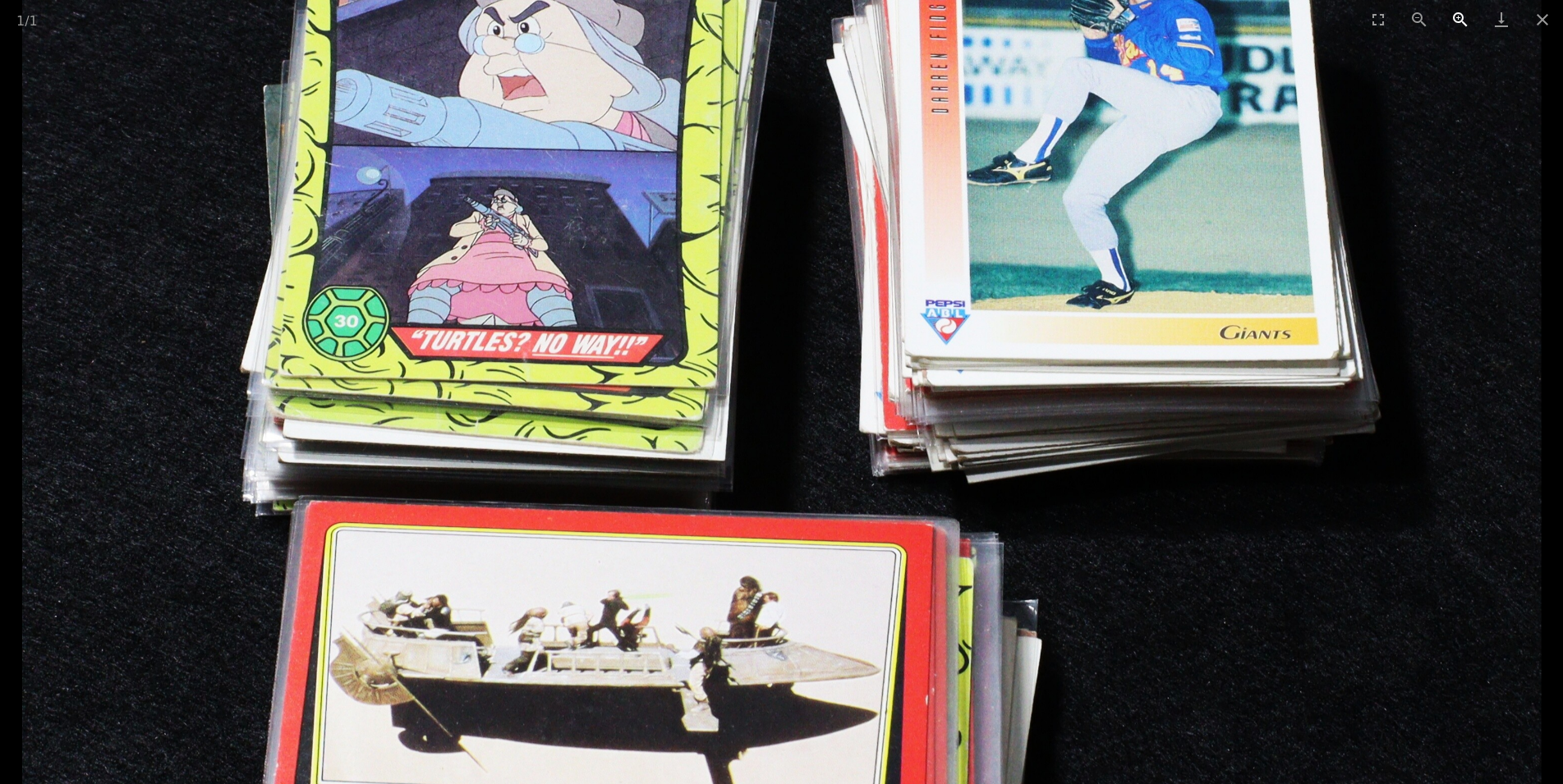
click at [1452, 17] on button "Zoom in" at bounding box center [1460, 19] width 41 height 38
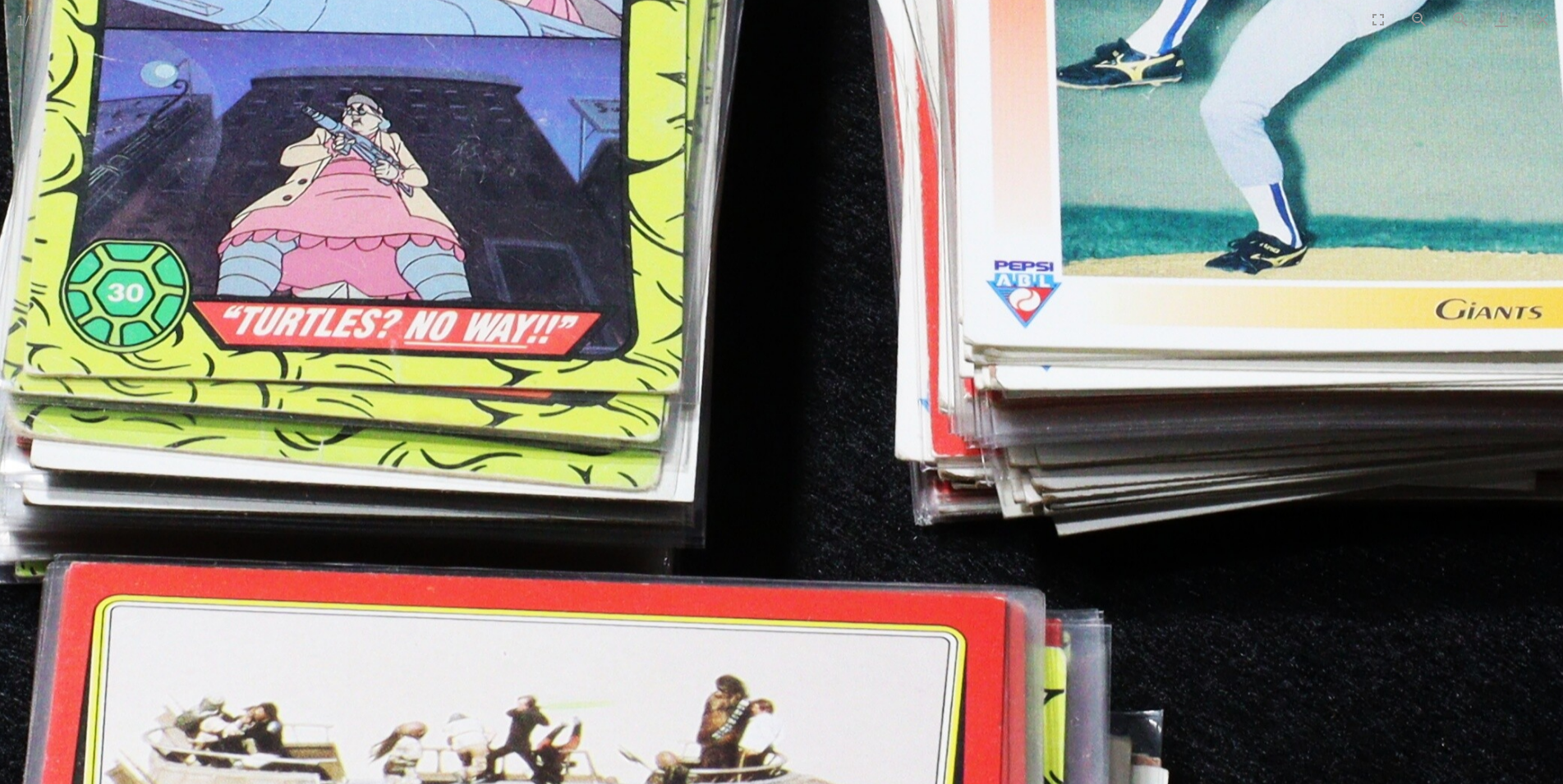
drag, startPoint x: 1292, startPoint y: 279, endPoint x: 1247, endPoint y: 315, distance: 57.6
click at [1286, 287] on img at bounding box center [779, 389] width 2280 height 2095
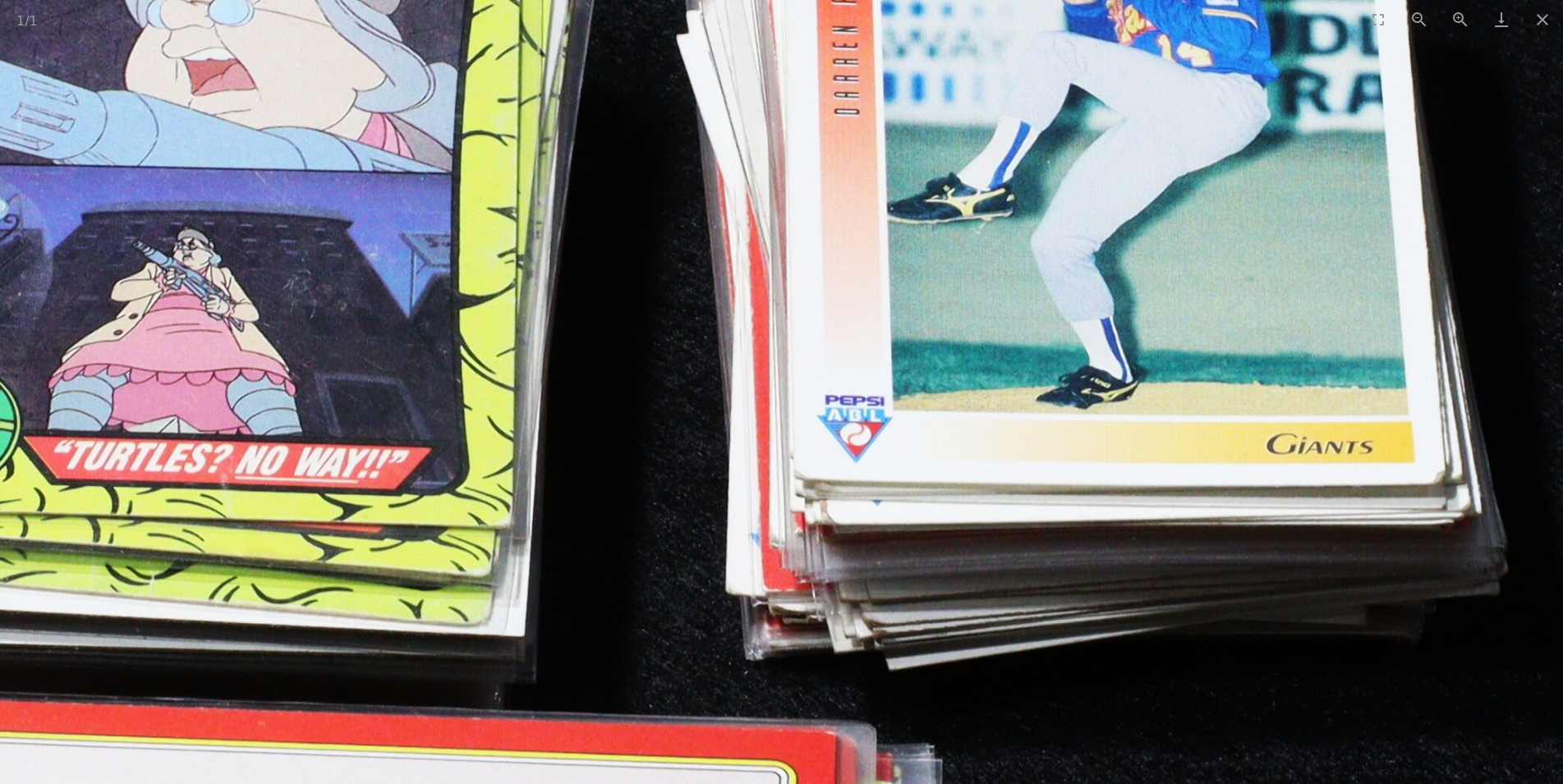
drag, startPoint x: 1042, startPoint y: 464, endPoint x: 1160, endPoint y: 380, distance: 144.8
click at [1127, 407] on img at bounding box center [610, 523] width 2280 height 2095
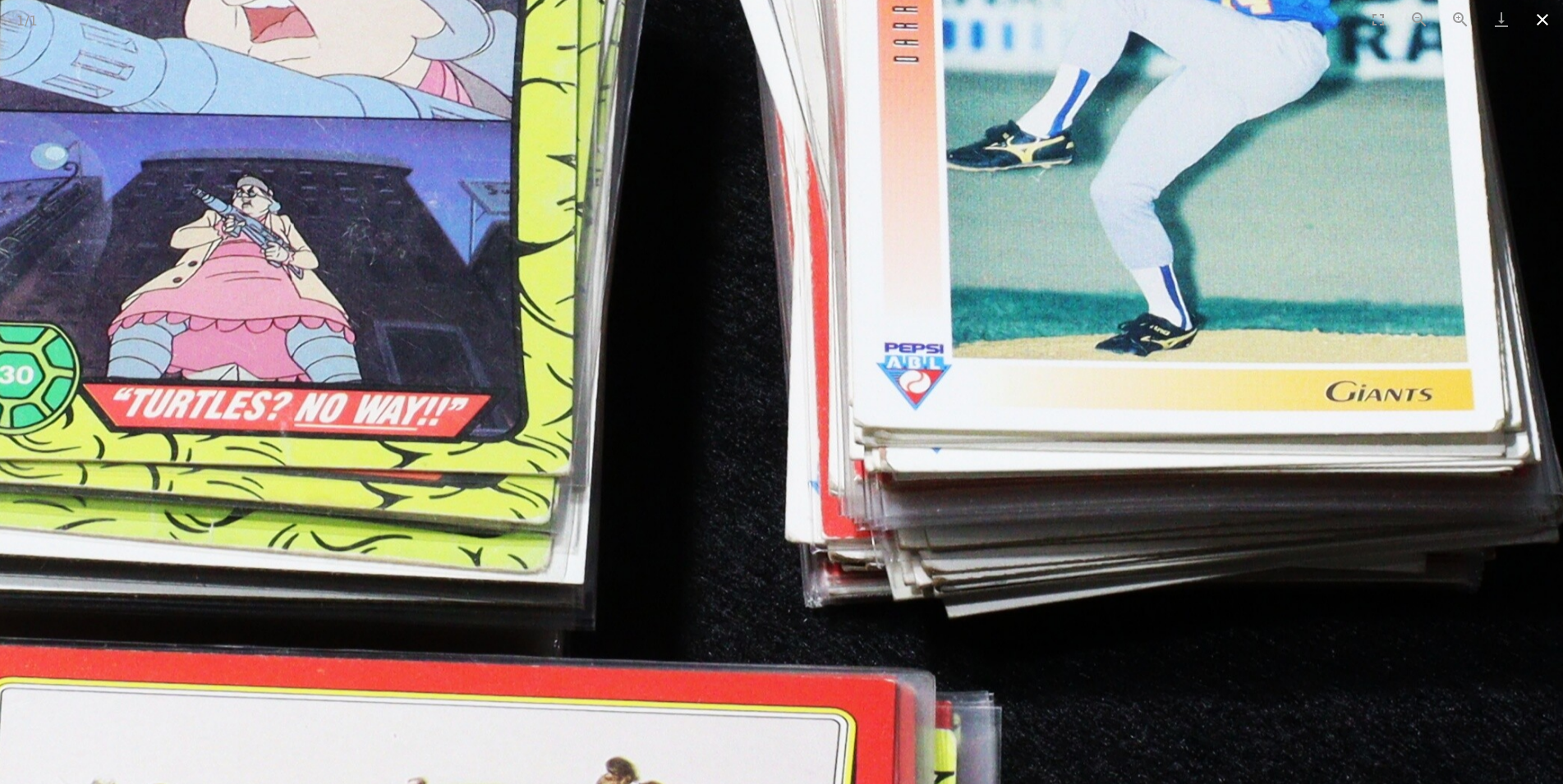
click at [1539, 26] on button "Close gallery" at bounding box center [1541, 19] width 41 height 38
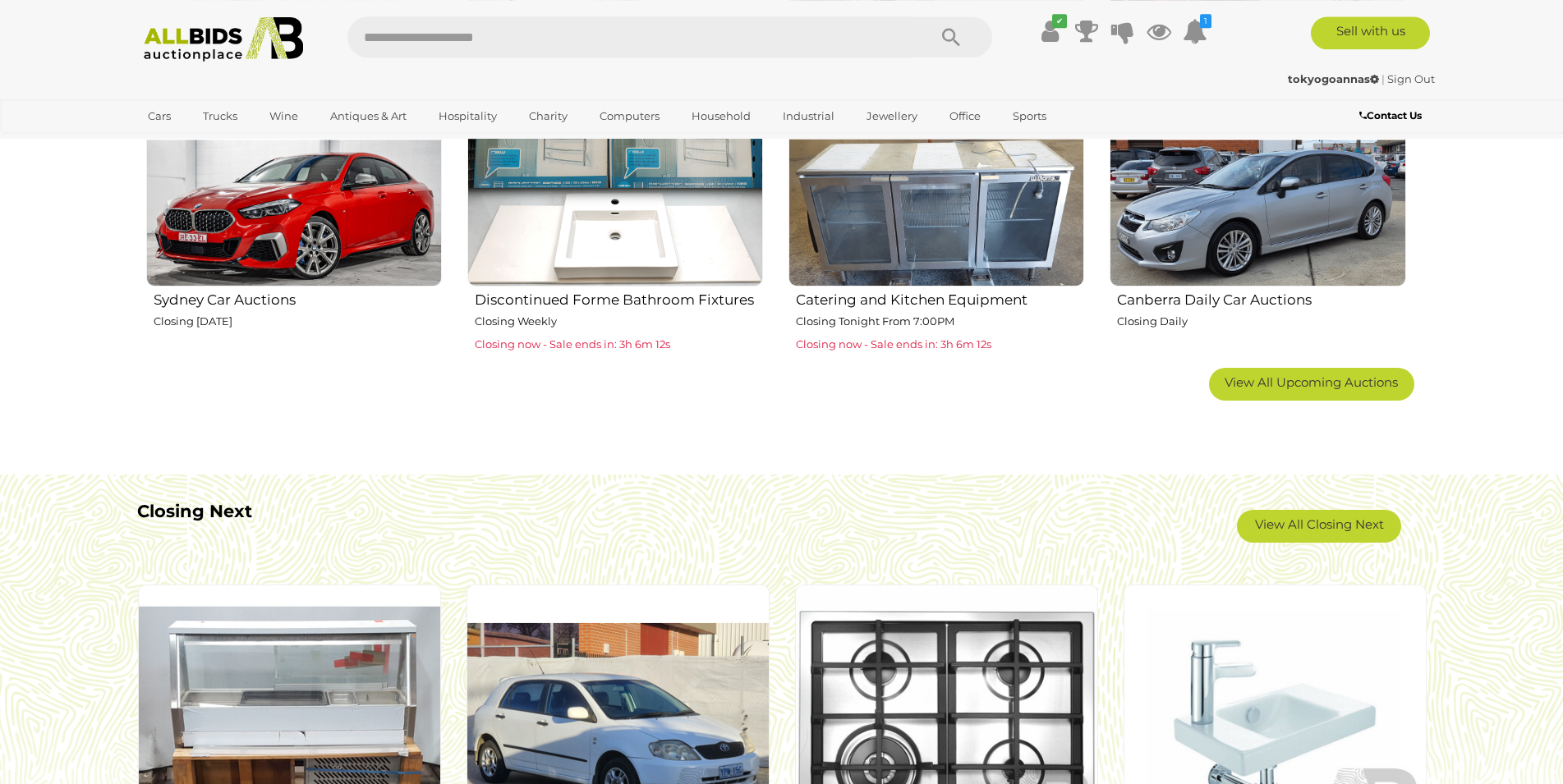
scroll to position [1172, 0]
click at [1287, 388] on span "View All Upcoming Auctions" at bounding box center [1311, 381] width 174 height 16
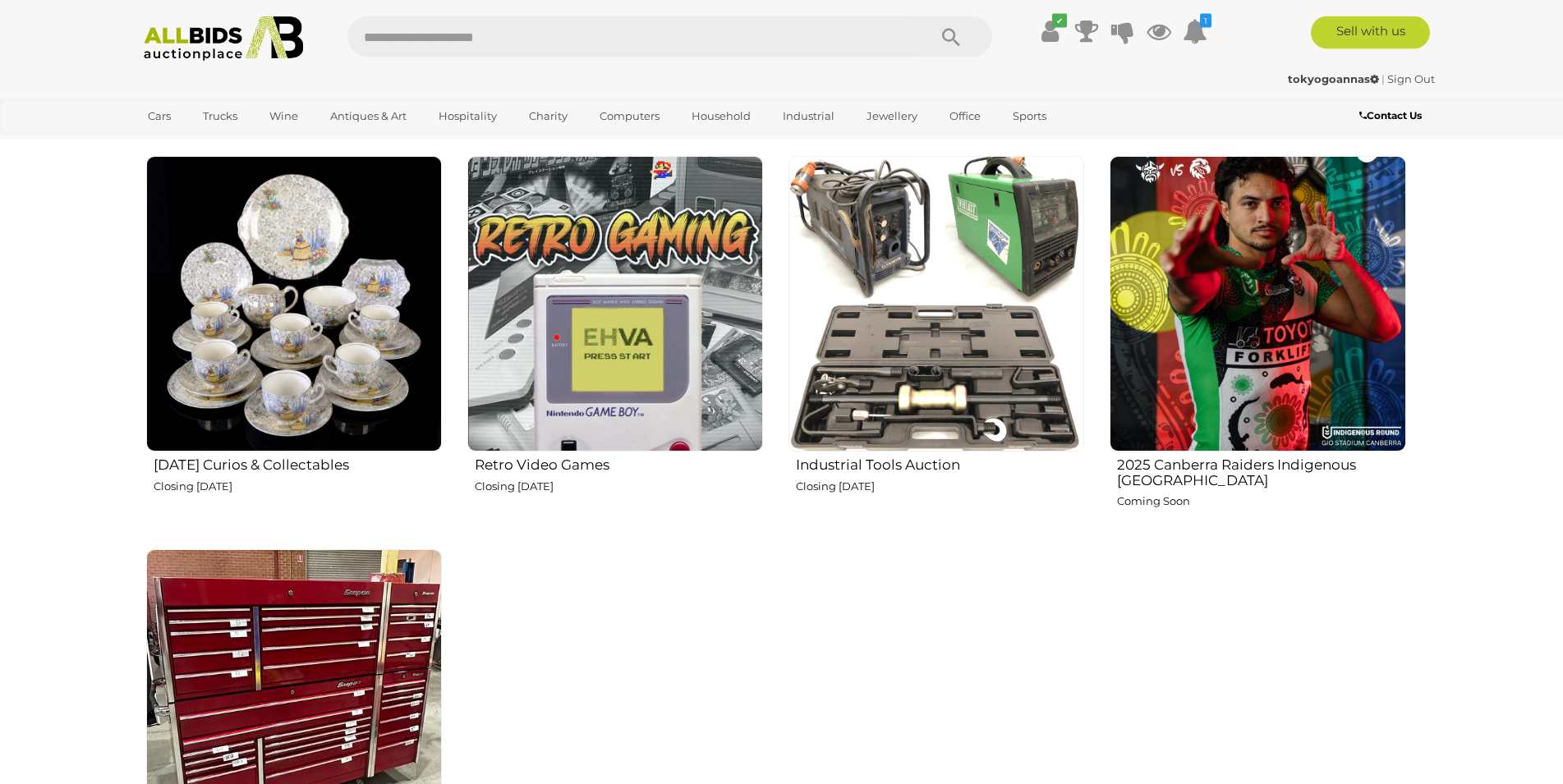
scroll to position [2846, 0]
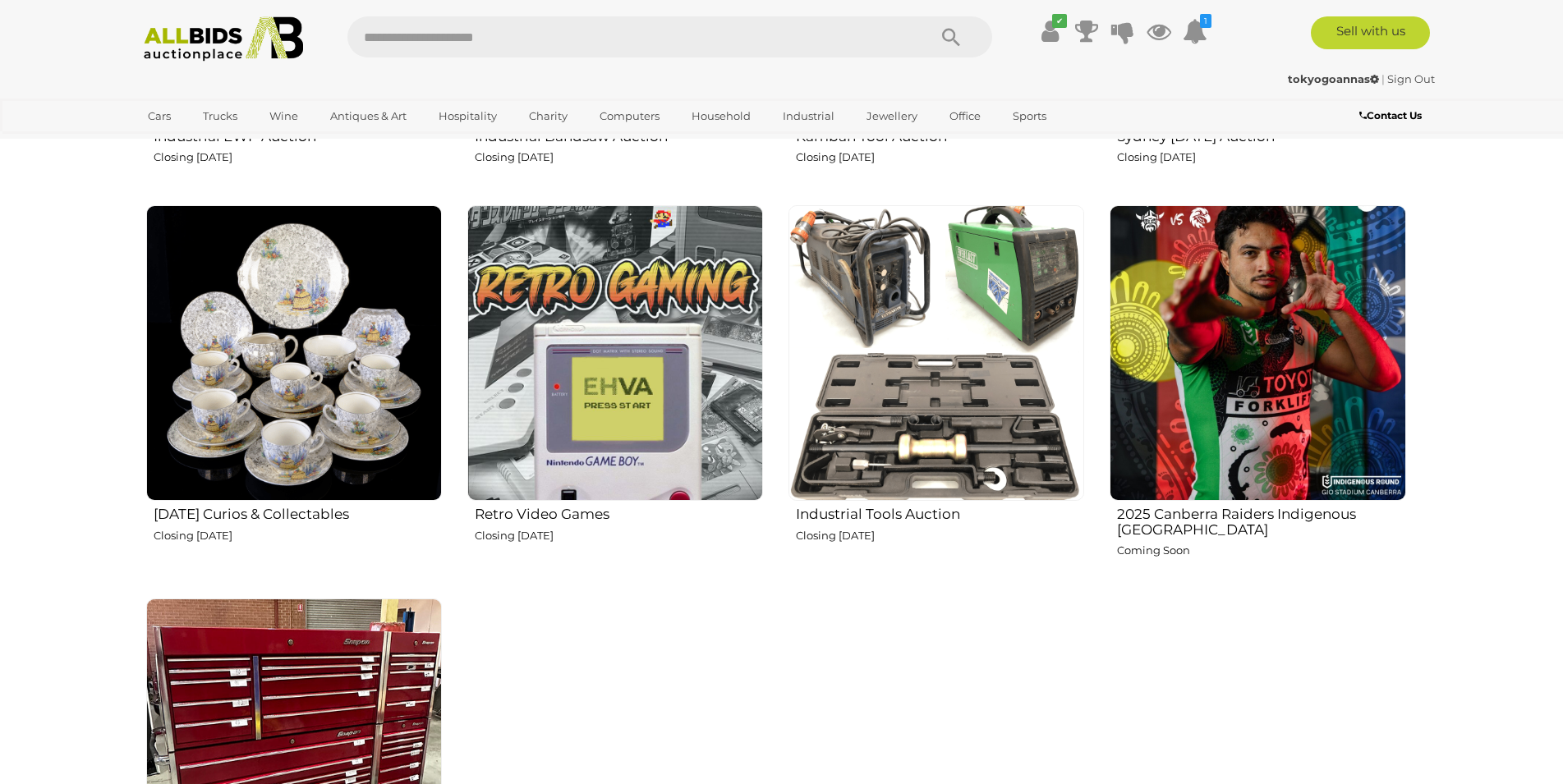
click at [530, 516] on h2 "Retro Video Games" at bounding box center [618, 512] width 288 height 20
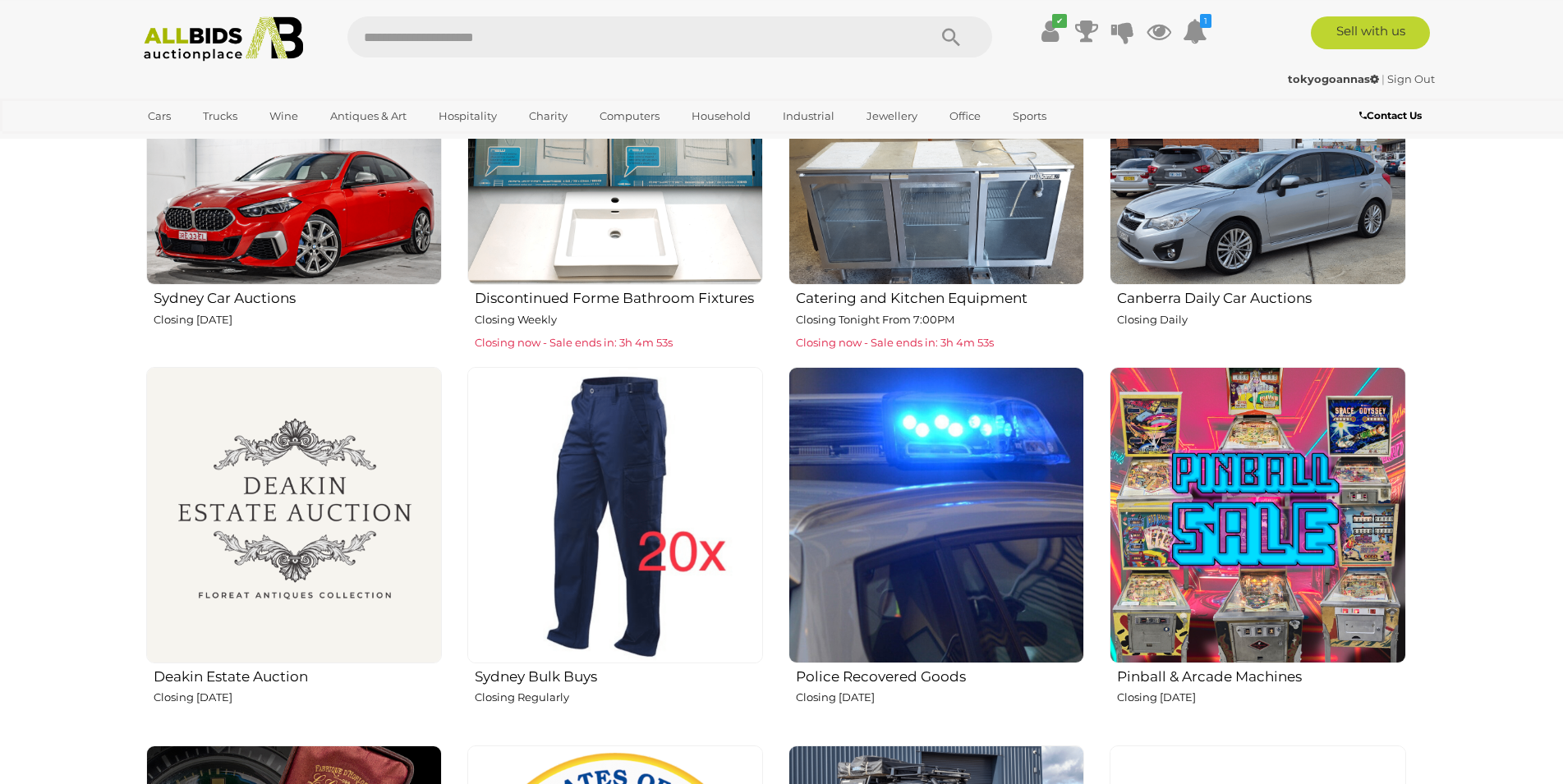
scroll to position [1172, 0]
click at [220, 674] on h2 "Deakin Estate Auction" at bounding box center [297, 676] width 288 height 20
